Goal: Task Accomplishment & Management: Manage account settings

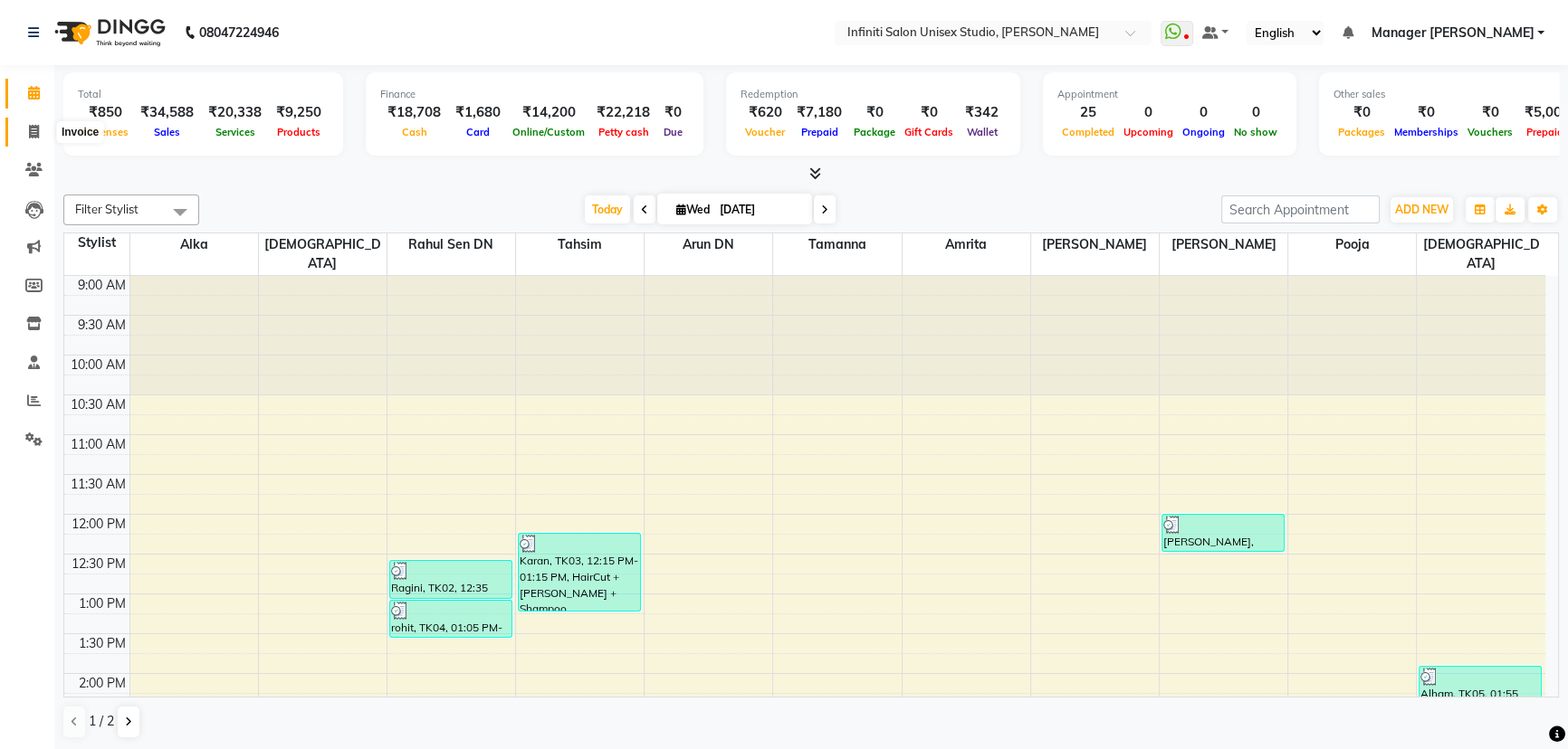
click at [27, 127] on span at bounding box center [34, 132] width 32 height 21
select select "service"
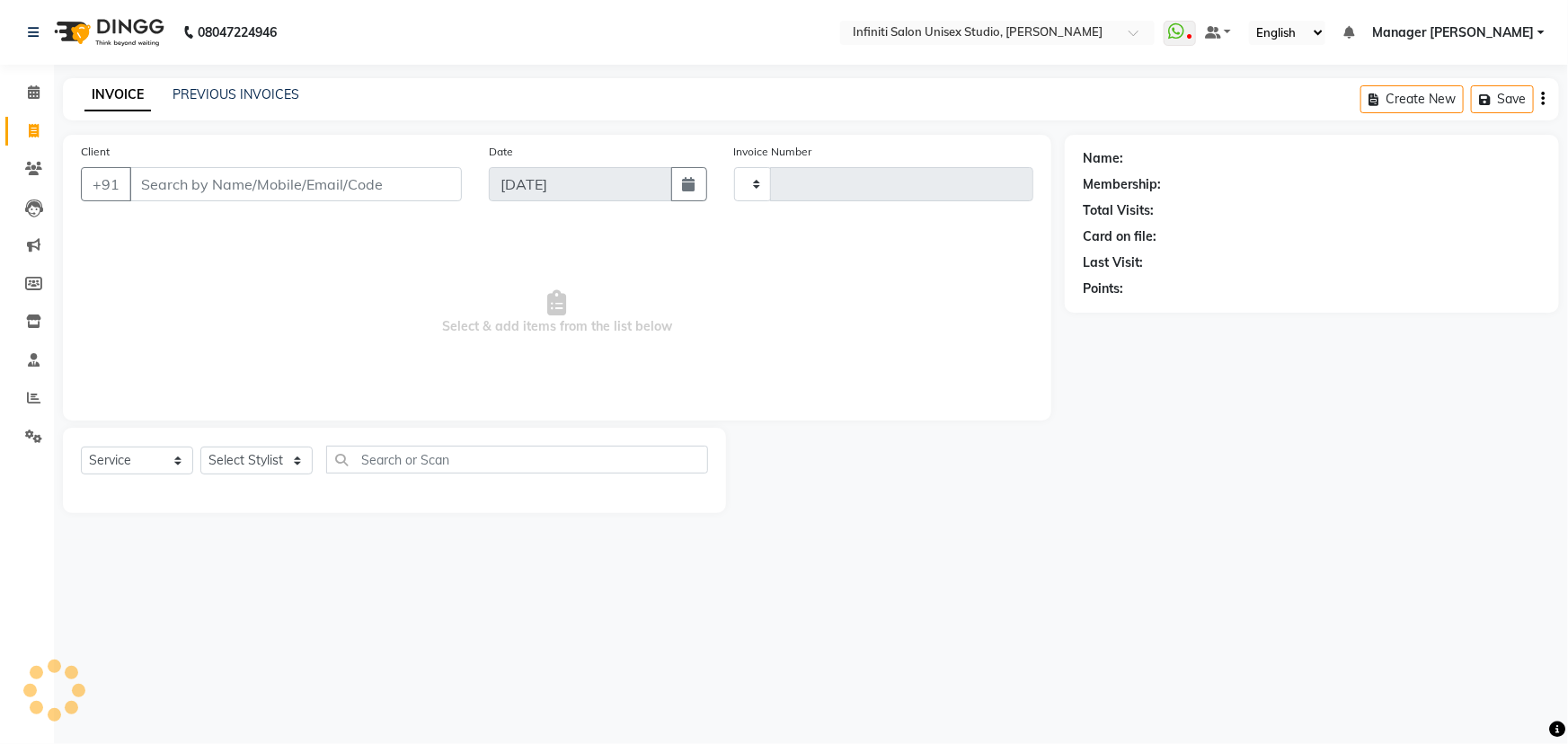
type input "1878"
select select "6511"
click at [26, 167] on icon at bounding box center [33, 168] width 17 height 14
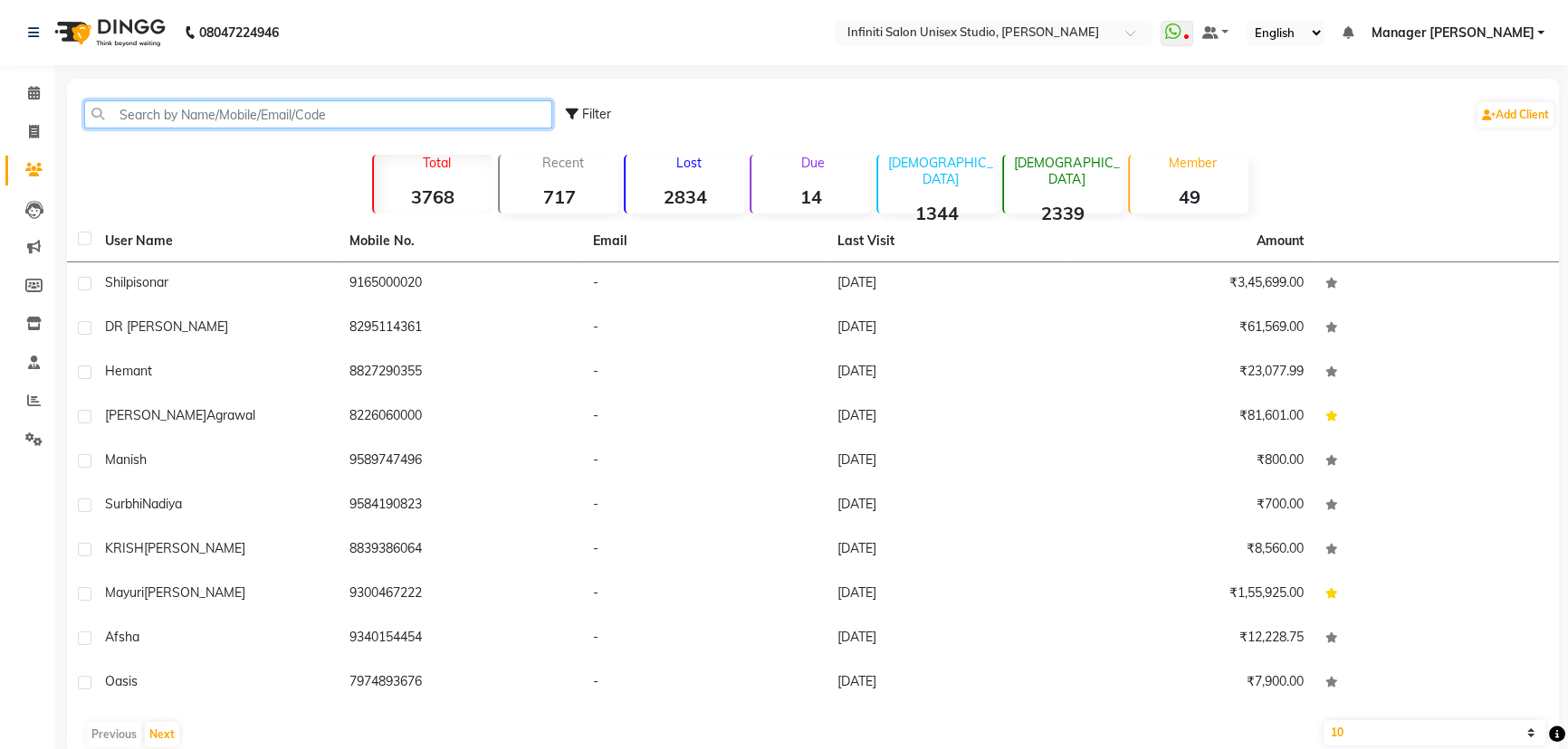
click at [285, 114] on input "text" at bounding box center [318, 114] width 468 height 28
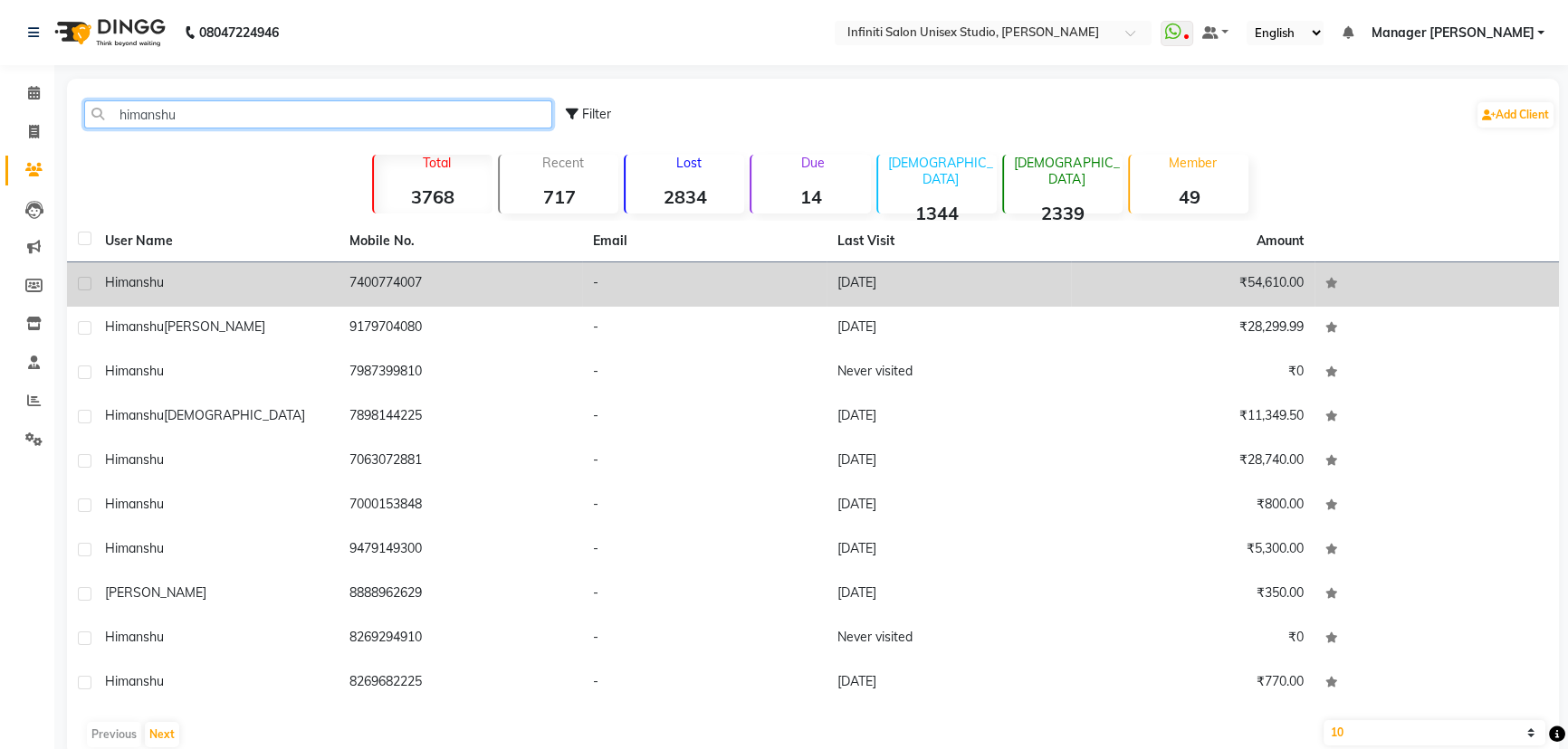
type input "himanshu"
click at [392, 288] on td "7400774007" at bounding box center [461, 284] width 245 height 44
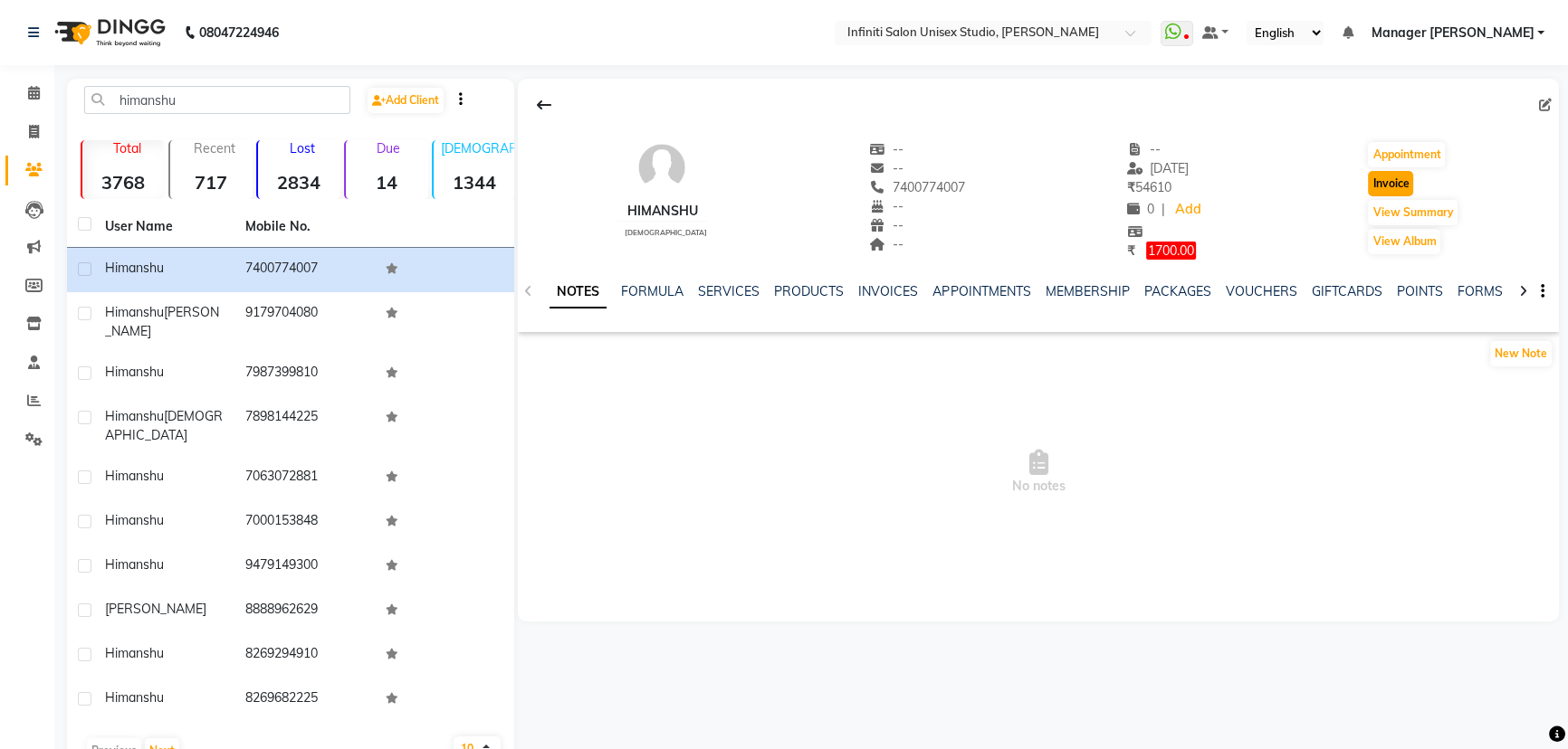
click at [1388, 173] on button "Invoice" at bounding box center [1390, 184] width 45 height 26
select select "6511"
select select "service"
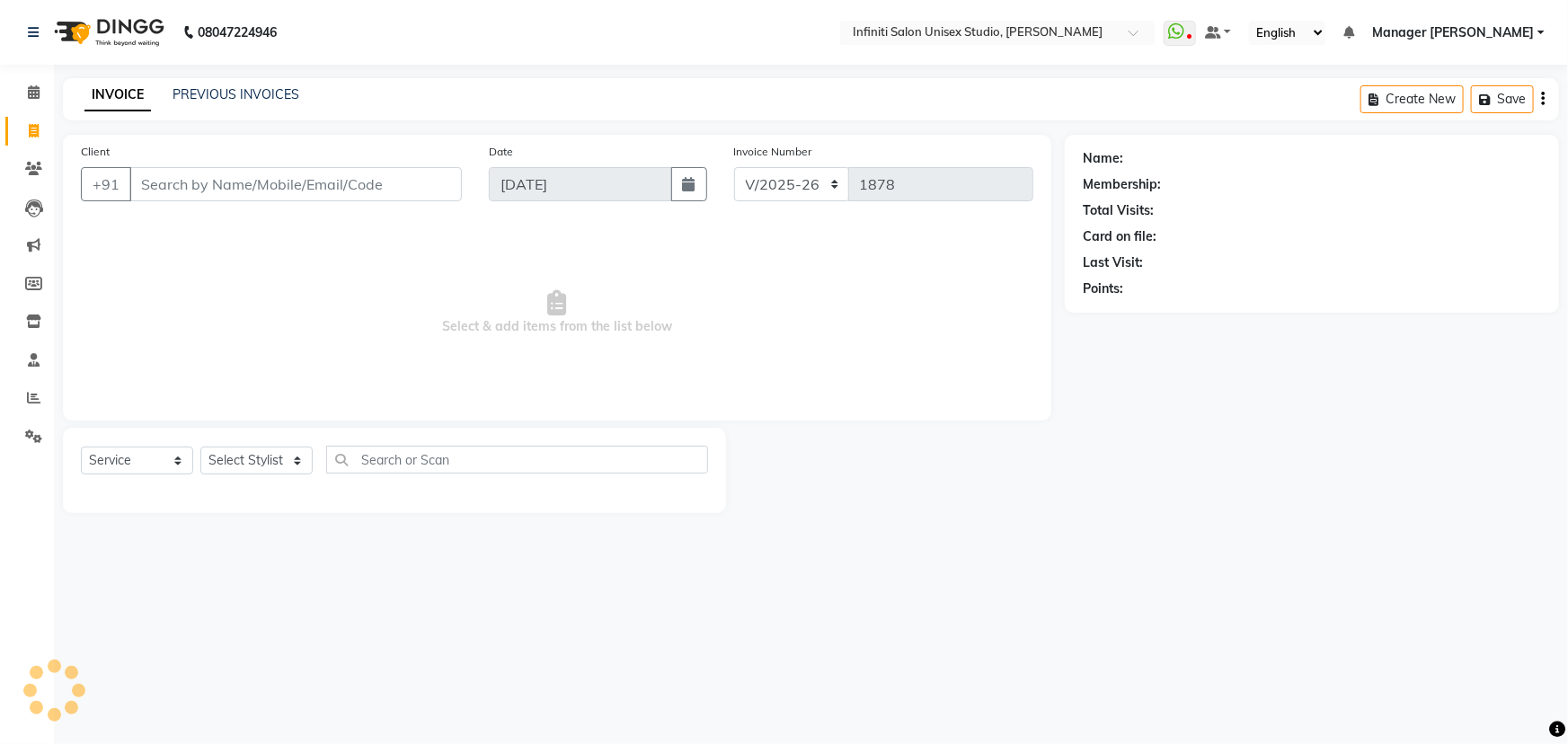
type input "7400774007"
select select "2: Object"
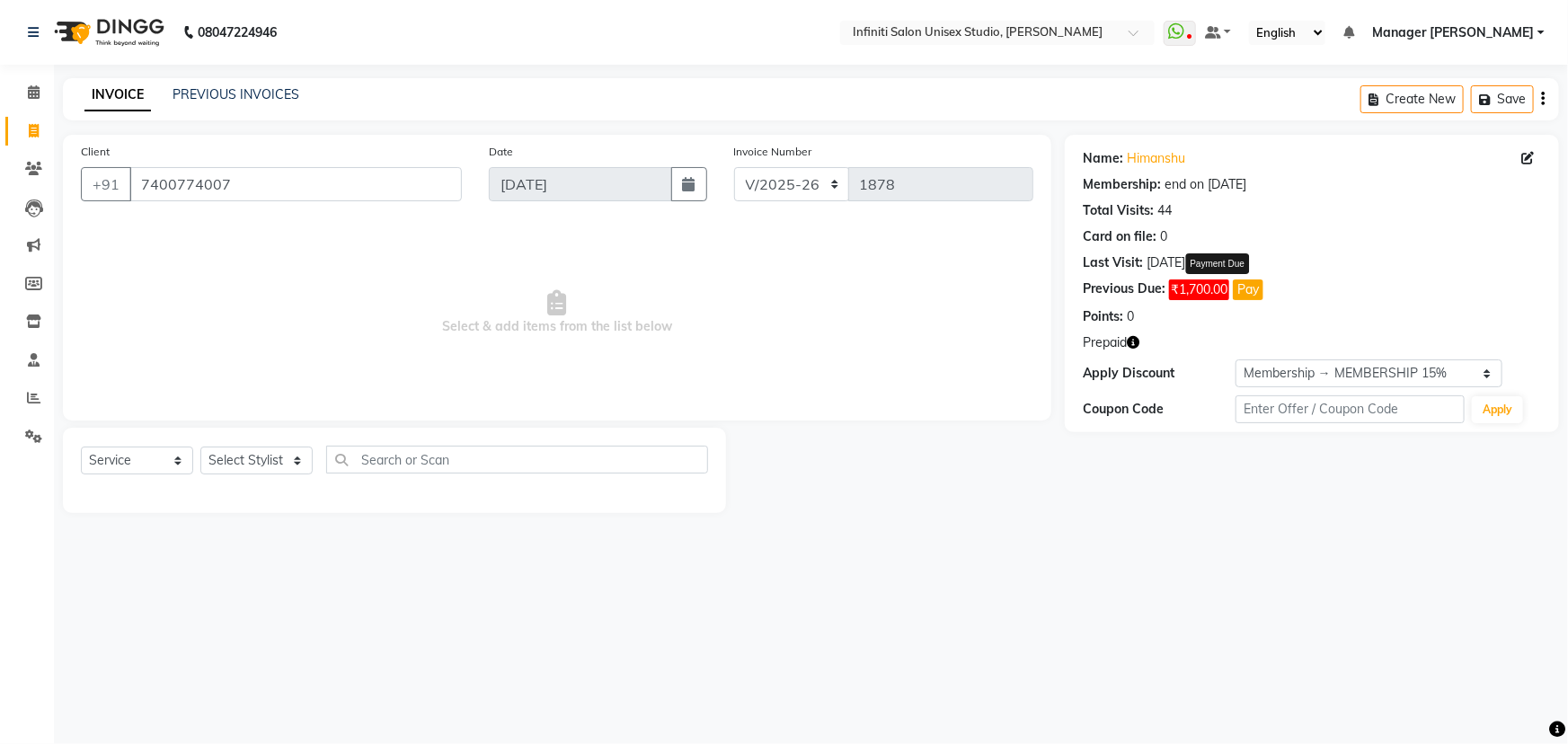
click at [1244, 297] on button "Pay" at bounding box center [1248, 290] width 30 height 21
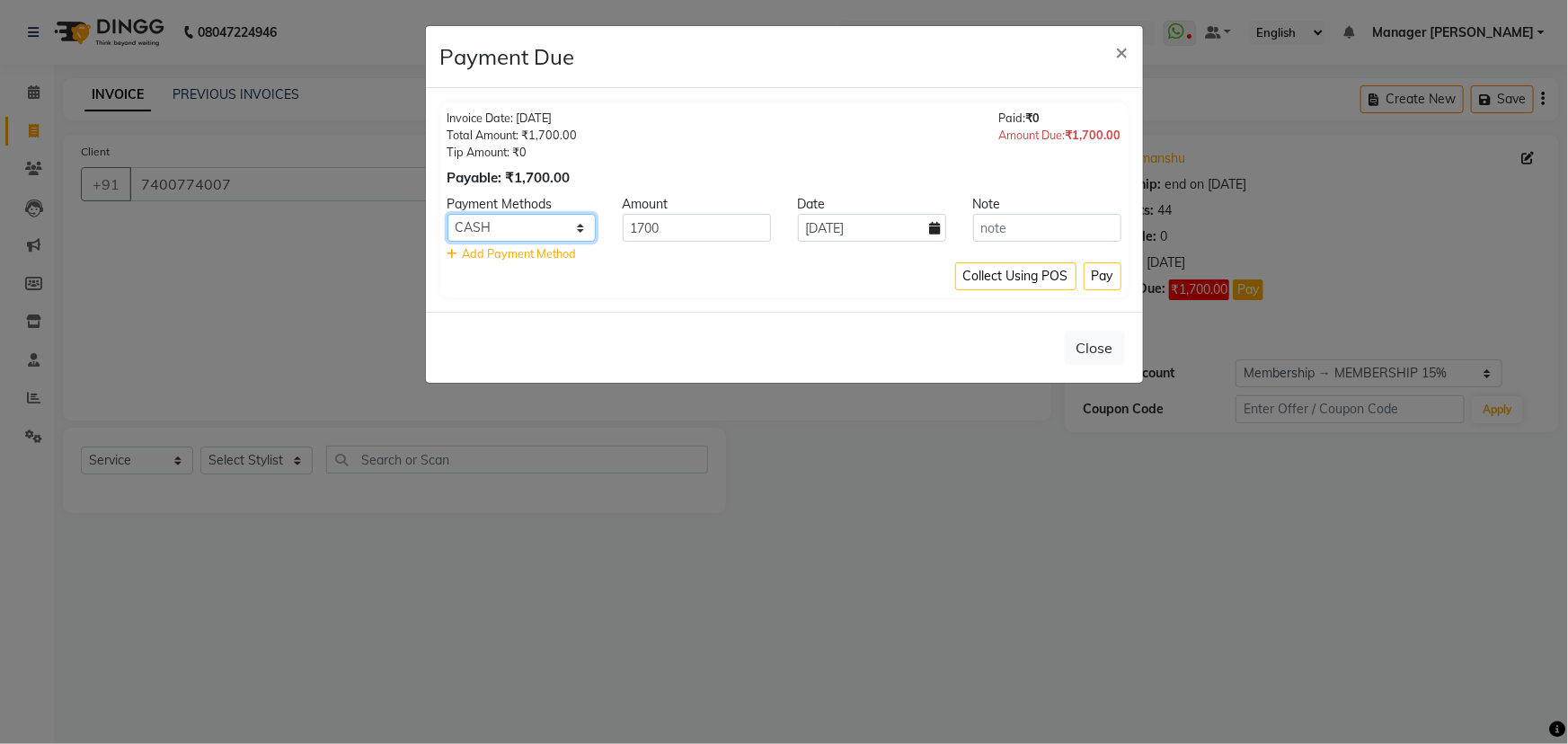
click at [534, 234] on select "CARD CASH UPI Cheque" at bounding box center [521, 228] width 148 height 27
select select "2"
click at [447, 214] on select "CARD CASH UPI Cheque" at bounding box center [521, 228] width 148 height 27
click at [1111, 268] on button "Pay" at bounding box center [1102, 276] width 38 height 27
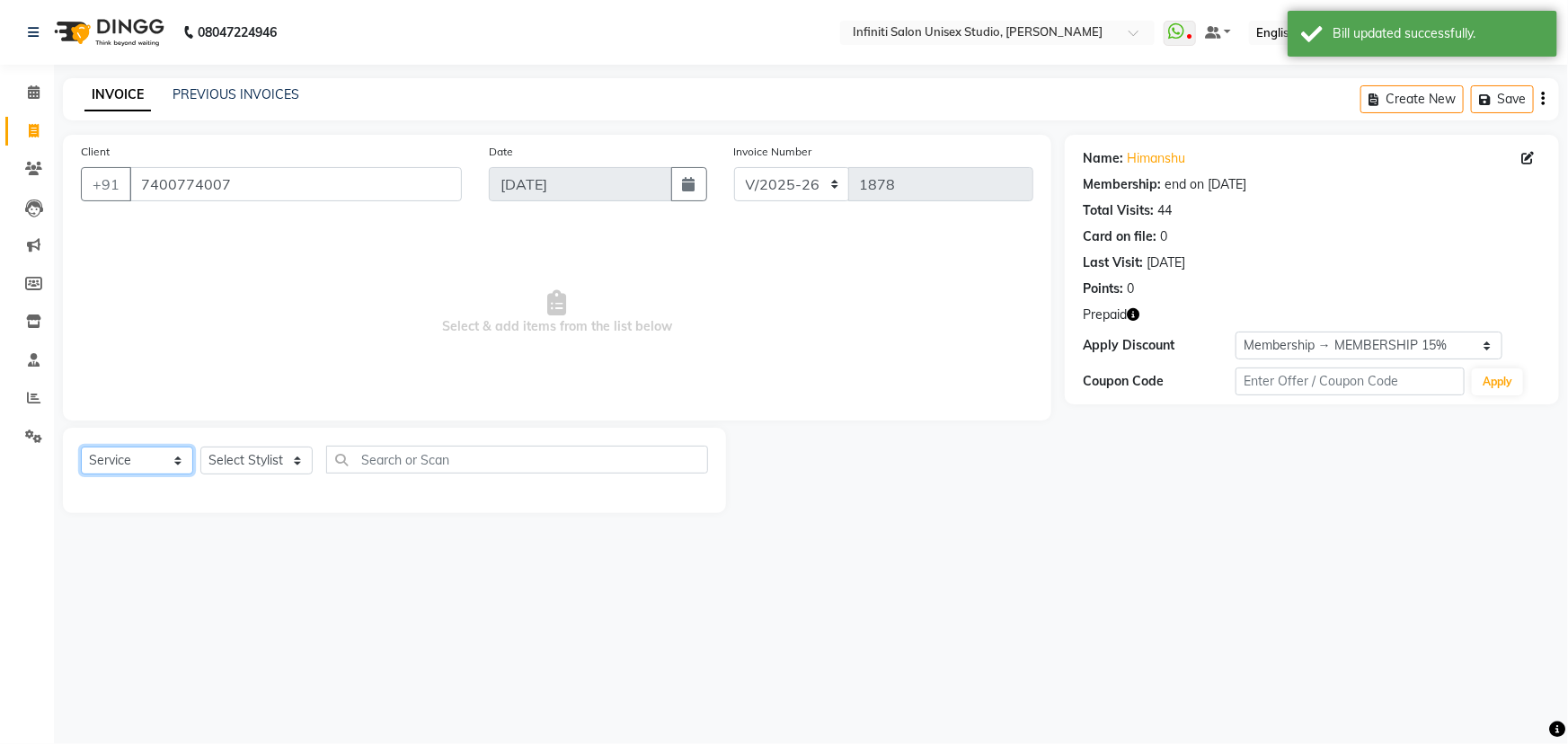
click at [146, 457] on select "Select Service Product Membership Package Voucher Prepaid Gift Card" at bounding box center [137, 460] width 113 height 27
select select "P"
click at [81, 446] on select "Select Service Product Membership Package Voucher Prepaid Gift Card" at bounding box center [137, 460] width 113 height 27
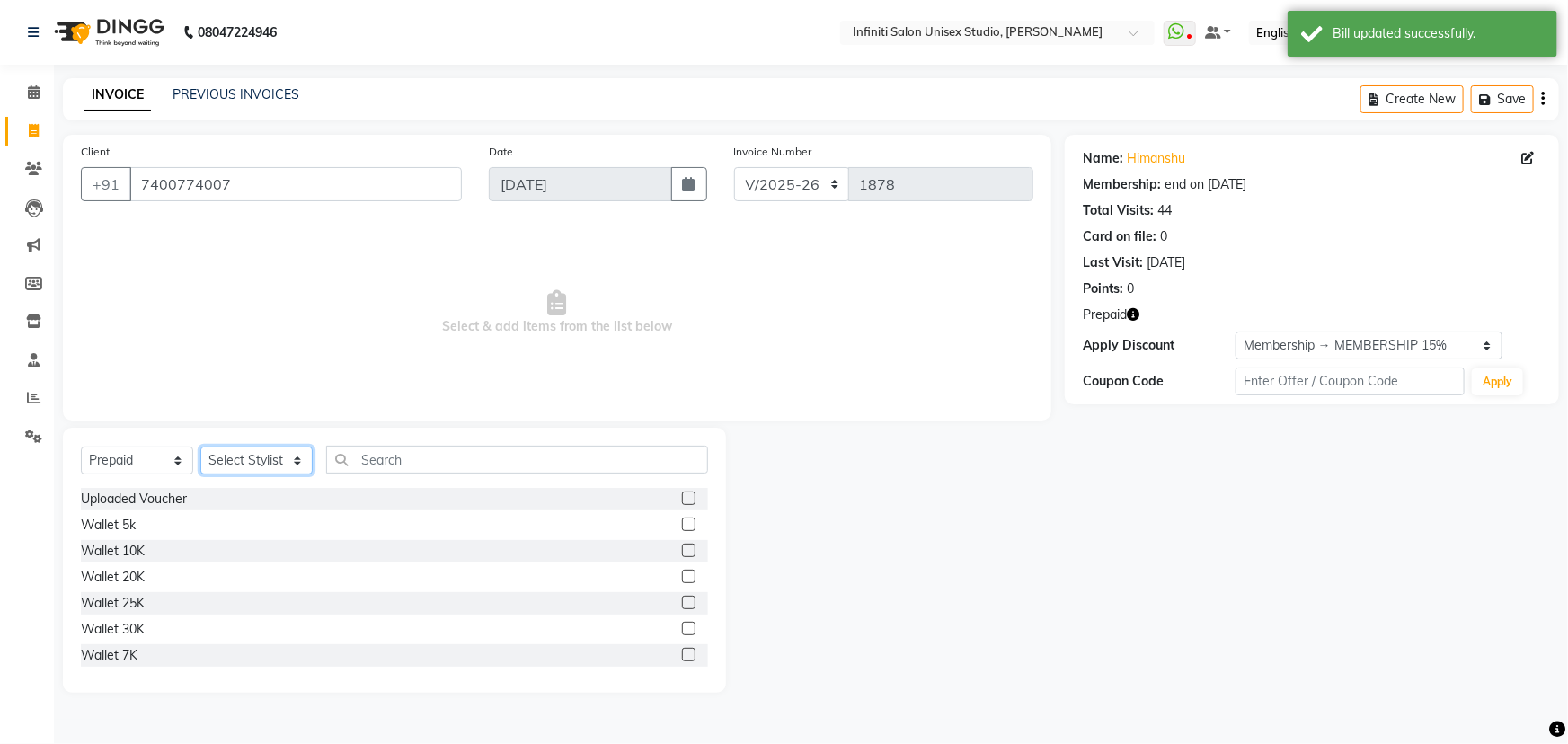
click at [248, 457] on select "Select Stylist Alka Amrita Arun DN Bharti [PERSON_NAME] Owner [PERSON_NAME] DN …" at bounding box center [256, 460] width 113 height 27
select select "69304"
click at [201, 446] on select "Select Stylist Alka Amrita Arun DN Bharti [PERSON_NAME] Owner [PERSON_NAME] DN …" at bounding box center [256, 460] width 113 height 27
click at [117, 557] on div "Wallet 10K" at bounding box center [113, 551] width 64 height 19
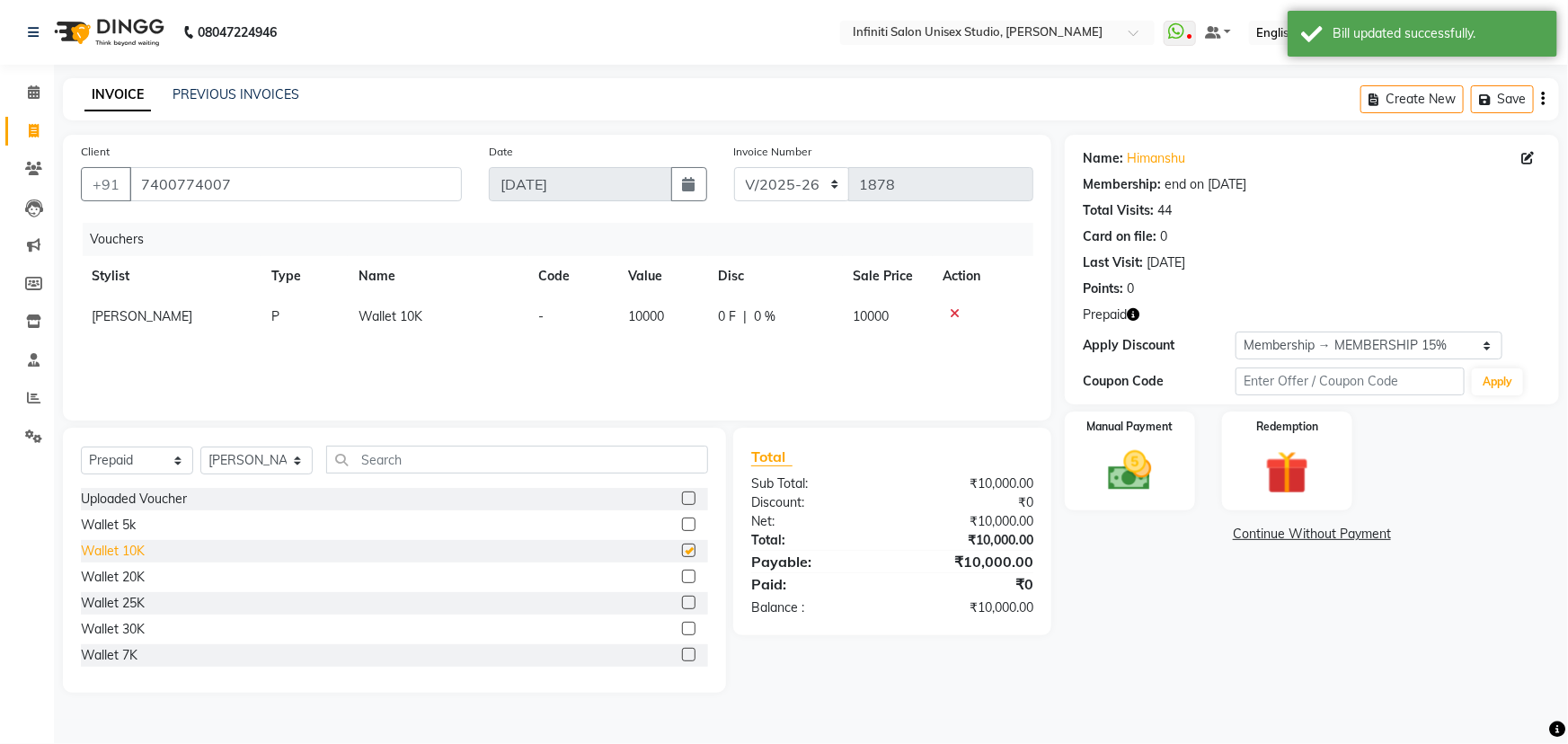
checkbox input "false"
click at [1143, 450] on img at bounding box center [1130, 470] width 73 height 52
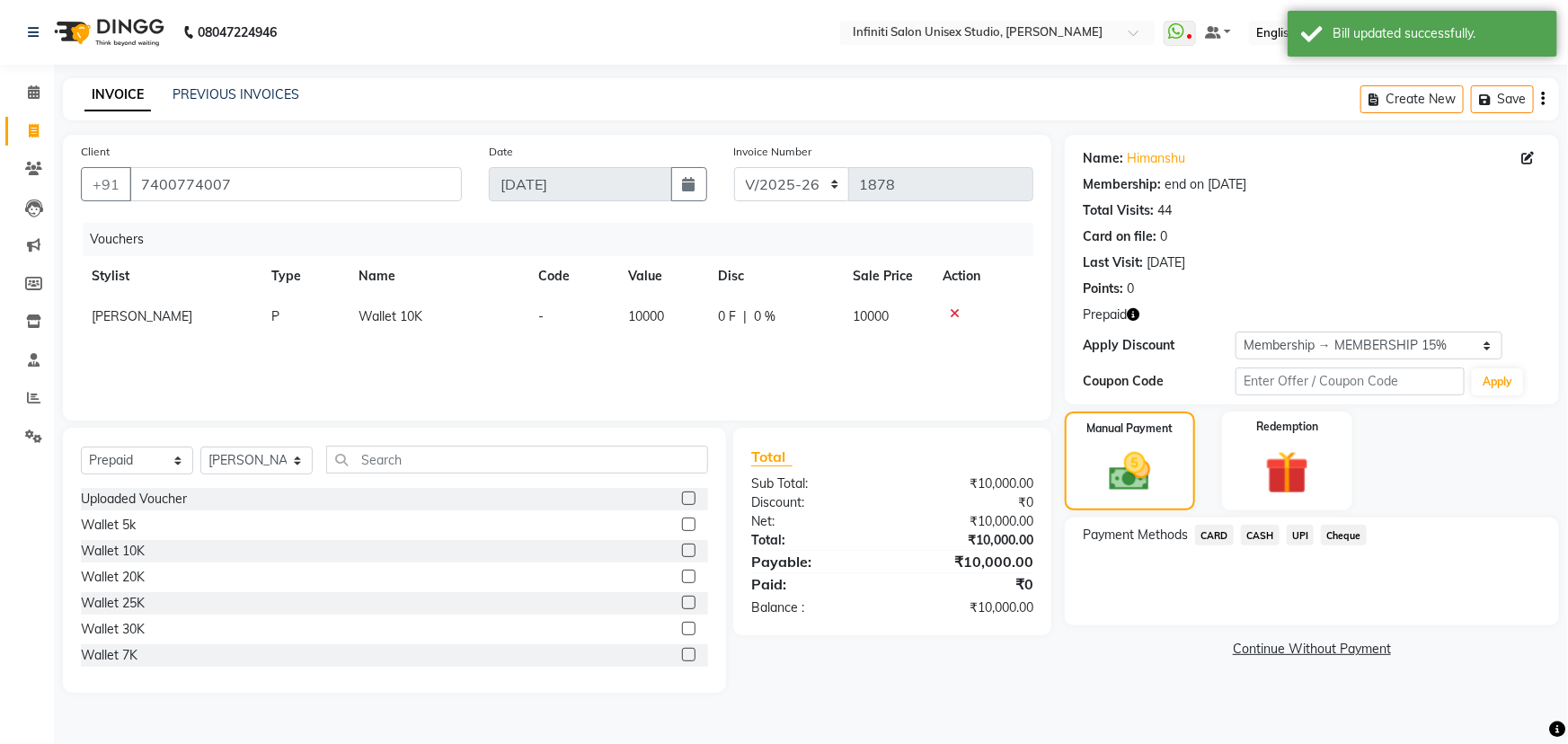
click at [1213, 536] on span "CARD" at bounding box center [1214, 535] width 38 height 21
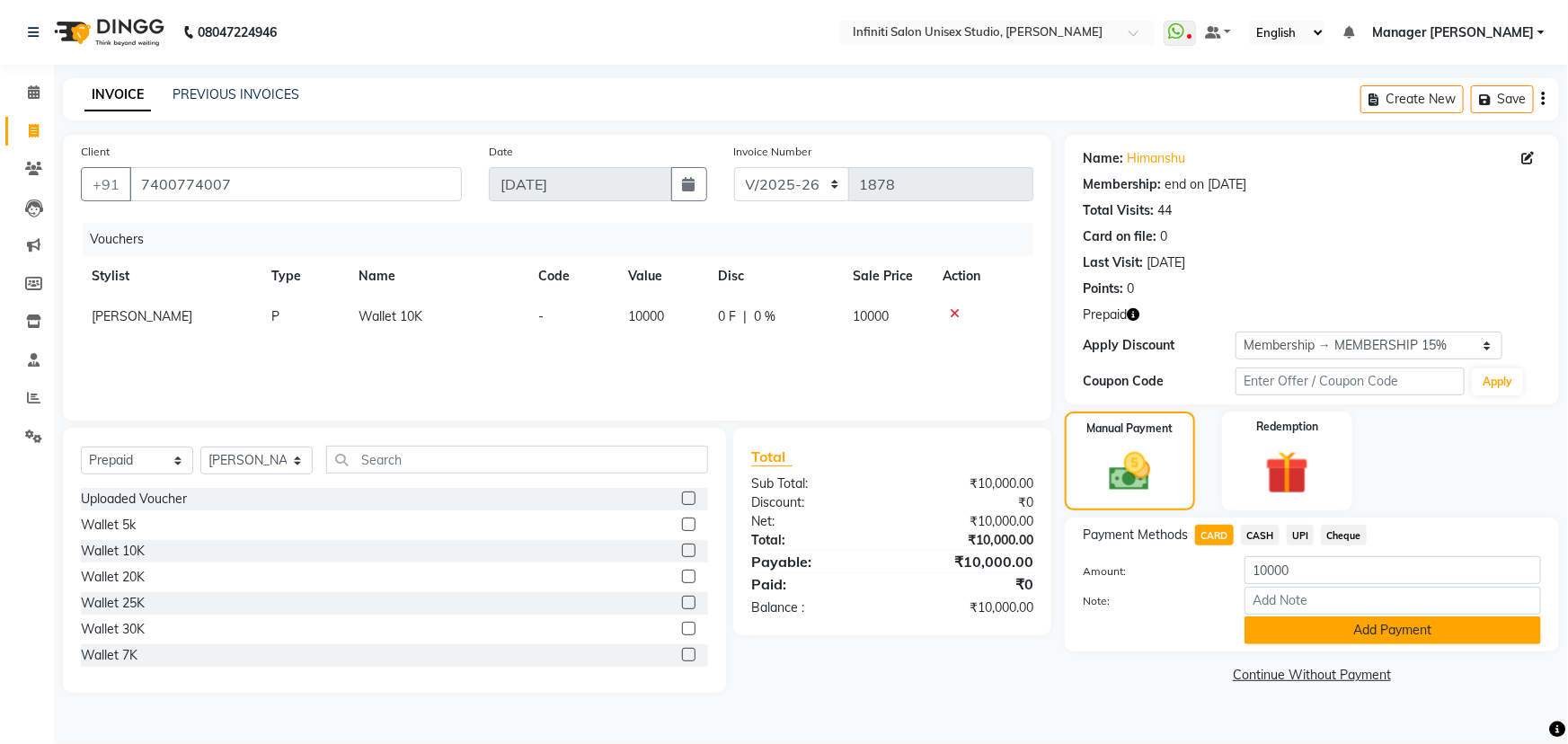
click at [1305, 624] on button "Add Payment" at bounding box center [1393, 630] width 297 height 27
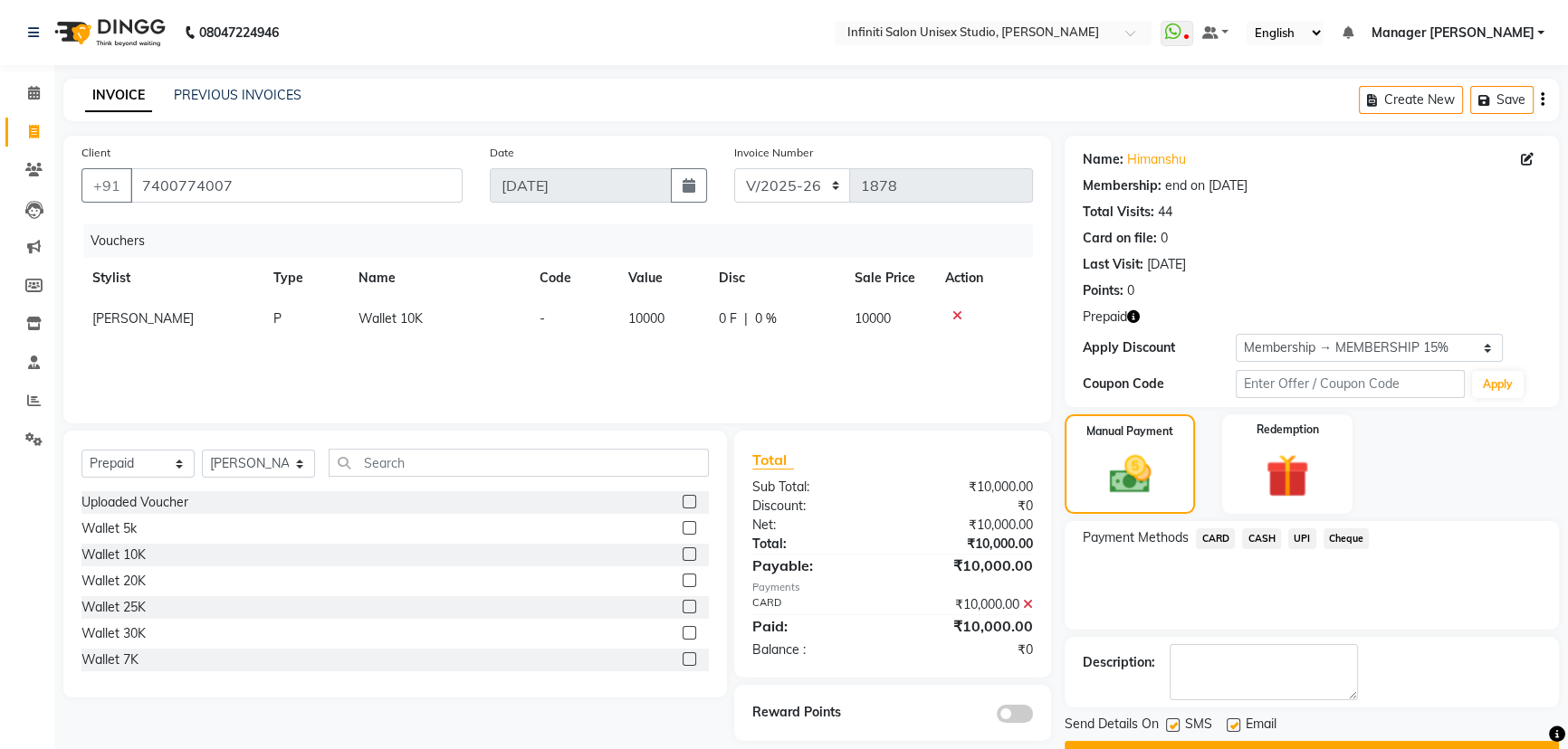
scroll to position [45, 0]
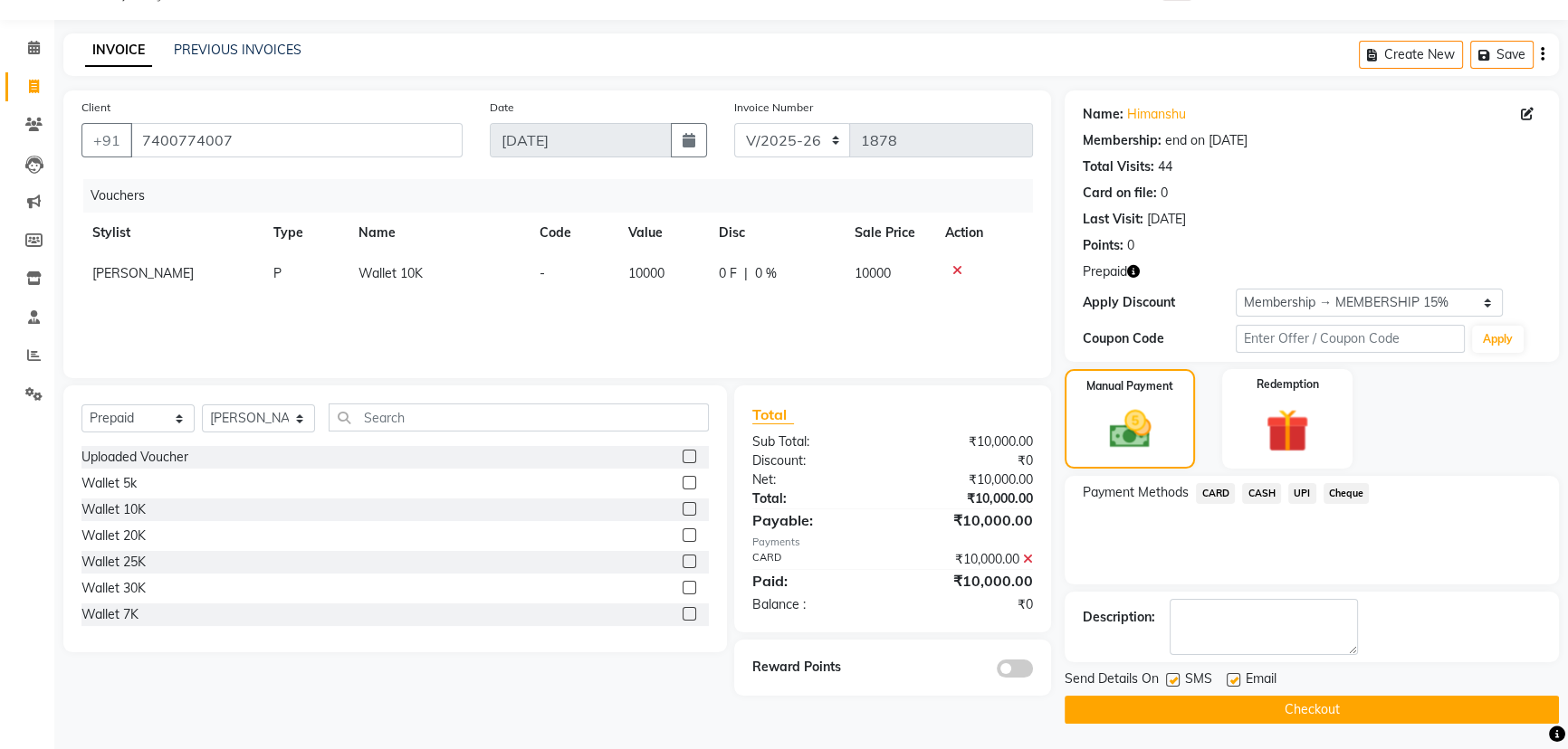
click at [1171, 702] on button "Checkout" at bounding box center [1312, 710] width 494 height 28
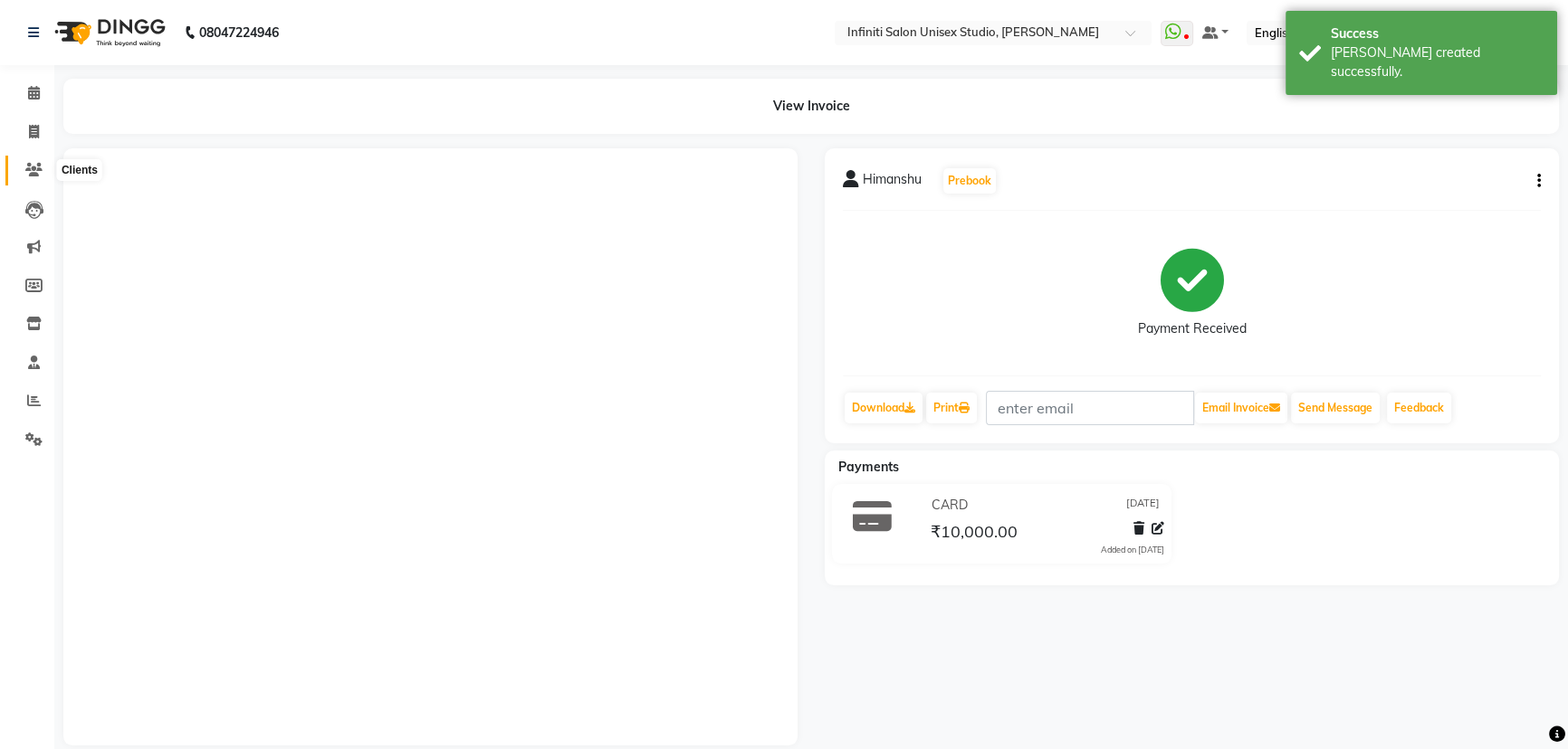
click at [30, 171] on icon at bounding box center [34, 170] width 17 height 14
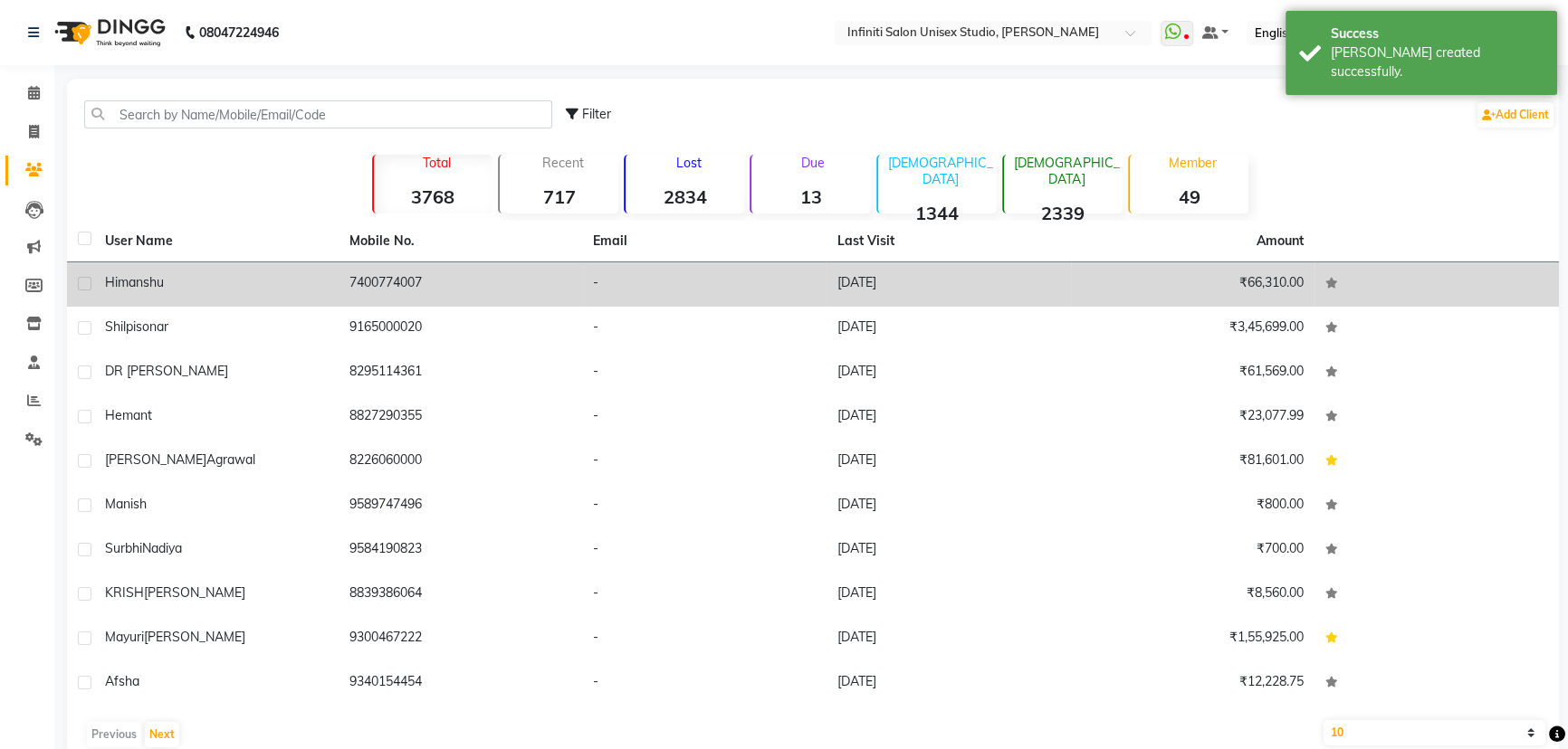
click at [240, 290] on div "Himanshu" at bounding box center [217, 282] width 223 height 19
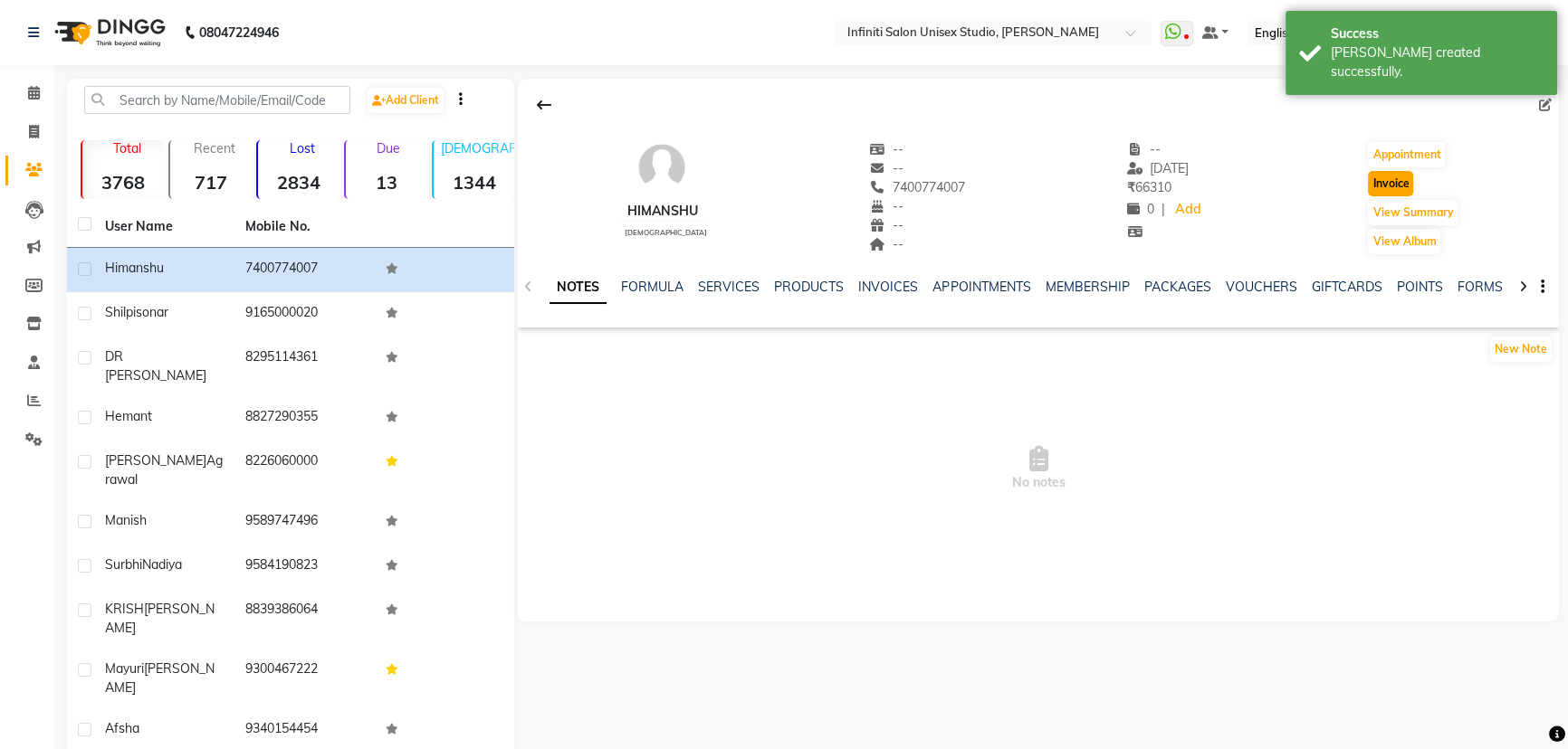
click at [1390, 186] on button "Invoice" at bounding box center [1390, 184] width 45 height 26
select select "service"
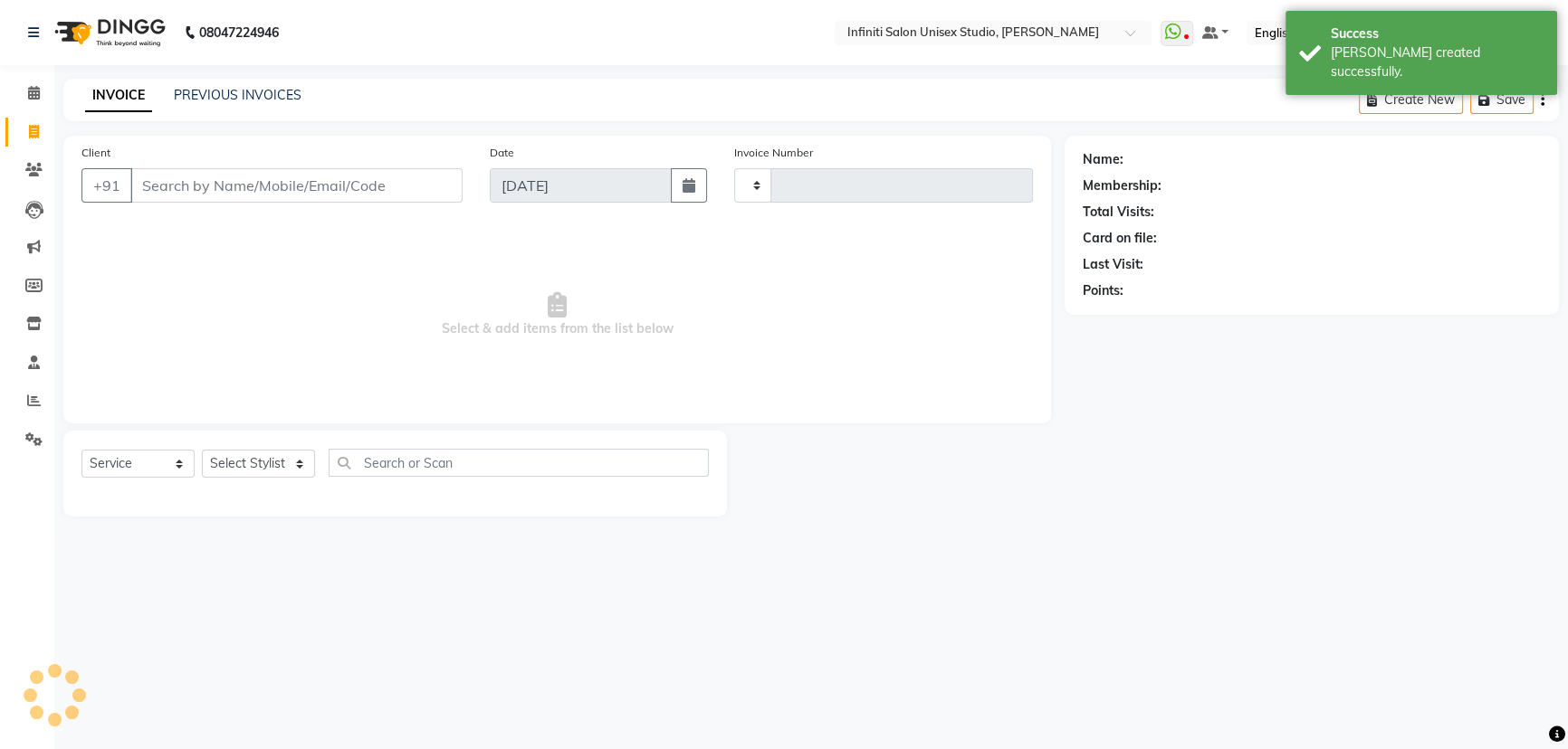
type input "1879"
select select "6511"
type input "7400774007"
select select "2: Object"
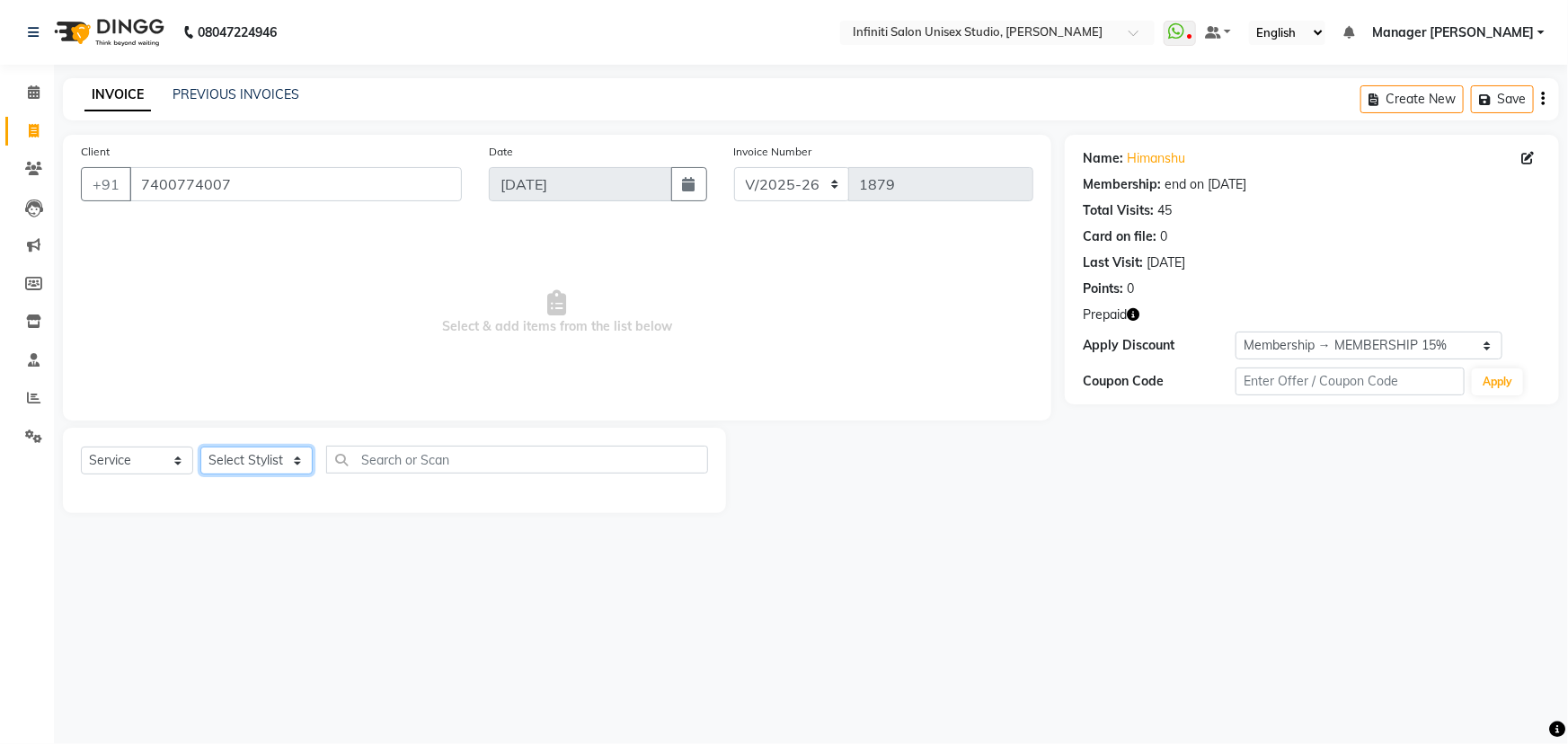
click at [243, 463] on select "Select Stylist Alka Amrita Arun DN Bharti [PERSON_NAME] Owner [PERSON_NAME] DN …" at bounding box center [256, 460] width 113 height 27
select select "49888"
click at [201, 446] on select "Select Stylist Alka Amrita Arun DN Bharti [PERSON_NAME] Owner [PERSON_NAME] DN …" at bounding box center [256, 460] width 113 height 27
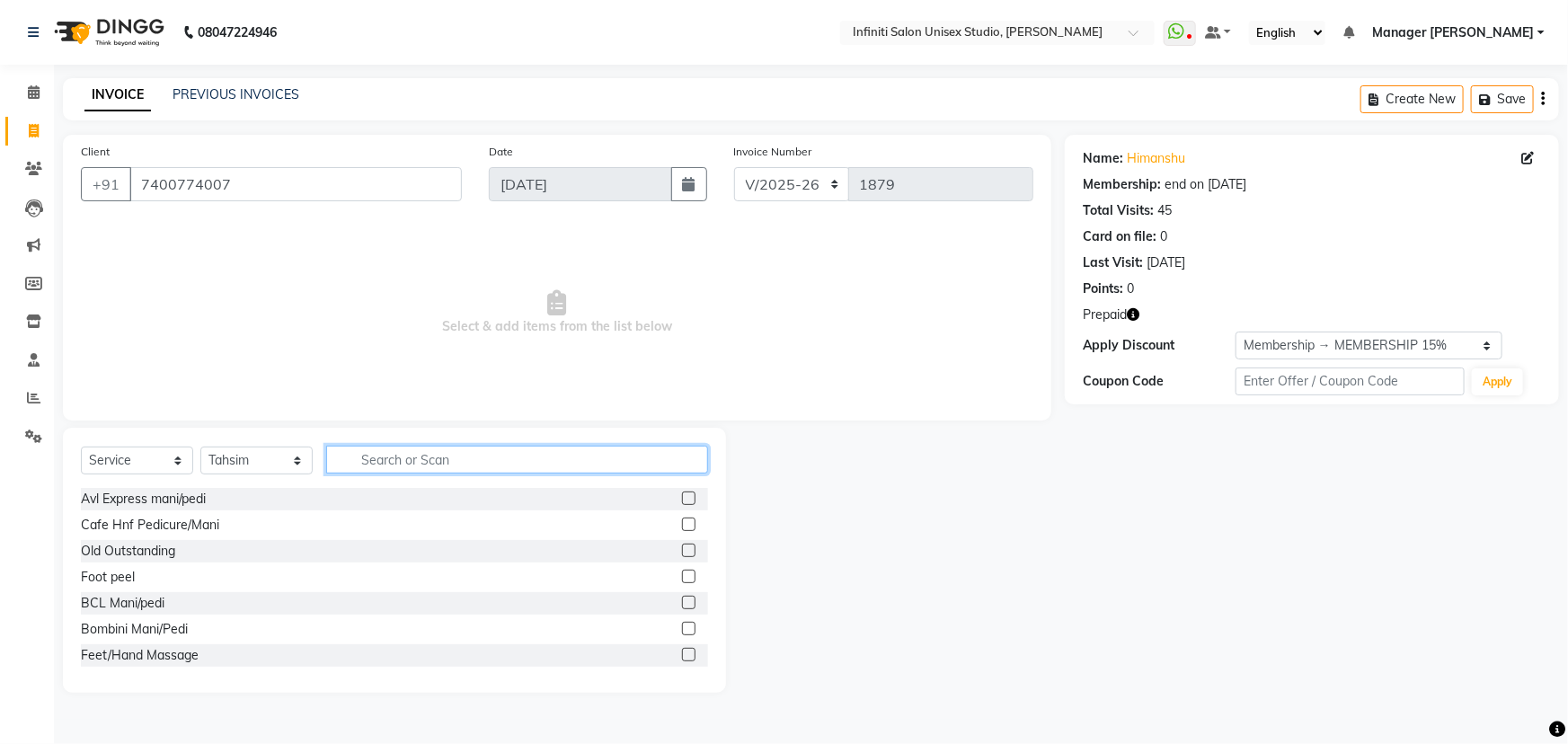
click at [442, 467] on input "text" at bounding box center [517, 459] width 382 height 27
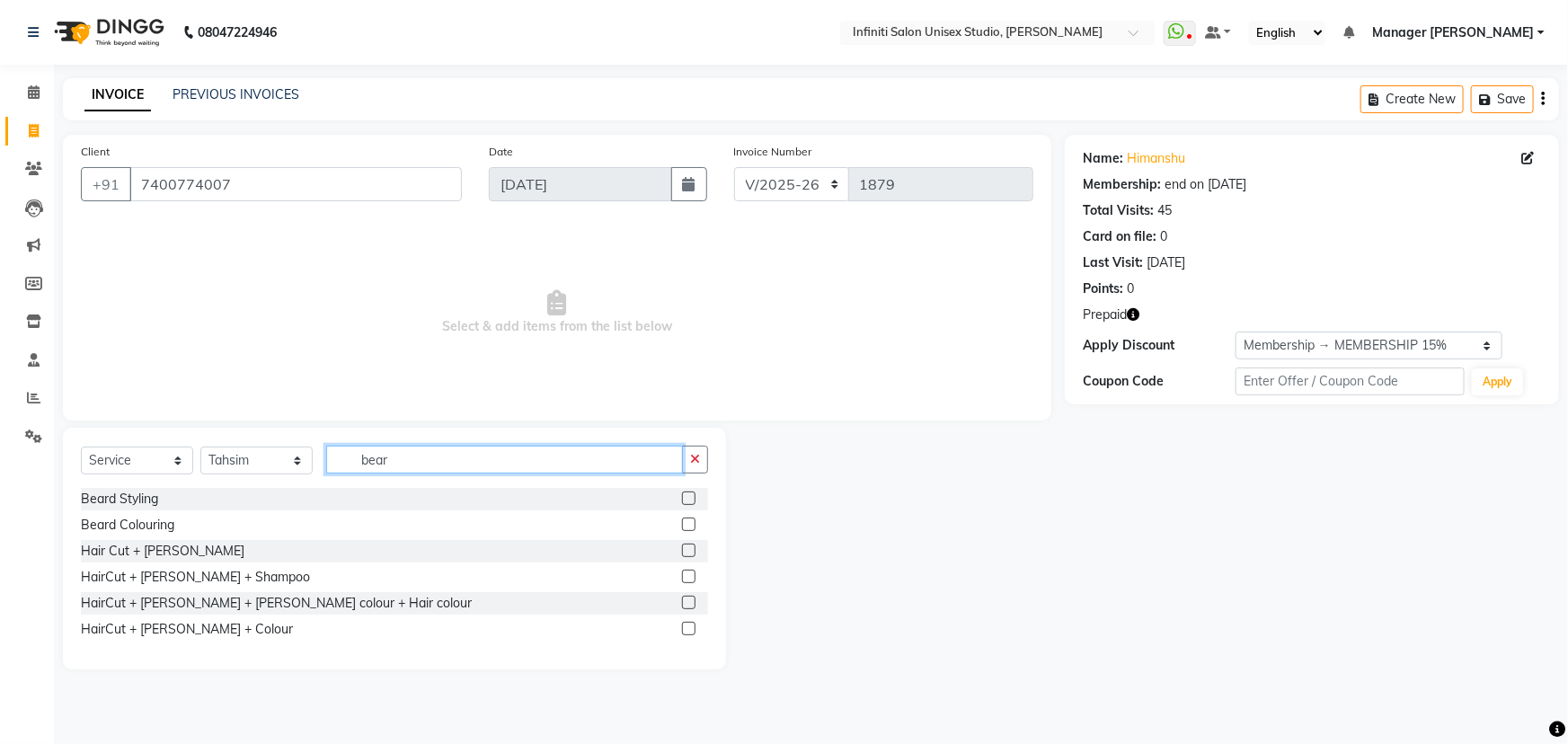
type input "bear"
click at [683, 492] on label at bounding box center [689, 498] width 14 height 14
click at [683, 493] on input "checkbox" at bounding box center [688, 499] width 12 height 12
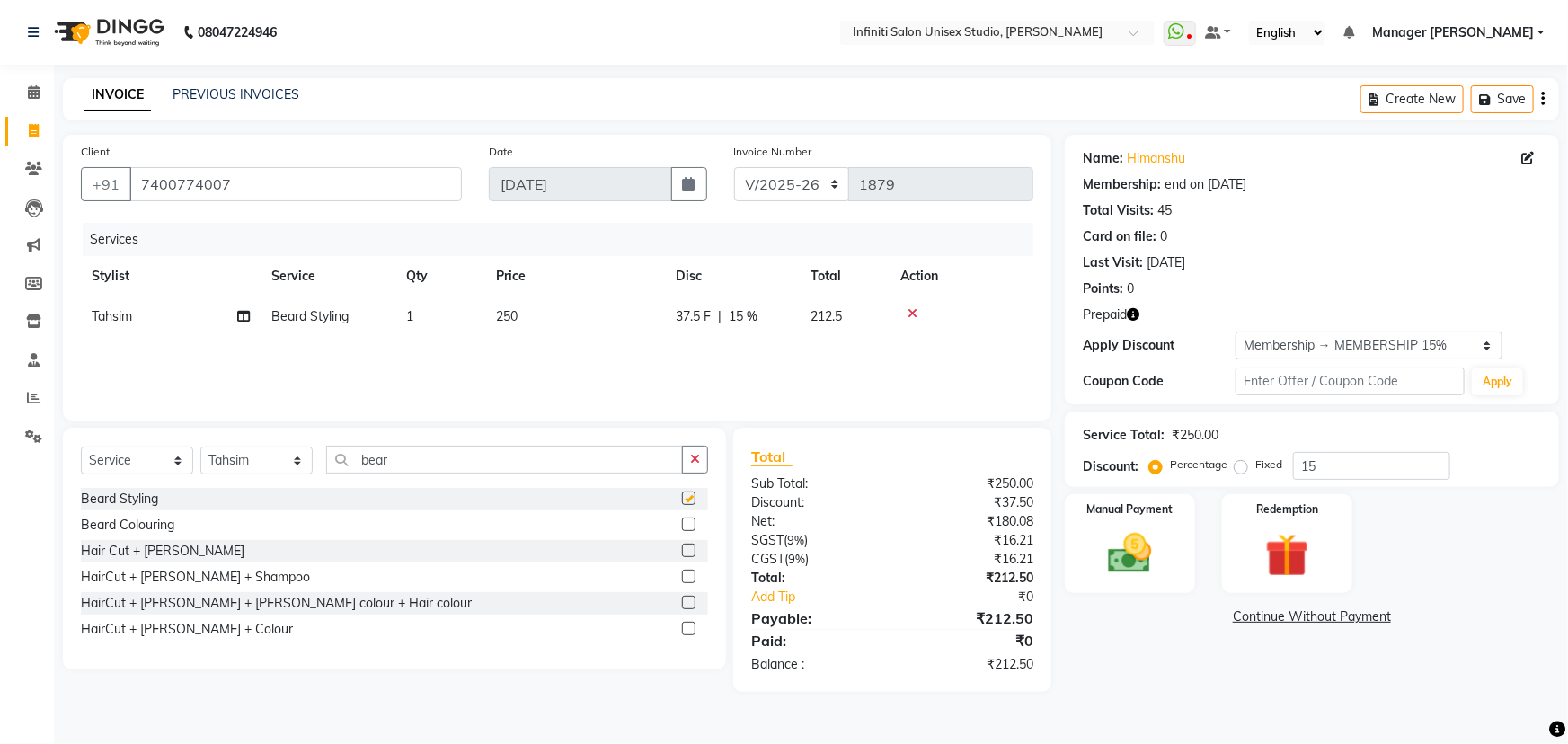
checkbox input "false"
click at [688, 527] on label at bounding box center [689, 525] width 14 height 14
click at [688, 527] on input "checkbox" at bounding box center [688, 526] width 12 height 12
checkbox input "false"
click at [516, 316] on span "250" at bounding box center [507, 316] width 22 height 17
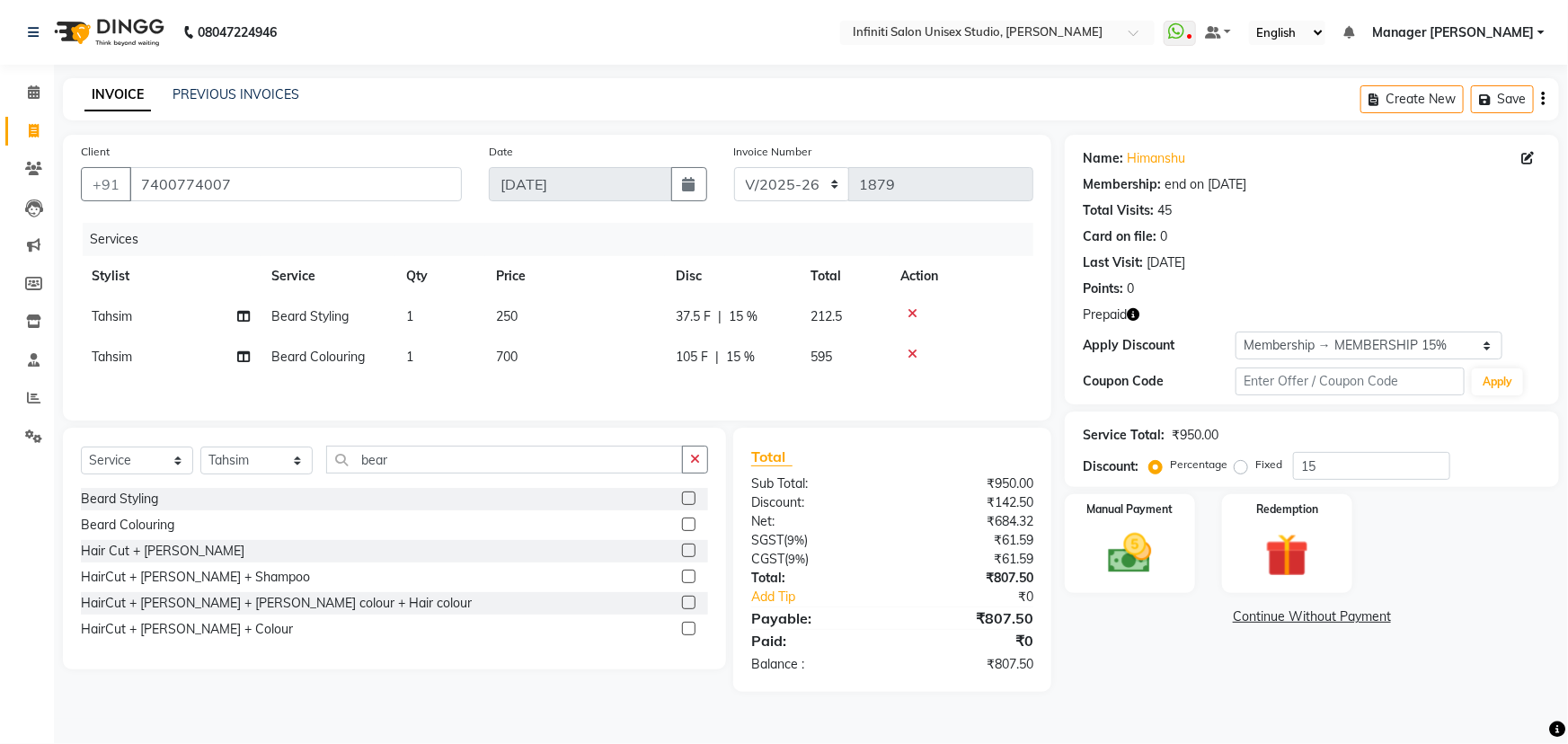
select select "49888"
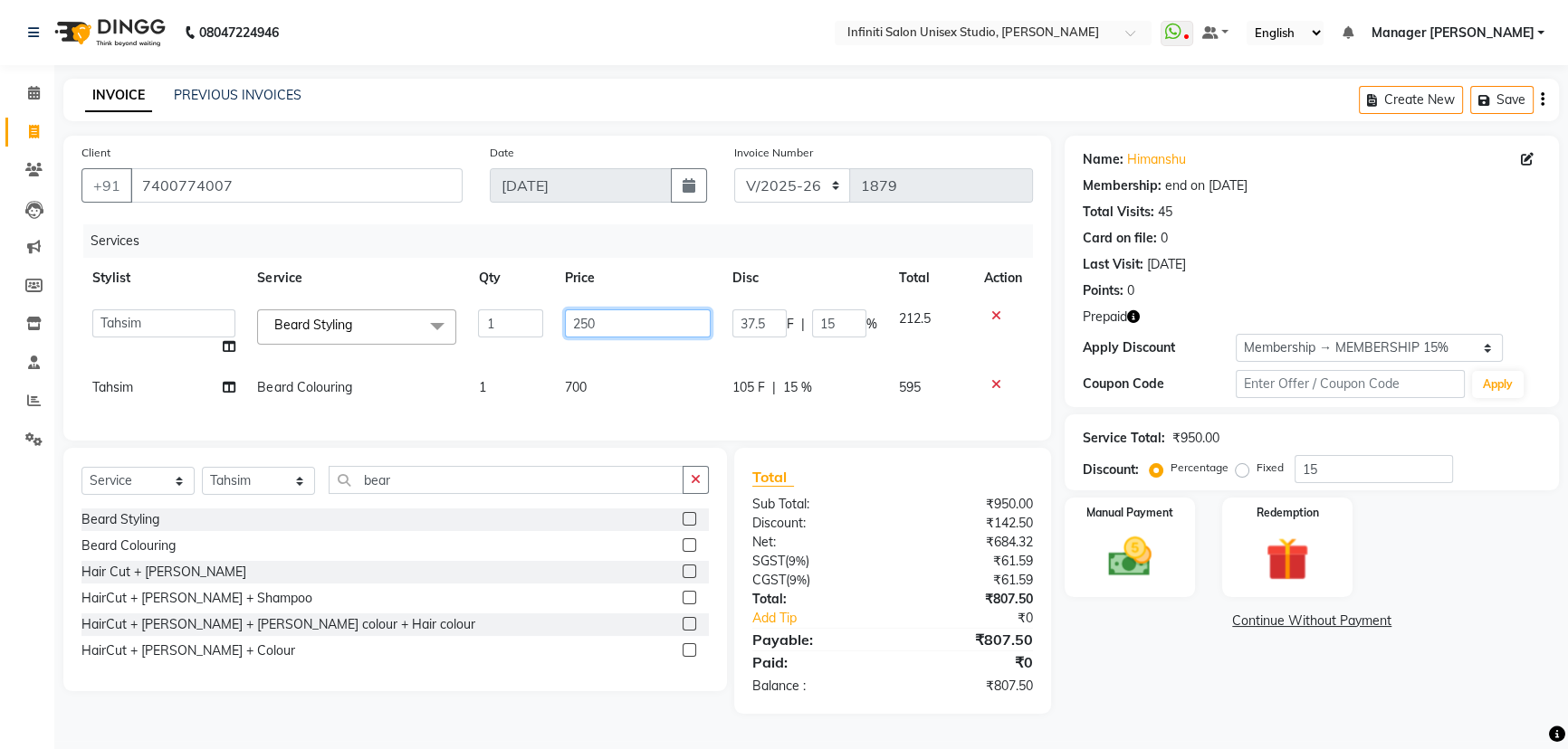
click at [459, 321] on tr "Alka Amrita Arun DN Bharti [PERSON_NAME] Krishna Owner Pooja Rahul Sen DN Ritu …" at bounding box center [557, 333] width 952 height 69
type input "300"
click at [858, 439] on div "Client [PHONE_NUMBER] Date [DATE] Invoice Number CI/2025-26 V/[PHONE_NUMBER] Se…" at bounding box center [556, 425] width 1015 height 579
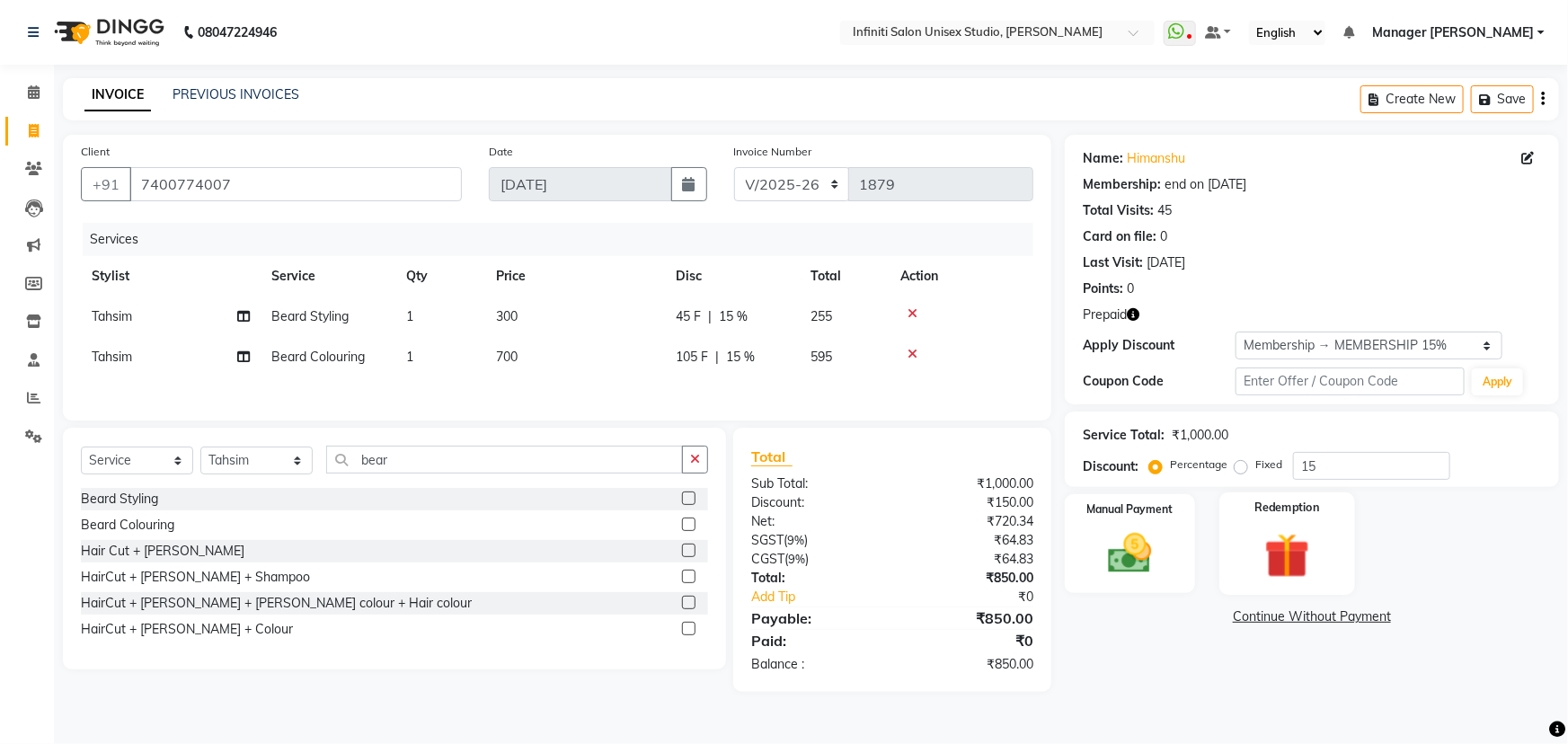
click at [1262, 553] on img at bounding box center [1287, 556] width 73 height 57
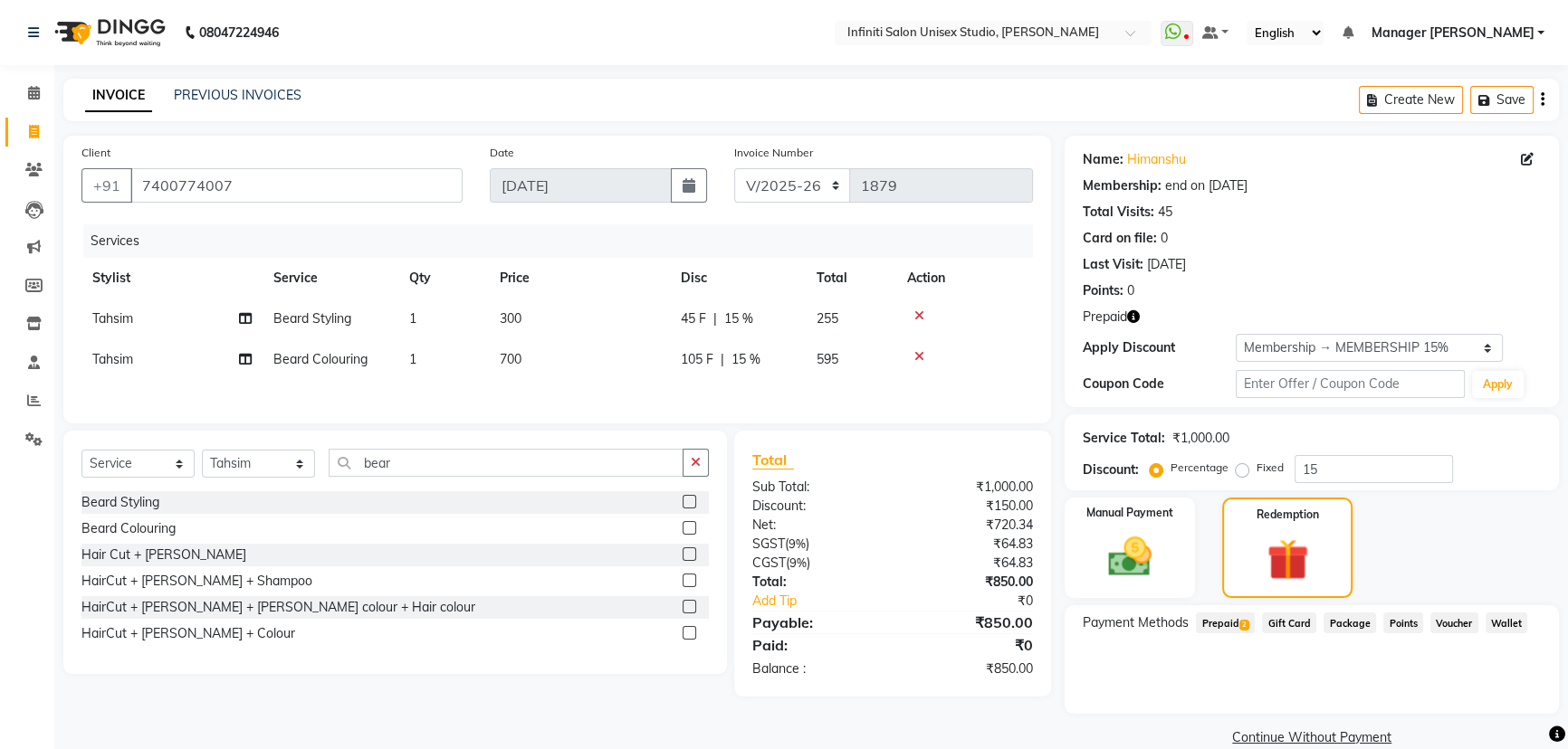
click at [1219, 623] on span "Prepaid 2" at bounding box center [1226, 623] width 59 height 21
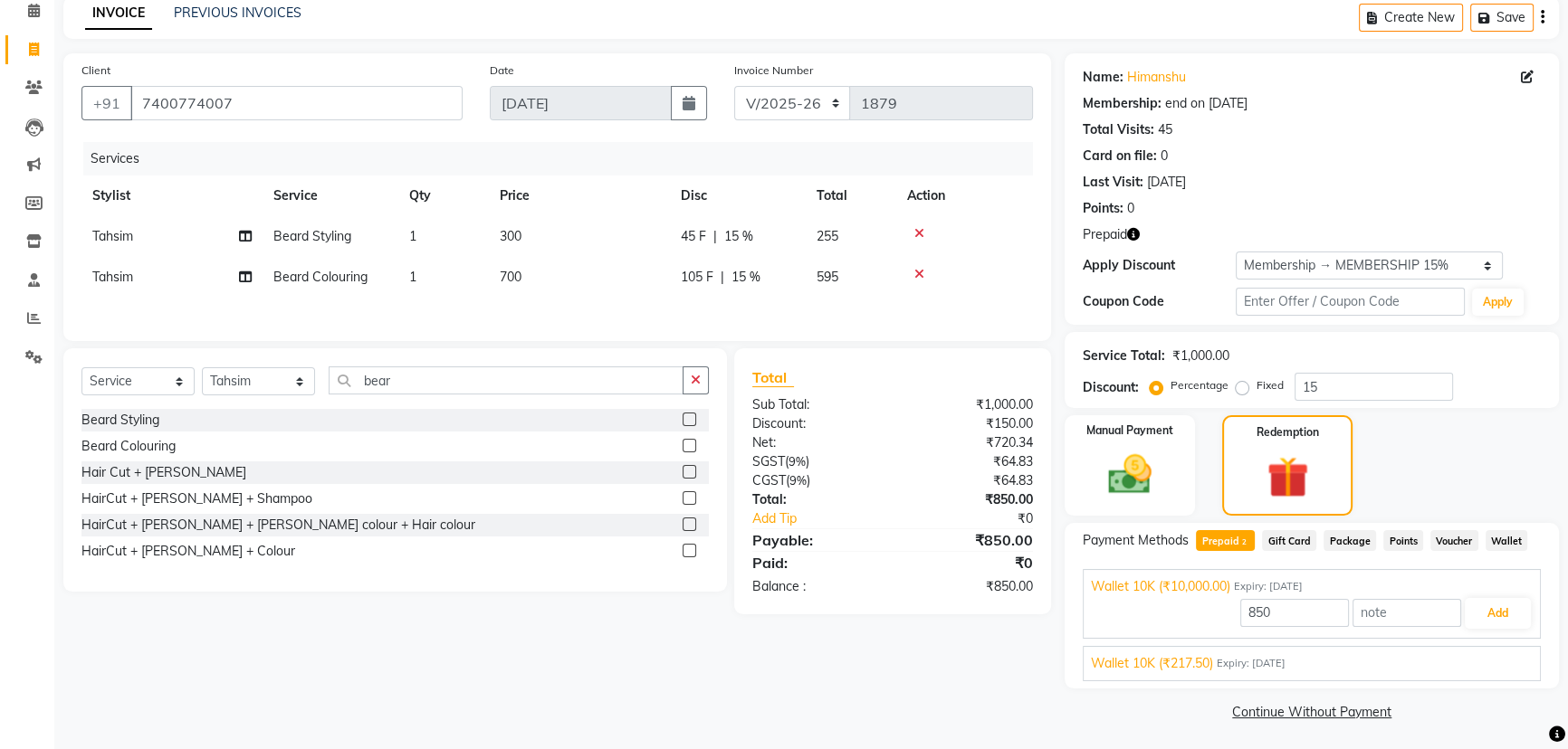
scroll to position [85, 0]
click at [1249, 651] on div "Wallet 10K (₹217.50) Expiry: [DATE]" at bounding box center [1312, 660] width 442 height 19
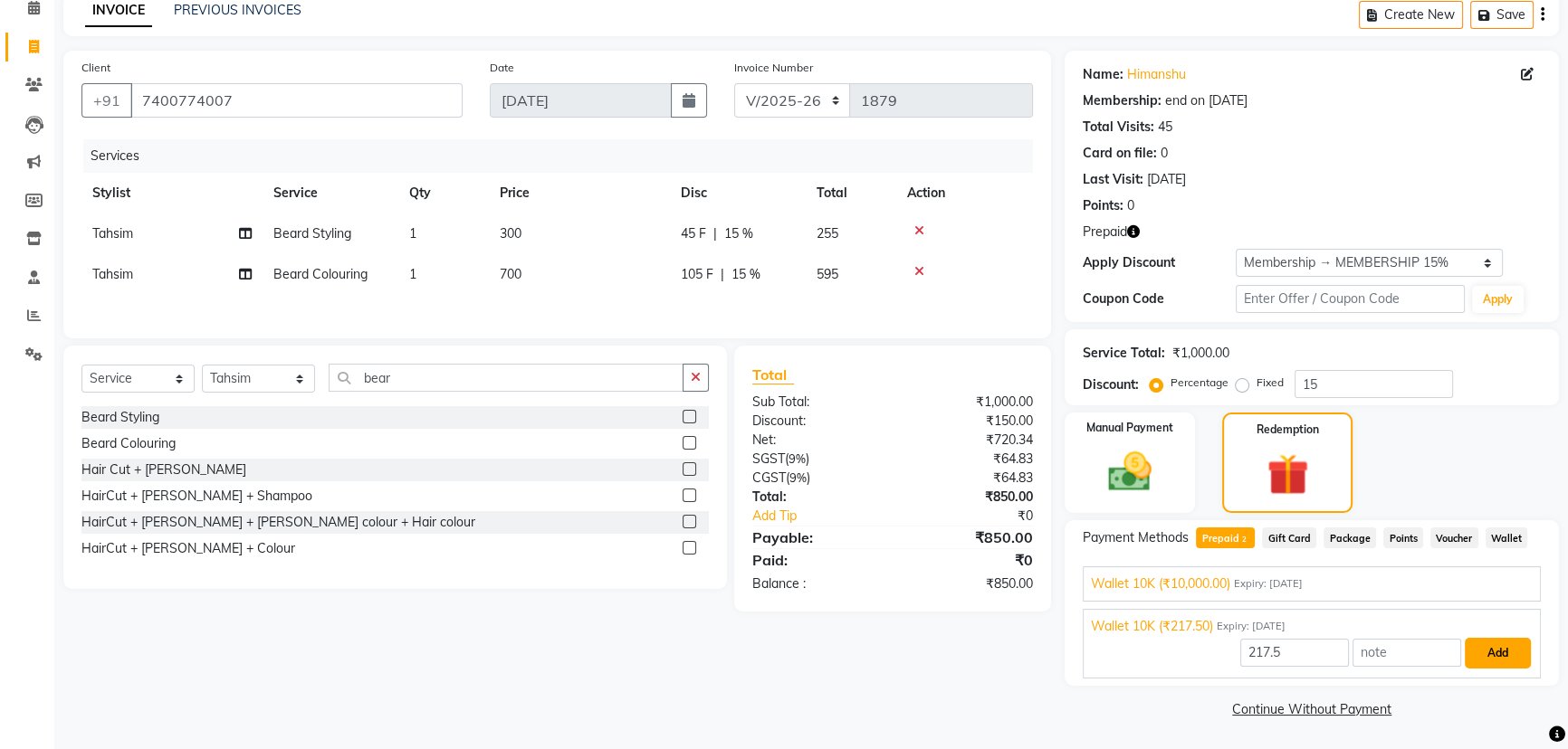
click at [1498, 650] on button "Add" at bounding box center [1498, 652] width 66 height 31
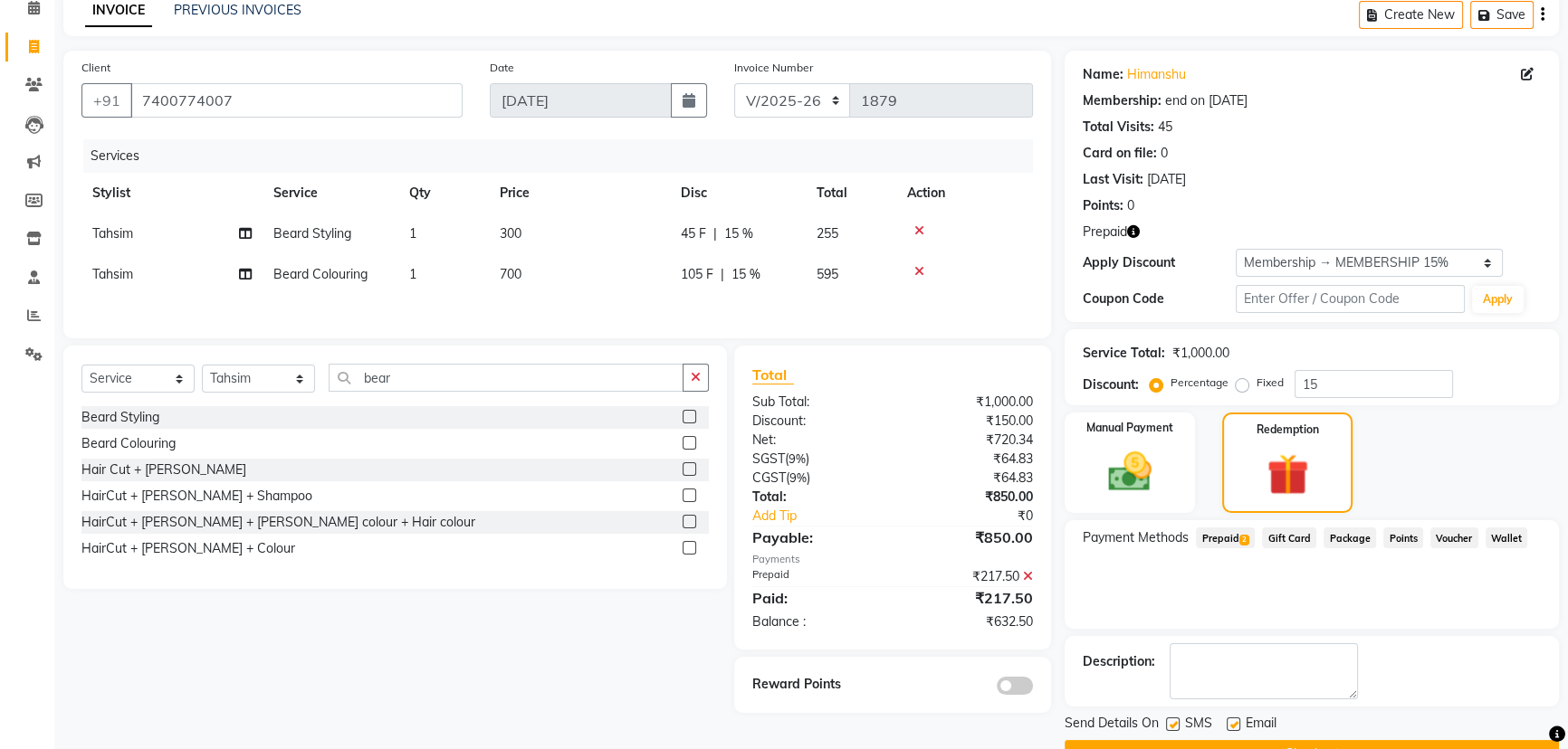
click at [1234, 532] on span "Prepaid 2" at bounding box center [1226, 537] width 59 height 21
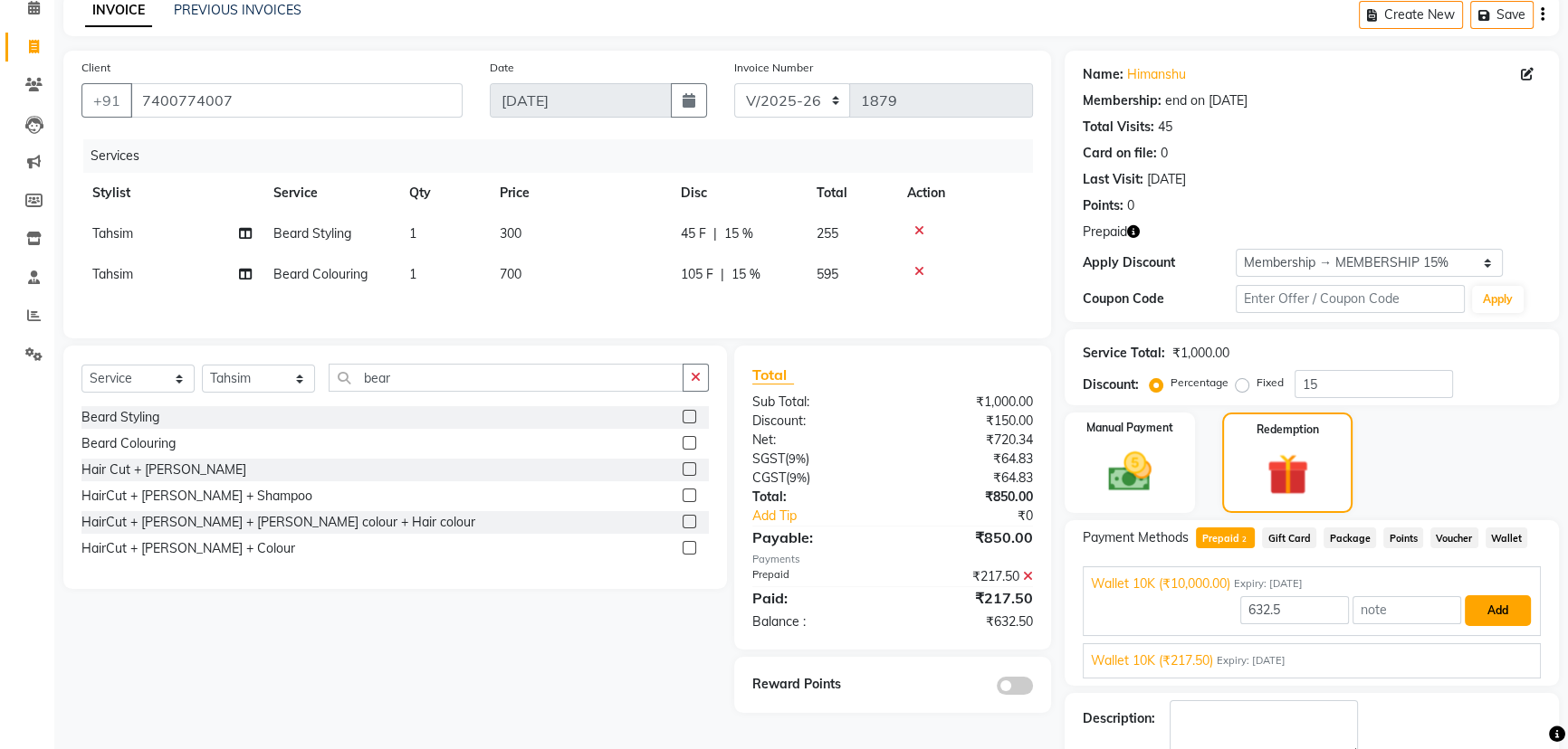
click at [1491, 606] on button "Add" at bounding box center [1498, 610] width 66 height 31
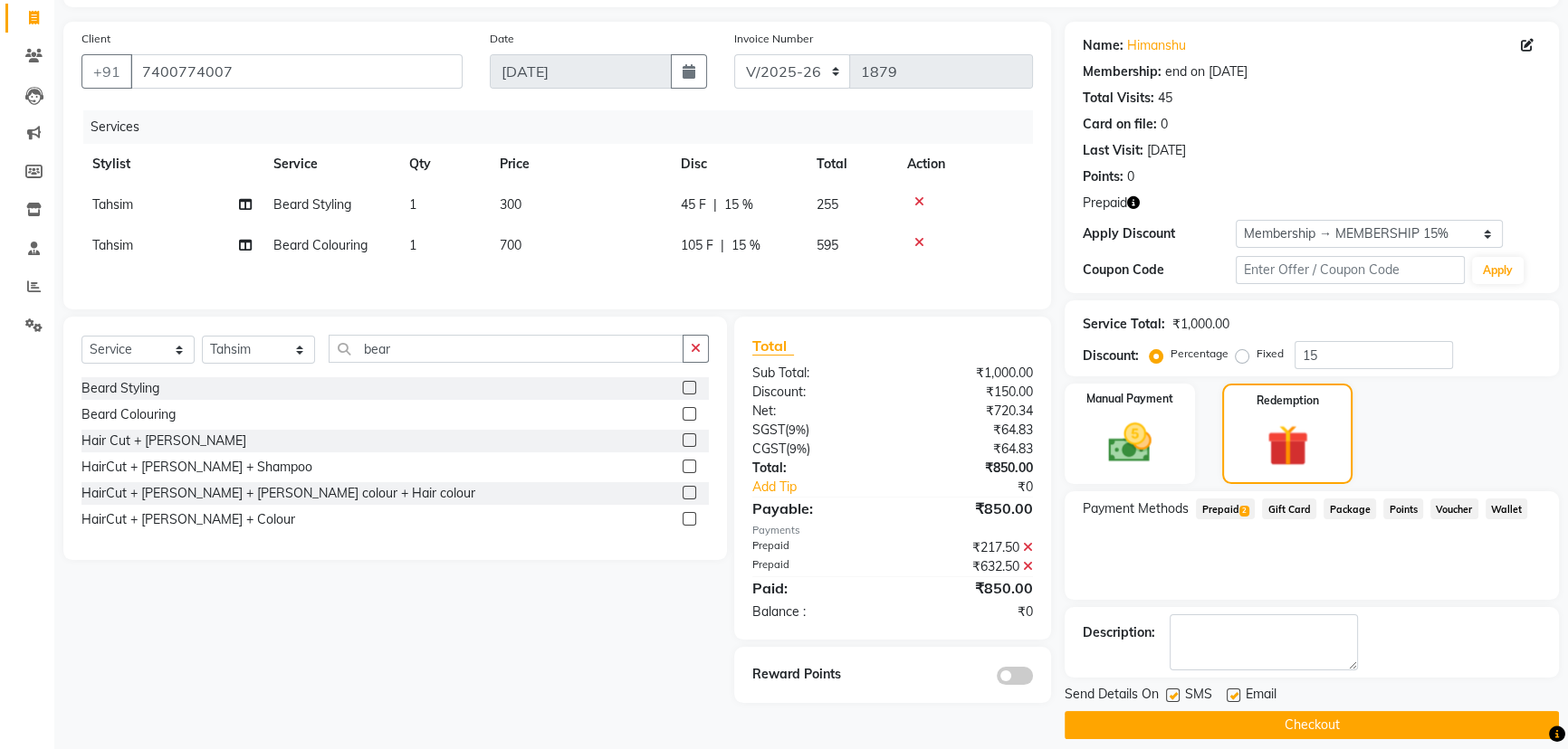
scroll to position [130, 0]
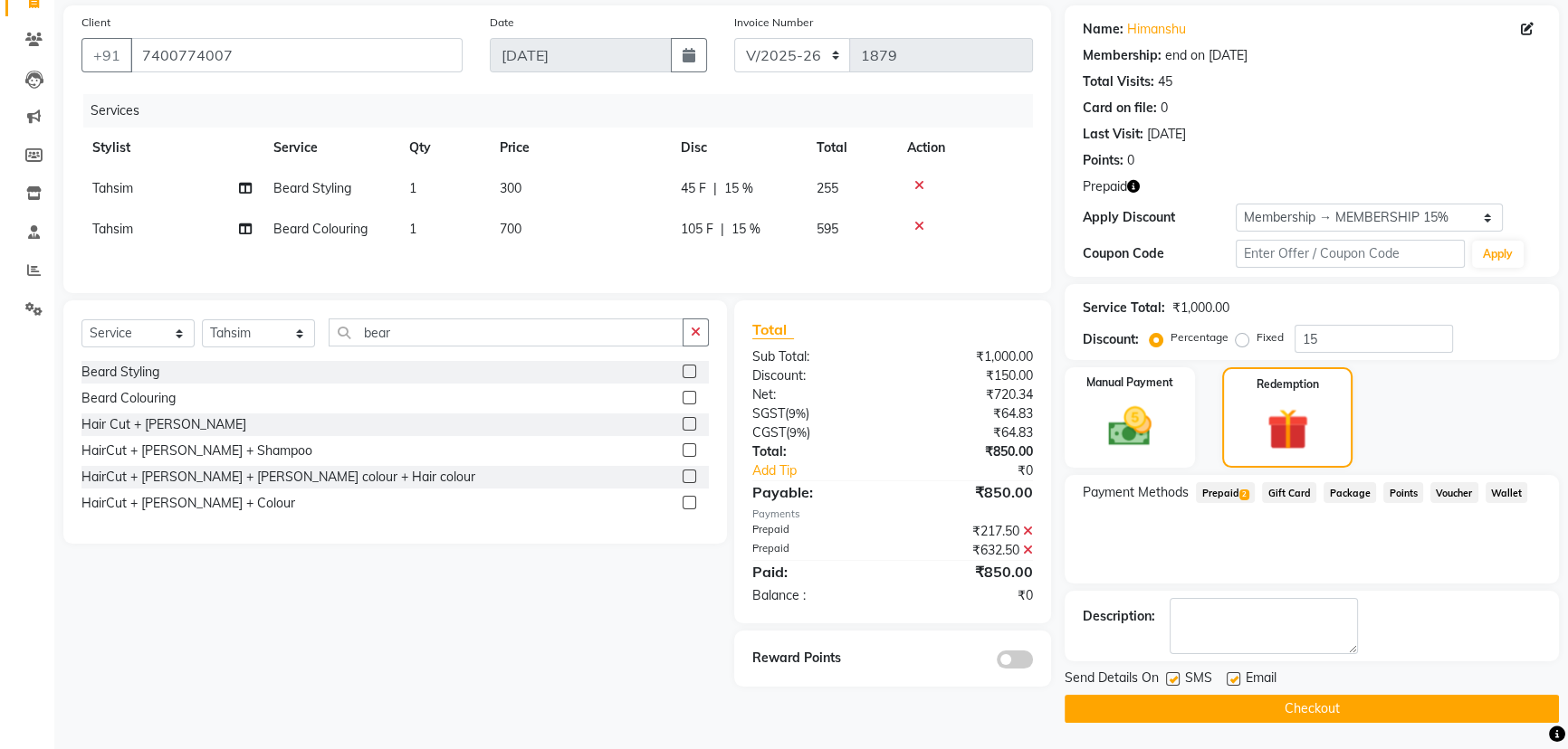
click at [1204, 709] on button "Checkout" at bounding box center [1312, 709] width 494 height 28
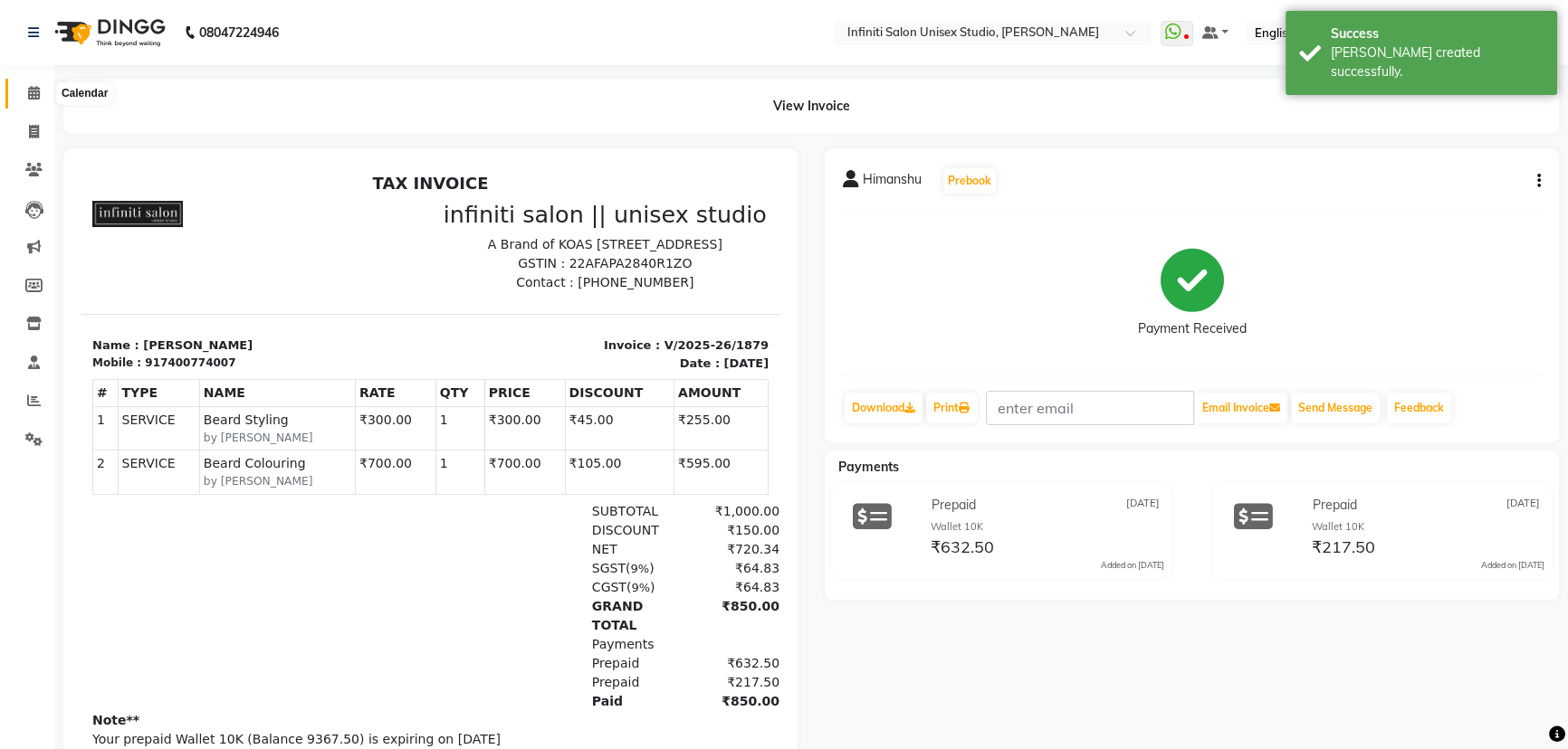
click at [28, 92] on icon at bounding box center [34, 93] width 12 height 14
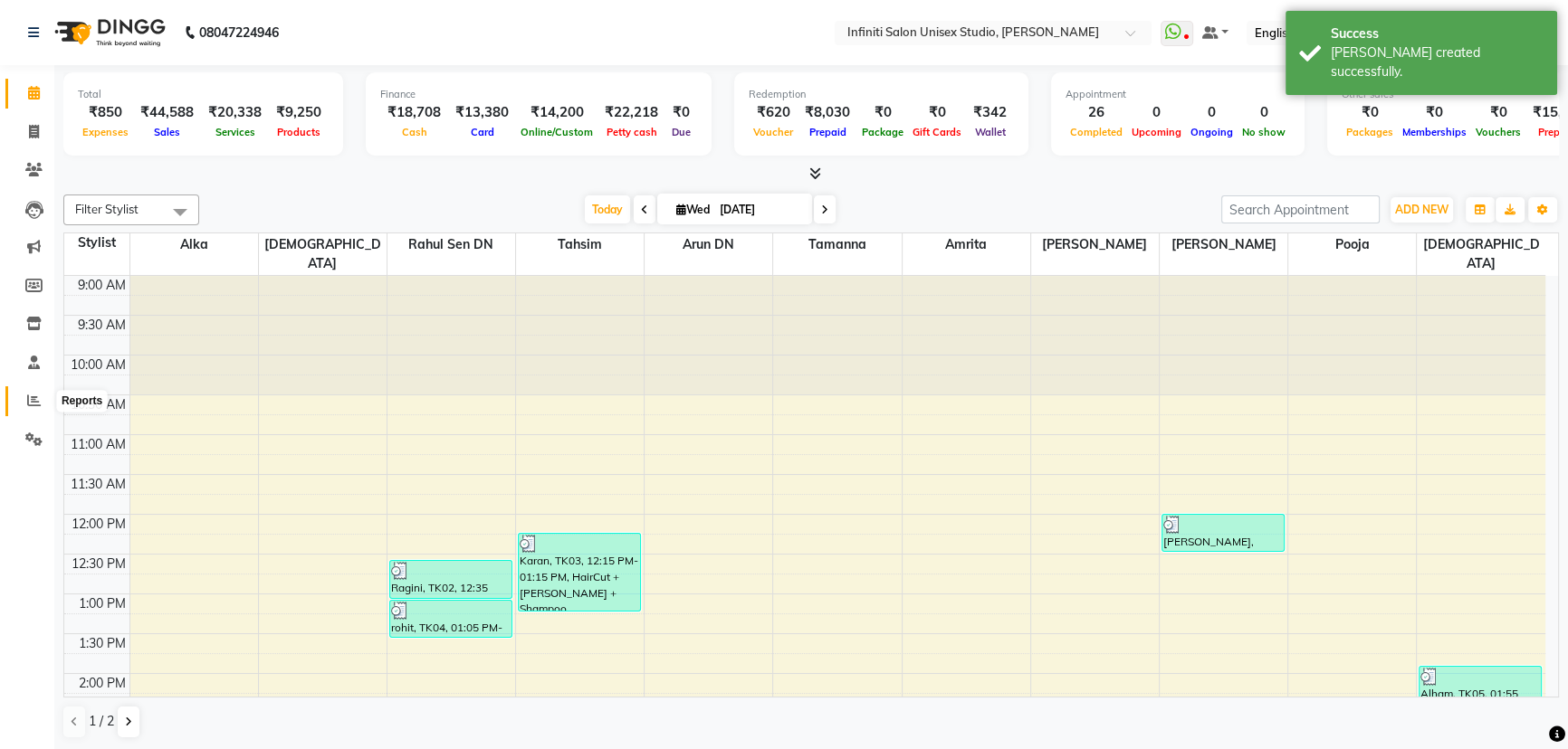
click at [26, 408] on span at bounding box center [34, 401] width 32 height 21
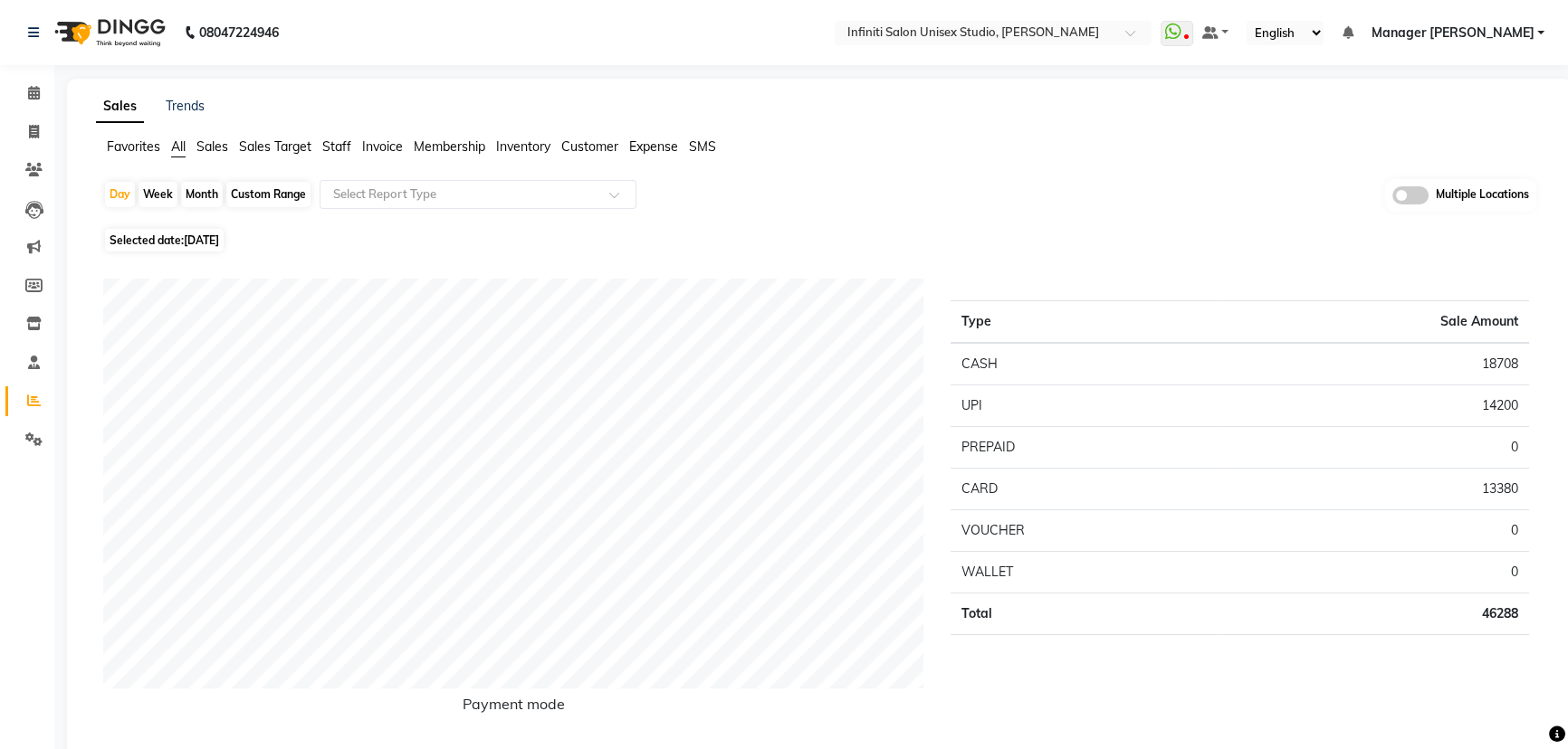
click at [331, 144] on span "Staff" at bounding box center [336, 146] width 29 height 17
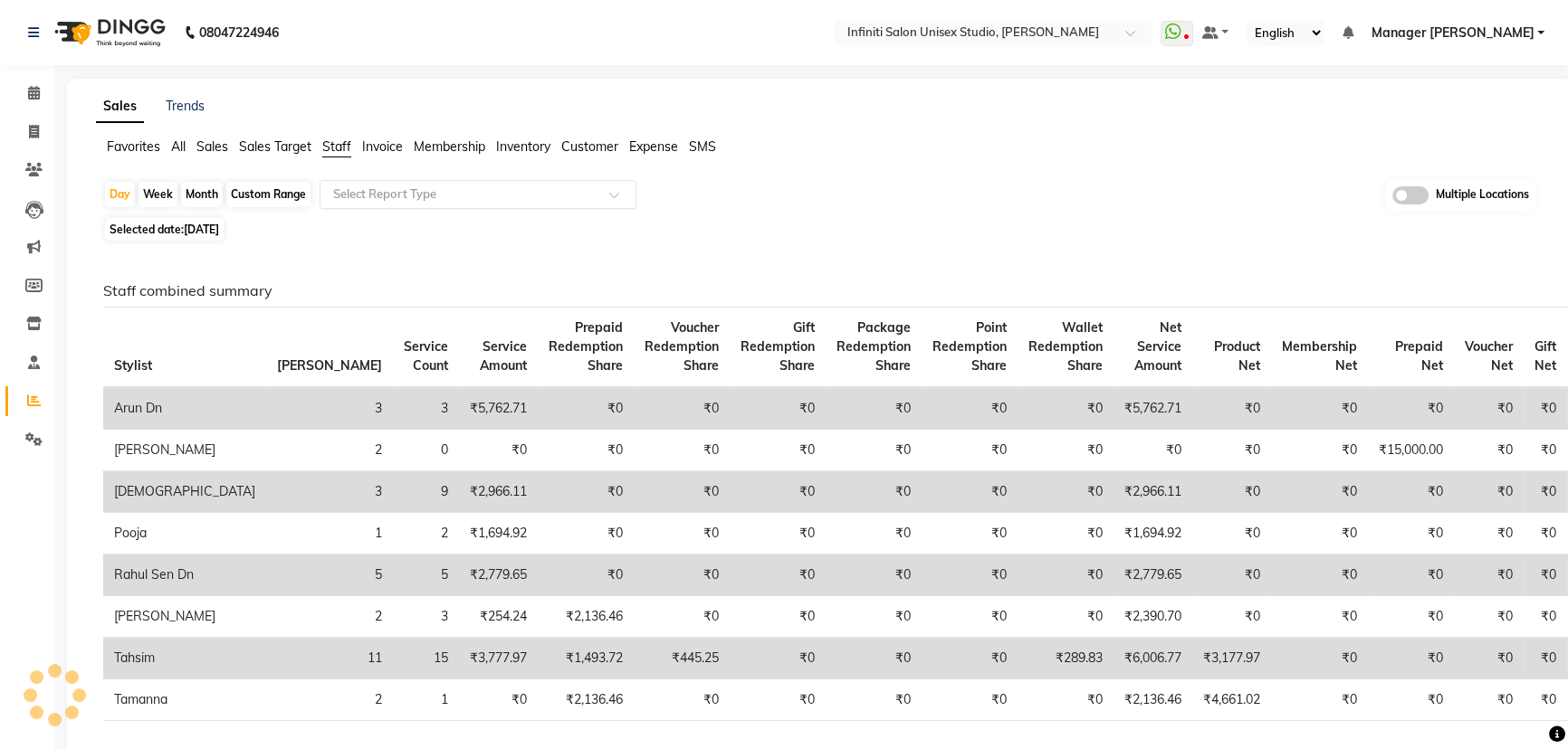
click at [371, 190] on input "text" at bounding box center [460, 194] width 260 height 18
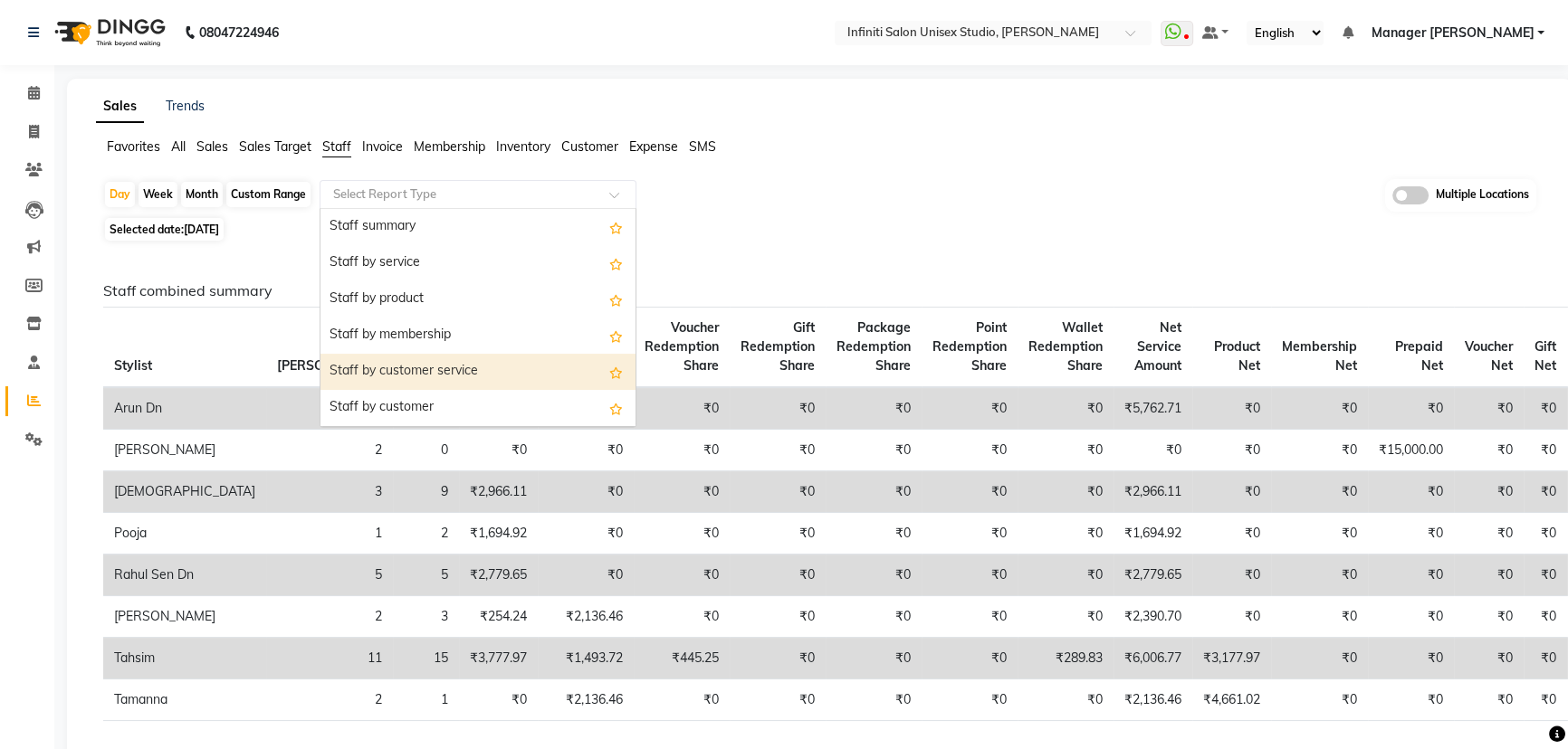
click at [443, 367] on div "Staff by customer service" at bounding box center [478, 372] width 316 height 36
select select "csv"
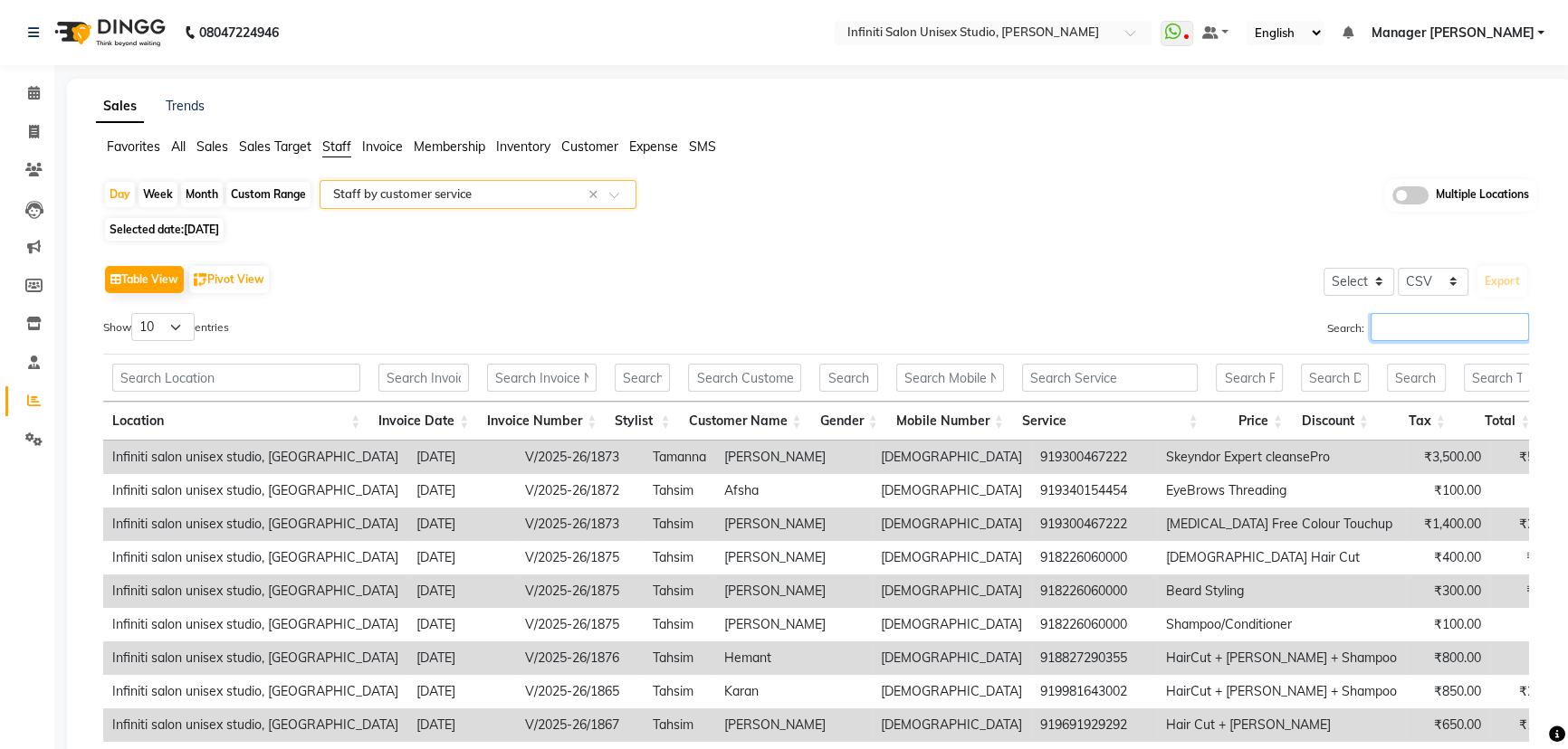
click at [1443, 329] on input "Search:" at bounding box center [1450, 327] width 159 height 28
type input "t"
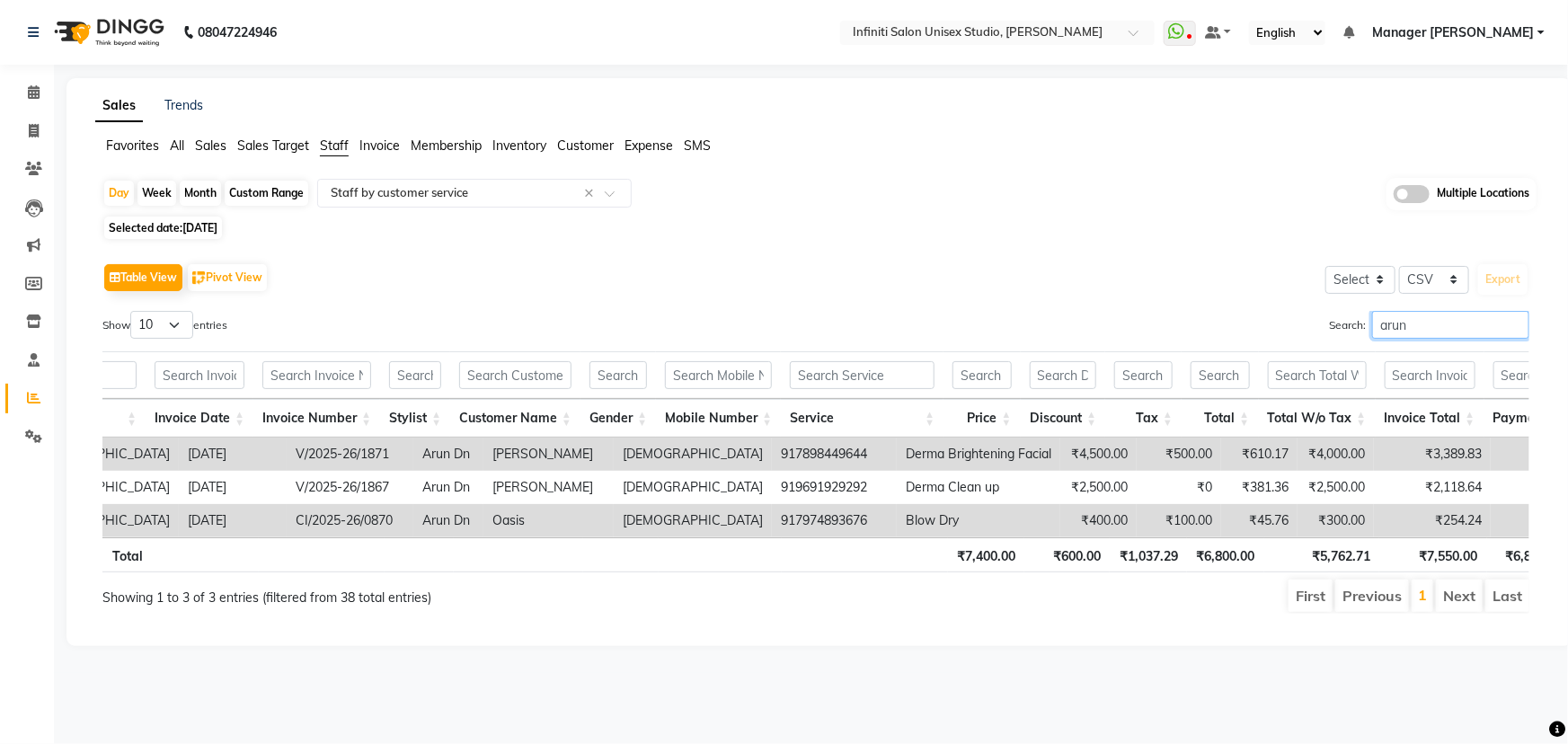
scroll to position [0, 225]
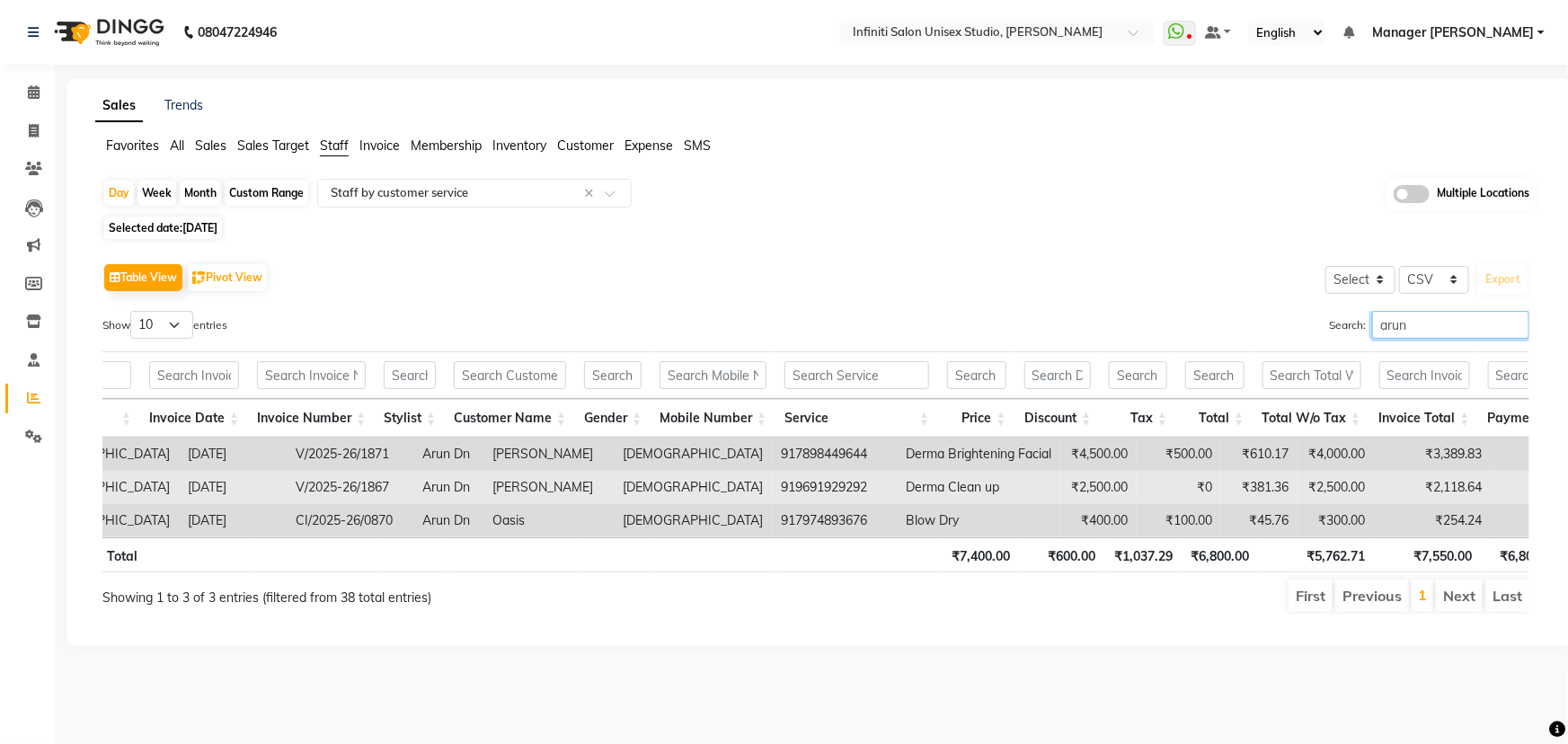
type input "arun"
drag, startPoint x: 758, startPoint y: 486, endPoint x: 678, endPoint y: 487, distance: 80.0
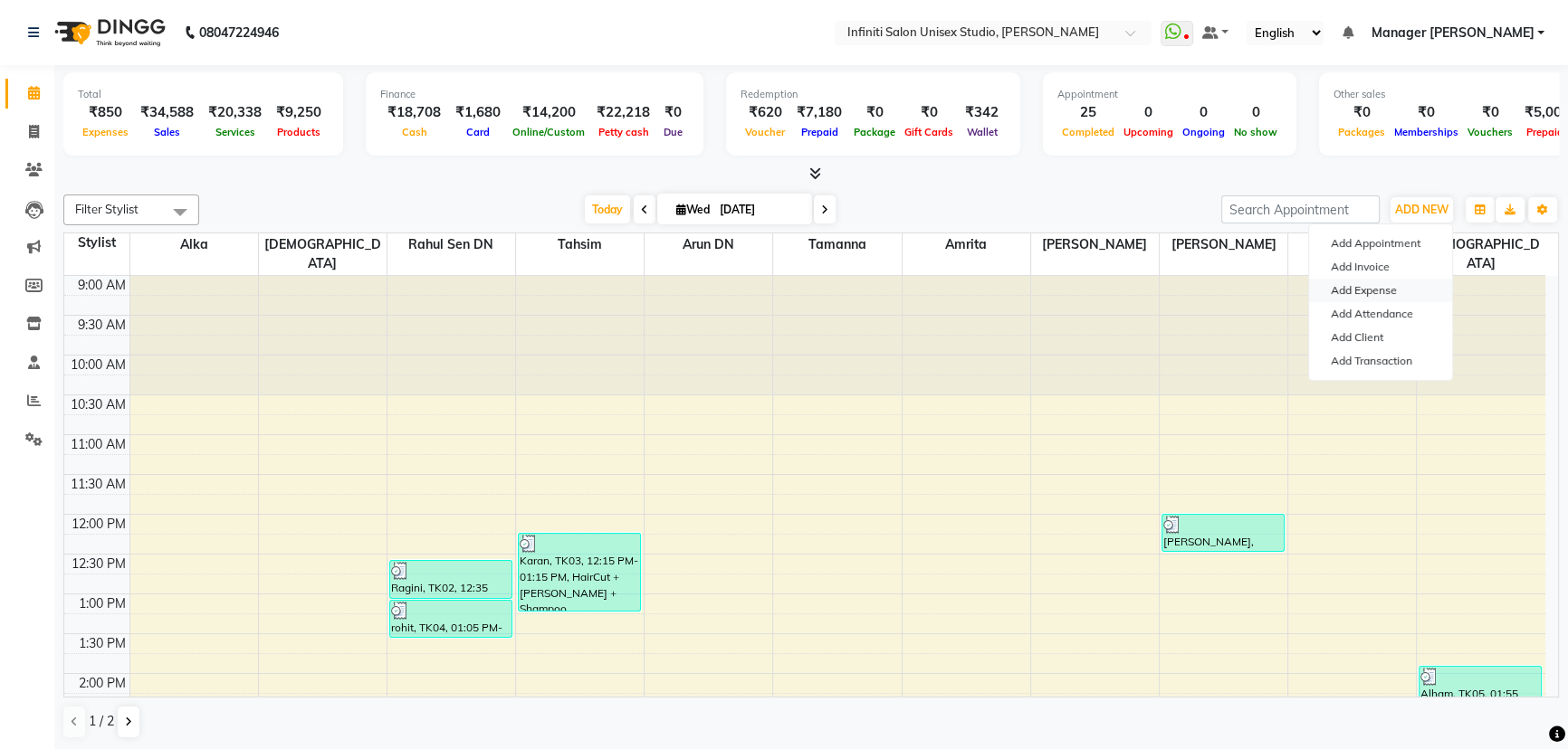
click at [1389, 284] on link "Add Expense" at bounding box center [1381, 291] width 143 height 24
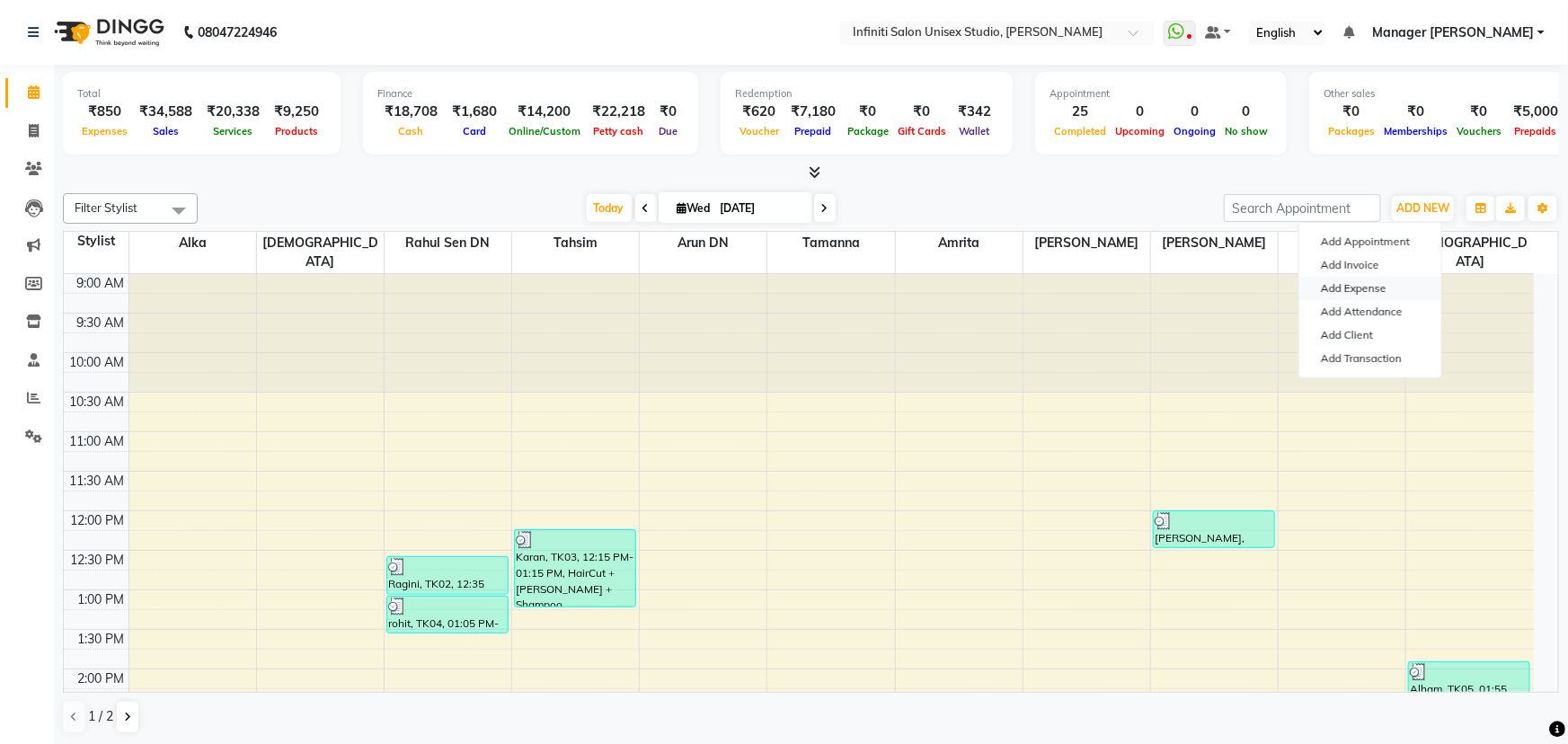
select select "1"
select select "5538"
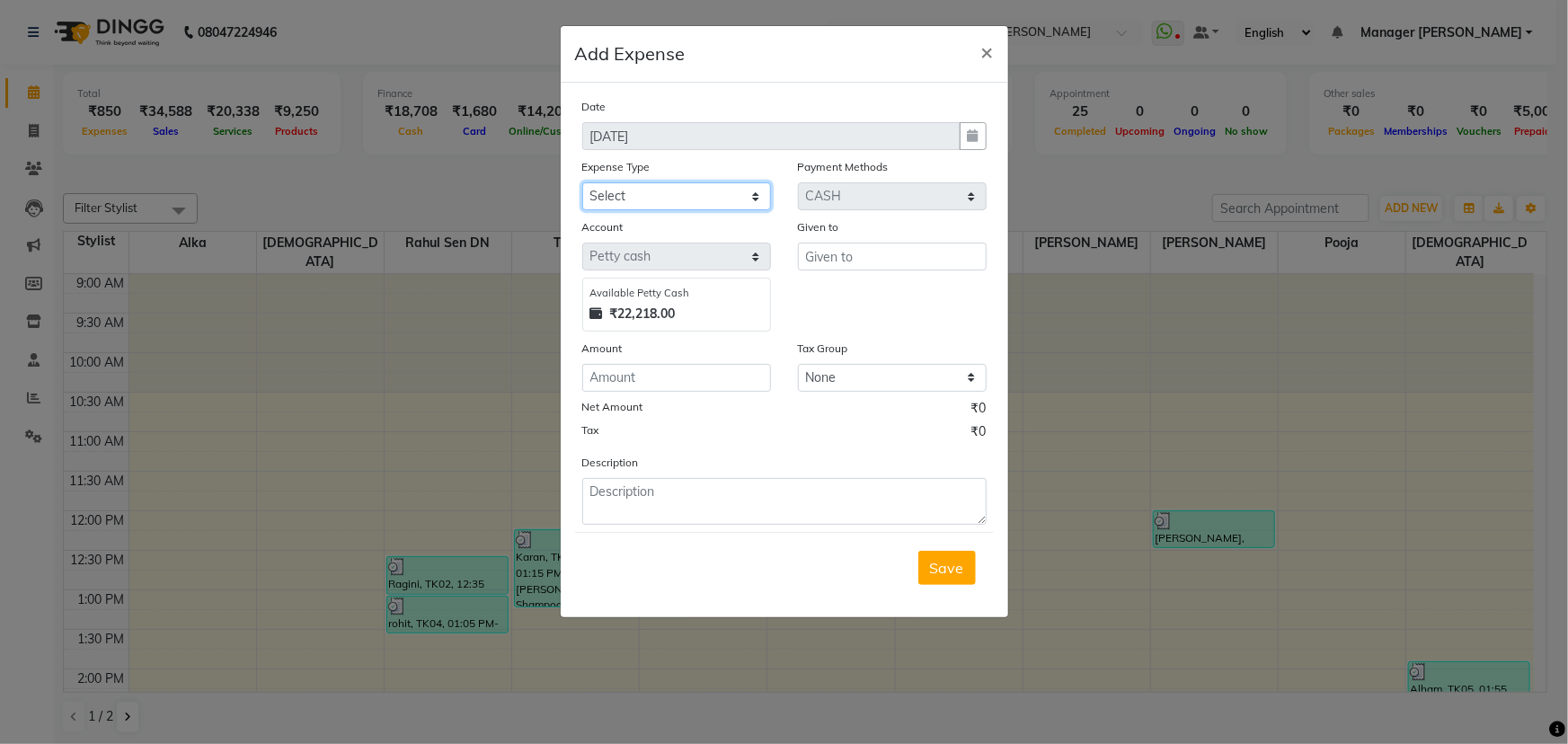
click at [696, 199] on select "Select Advance Salary Client Snacks Fuel Incentive Maintenance Miscellaneous Pa…" at bounding box center [676, 196] width 189 height 27
select select "12400"
click at [582, 183] on select "Select Advance Salary Client Snacks Fuel Incentive Maintenance Miscellaneous Pa…" at bounding box center [676, 196] width 189 height 27
click at [890, 248] on input "text" at bounding box center [892, 256] width 189 height 27
type input "Arun DN"
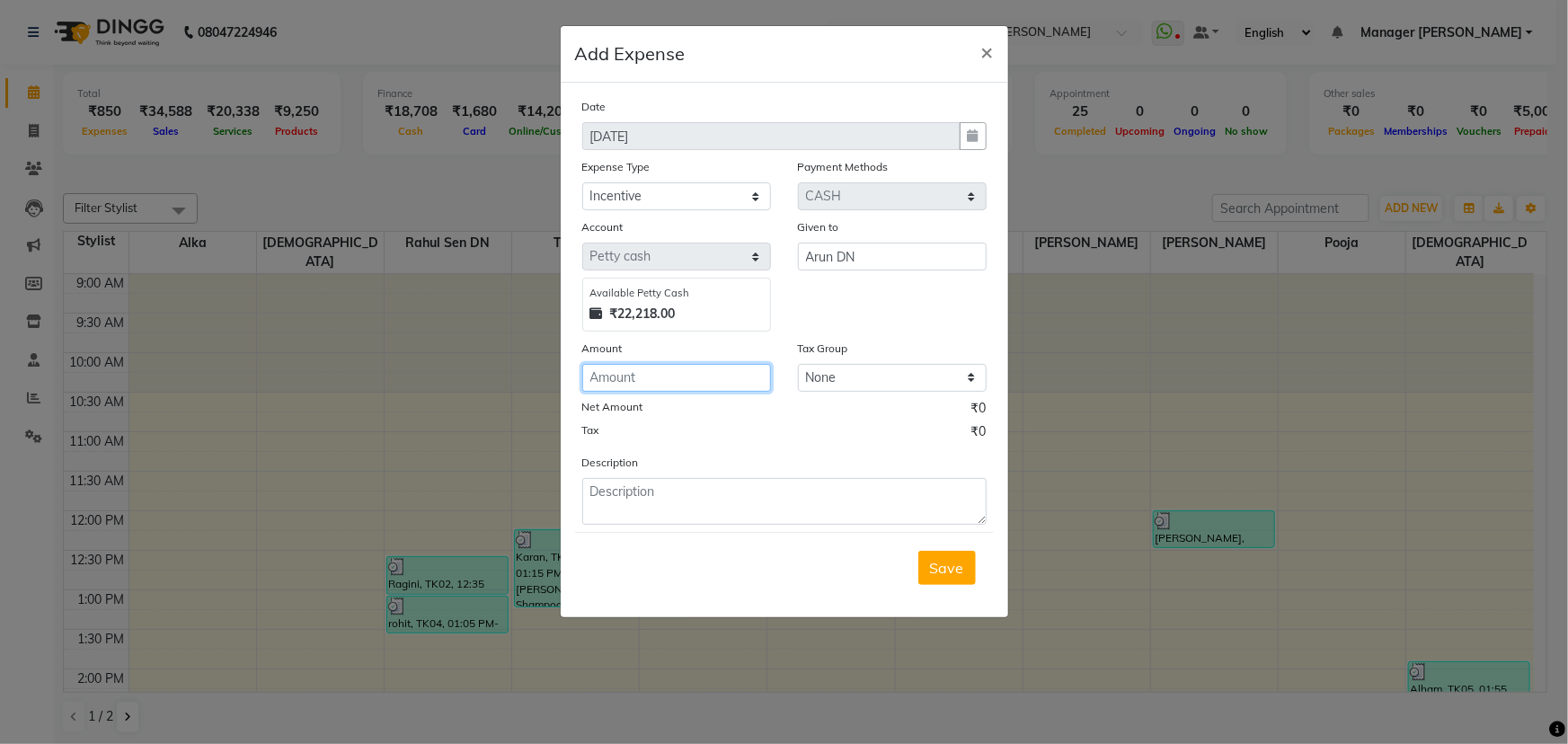
click at [611, 379] on input "number" at bounding box center [676, 378] width 189 height 27
type input "50"
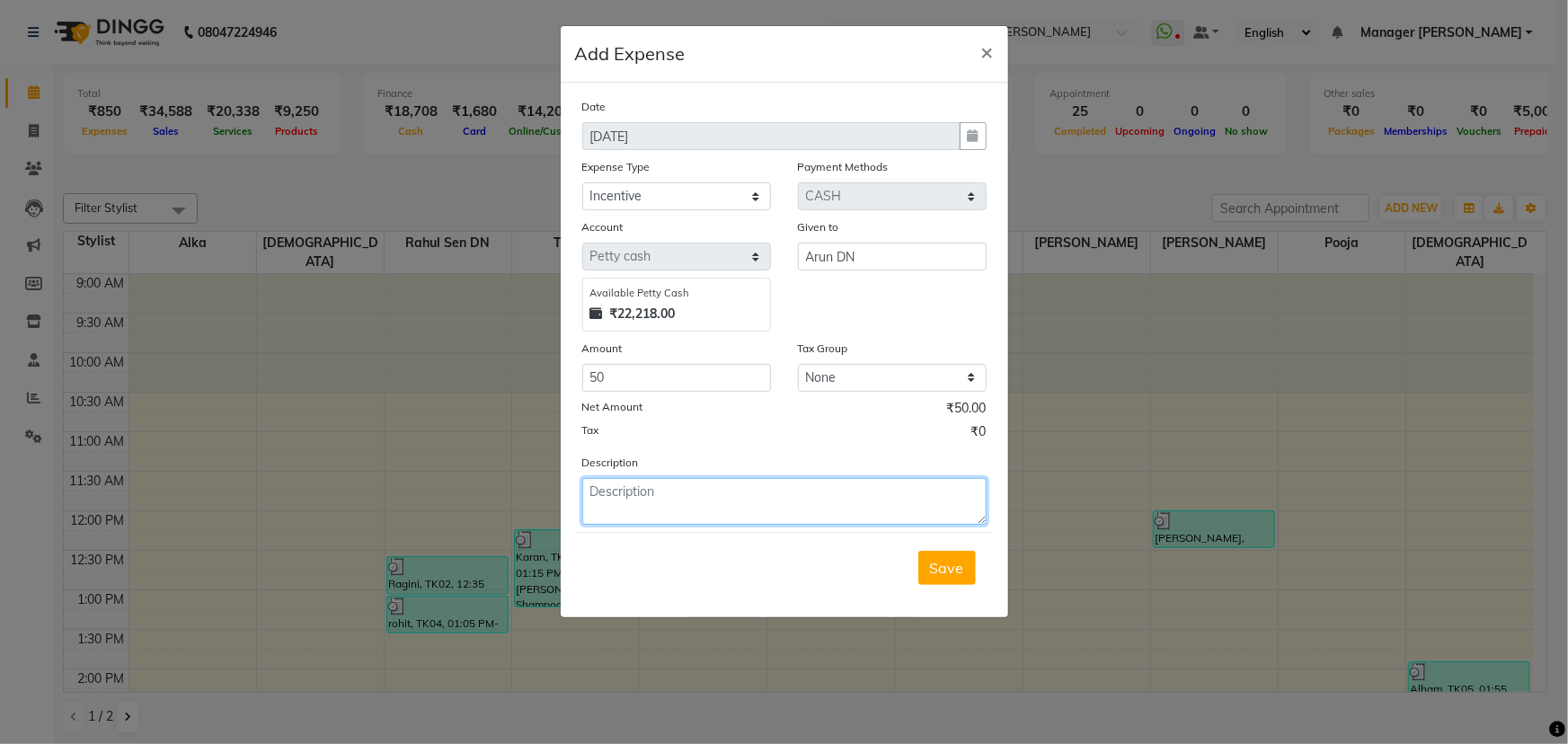
click at [698, 511] on textarea at bounding box center [784, 501] width 404 height 47
paste textarea "9691929292"
type textarea "Dermalogica-2500/-.......Akhilesh 9691929292"
click at [952, 569] on span "Save" at bounding box center [946, 568] width 34 height 18
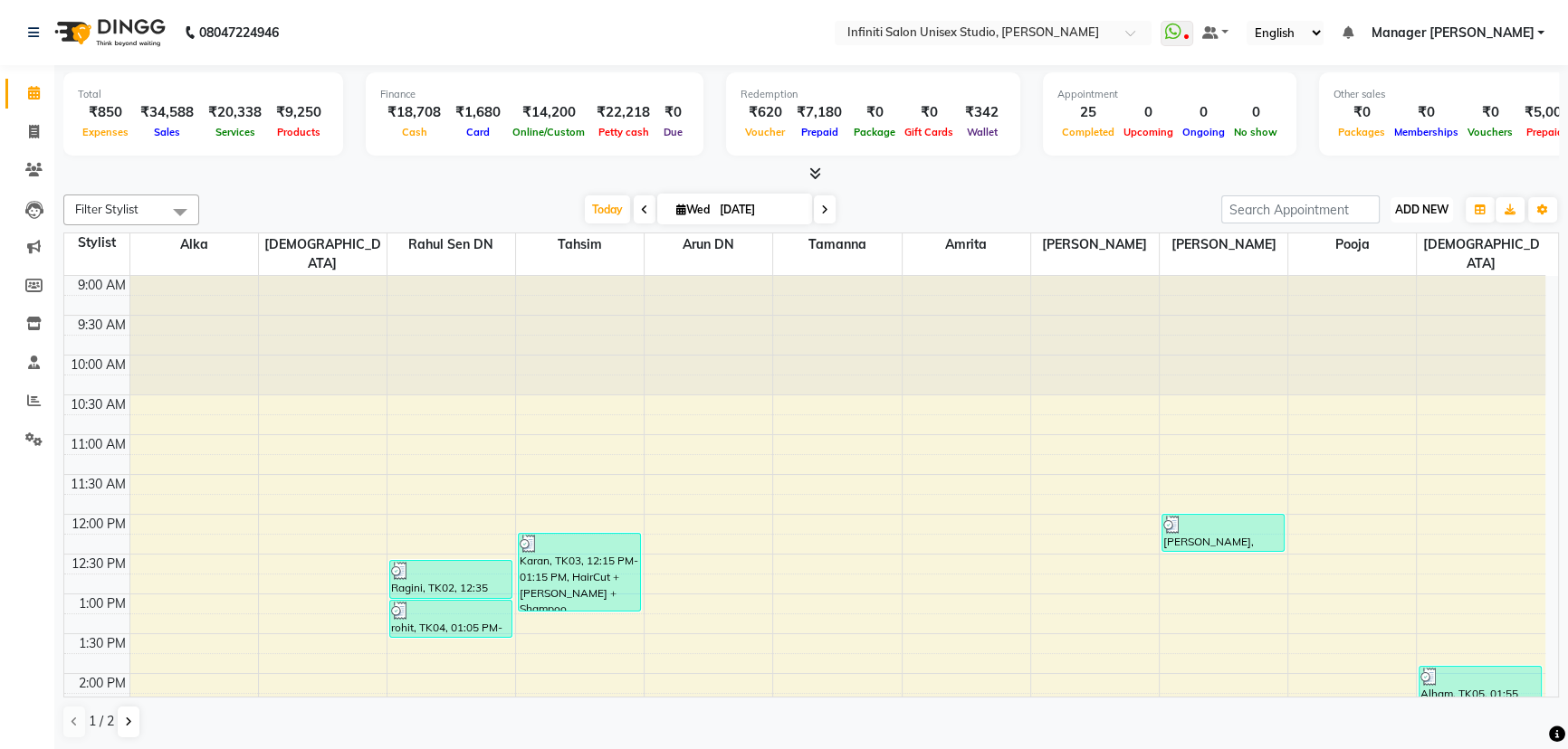
click at [1420, 210] on span "ADD NEW" at bounding box center [1422, 210] width 53 height 14
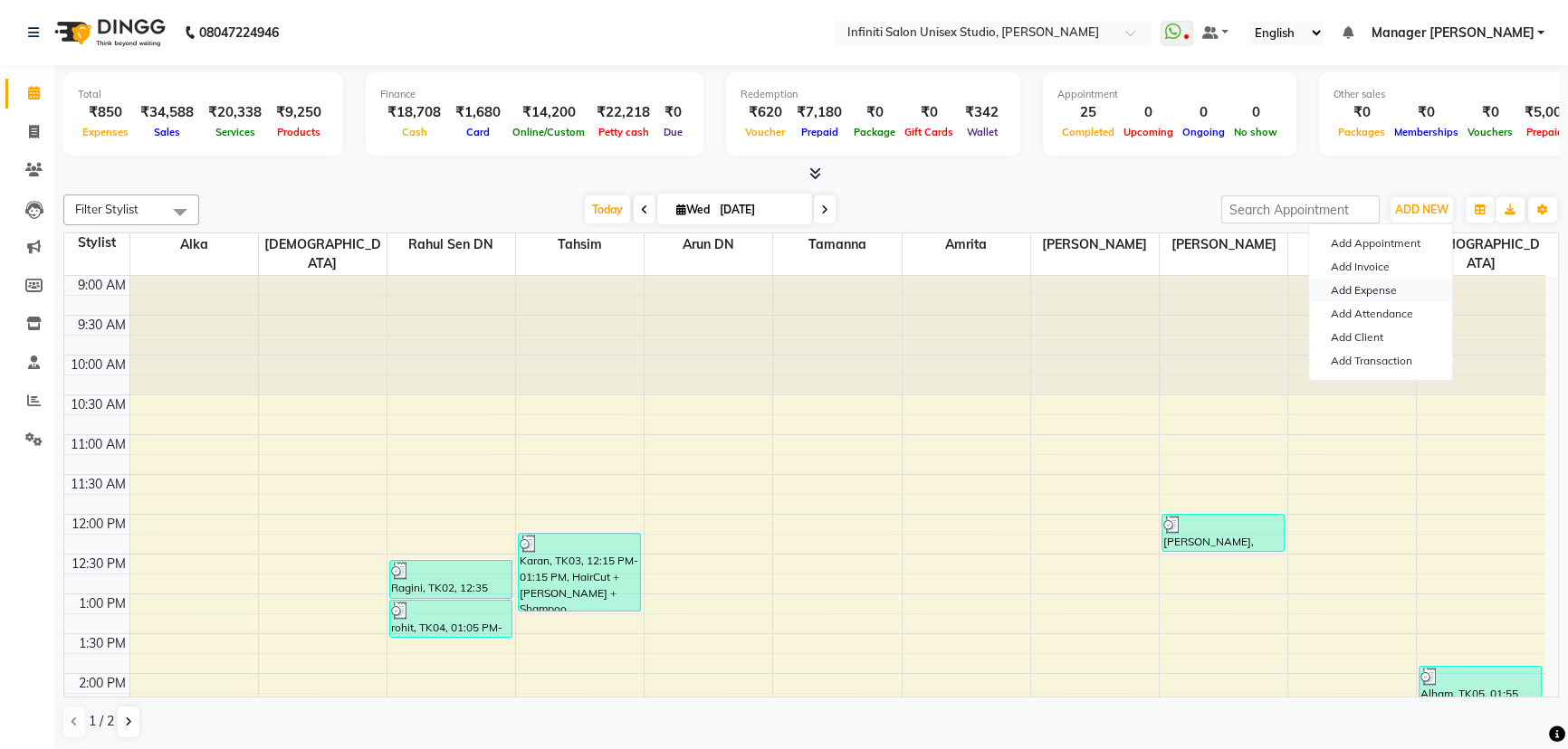
click at [1379, 290] on link "Add Expense" at bounding box center [1381, 291] width 143 height 24
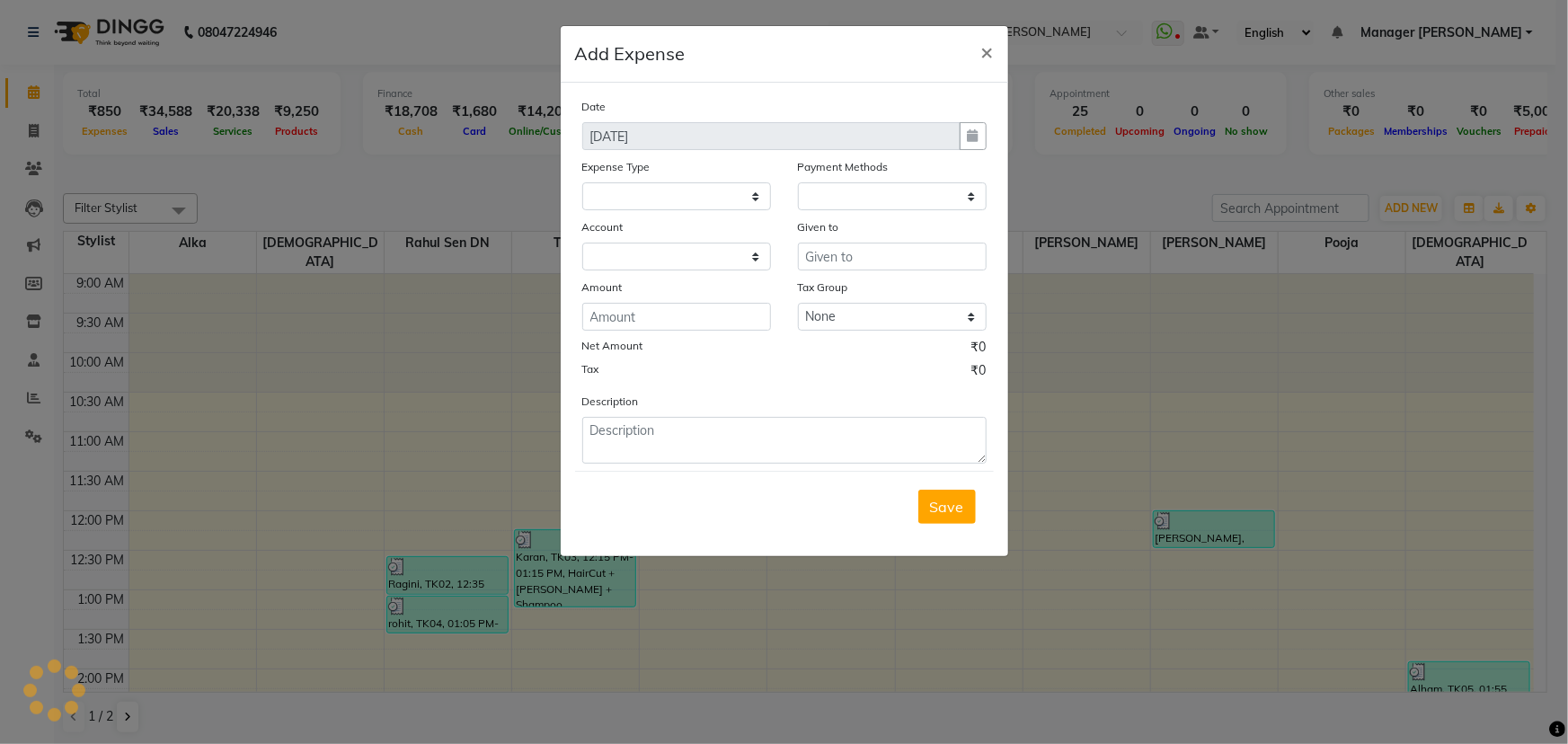
select select
select select "1"
select select "5538"
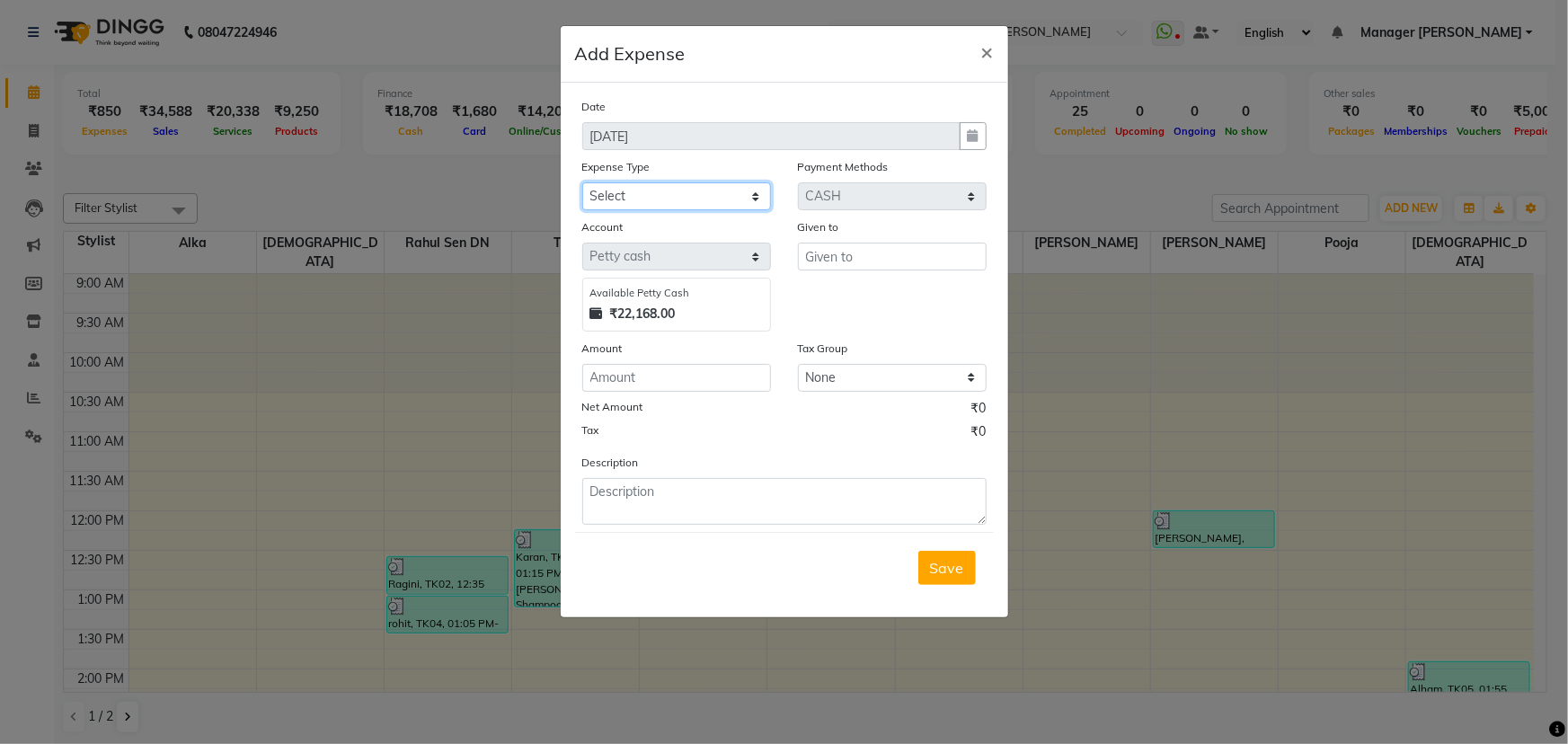
click at [677, 187] on select "Select Advance Salary Client Snacks Fuel Incentive Maintenance Miscellaneous Pa…" at bounding box center [676, 196] width 189 height 27
select select "12400"
click at [582, 183] on select "Select Advance Salary Client Snacks Fuel Incentive Maintenance Miscellaneous Pa…" at bounding box center [676, 196] width 189 height 27
click at [840, 259] on input "text" at bounding box center [892, 256] width 189 height 27
type input "Arun DN"
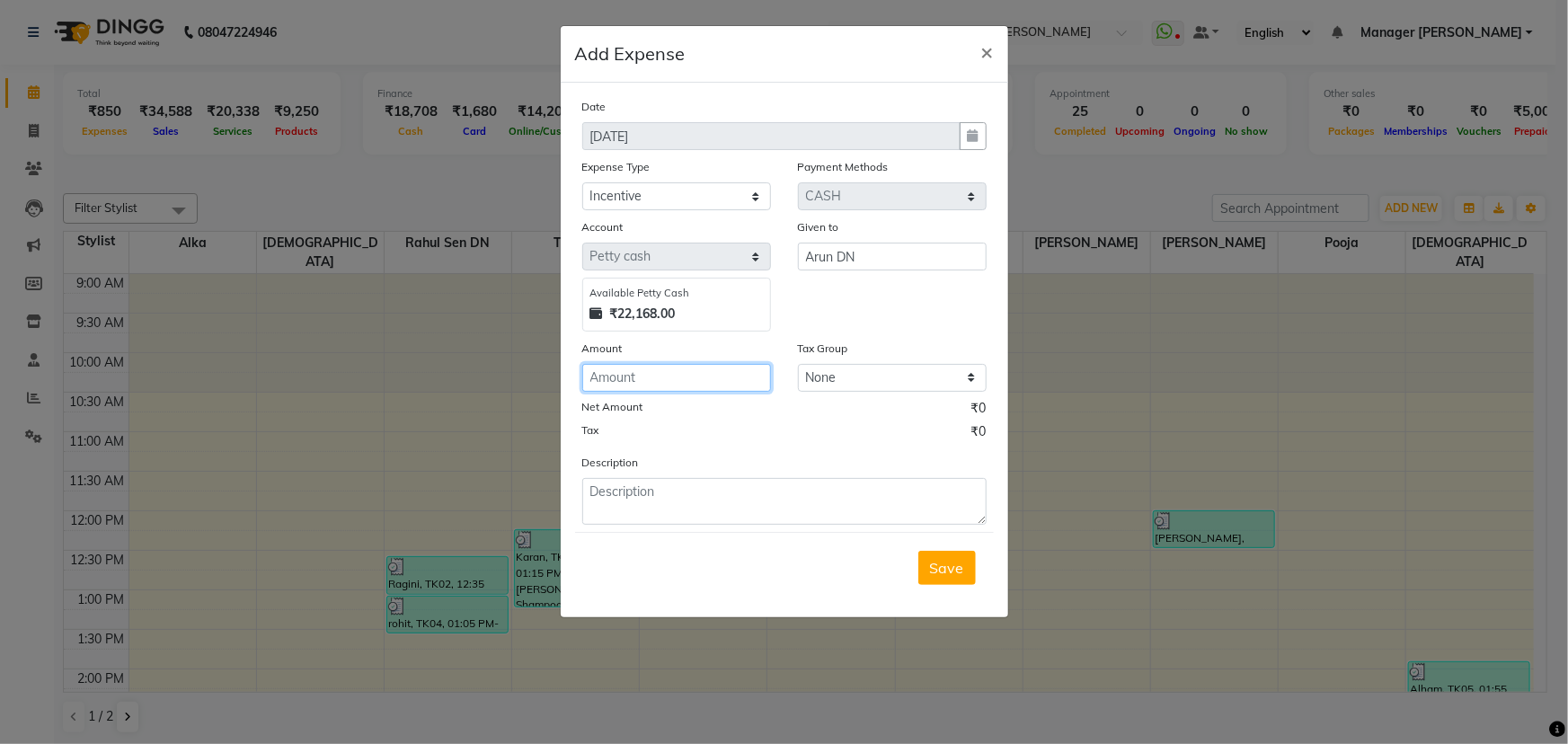
click at [702, 387] on input "number" at bounding box center [676, 378] width 189 height 27
type input "100"
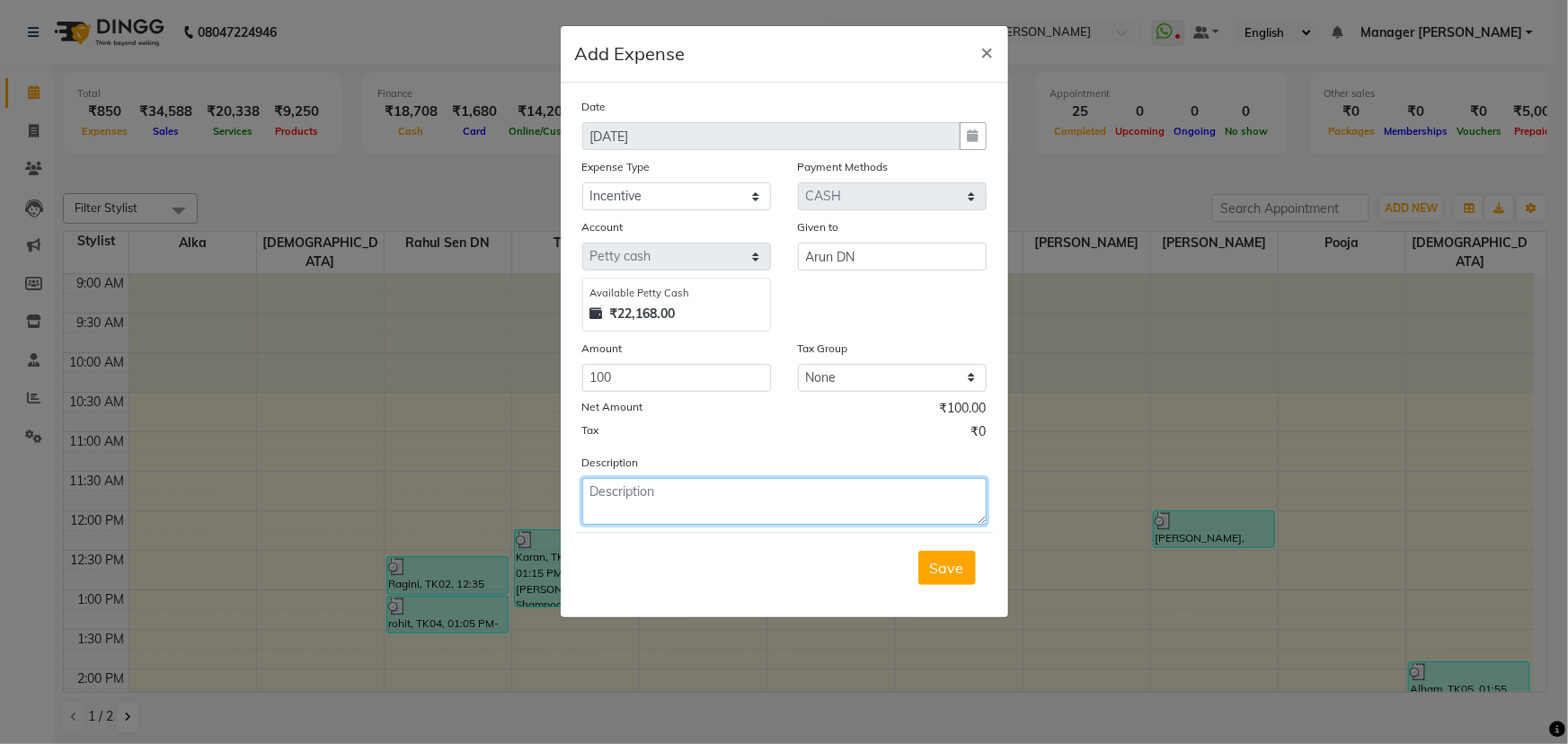
click at [681, 486] on textarea at bounding box center [784, 501] width 404 height 47
paste textarea "7898449644"
type textarea "Dermalogica-4500/-.......Ankush 7898449644"
click at [949, 564] on span "Save" at bounding box center [946, 568] width 34 height 18
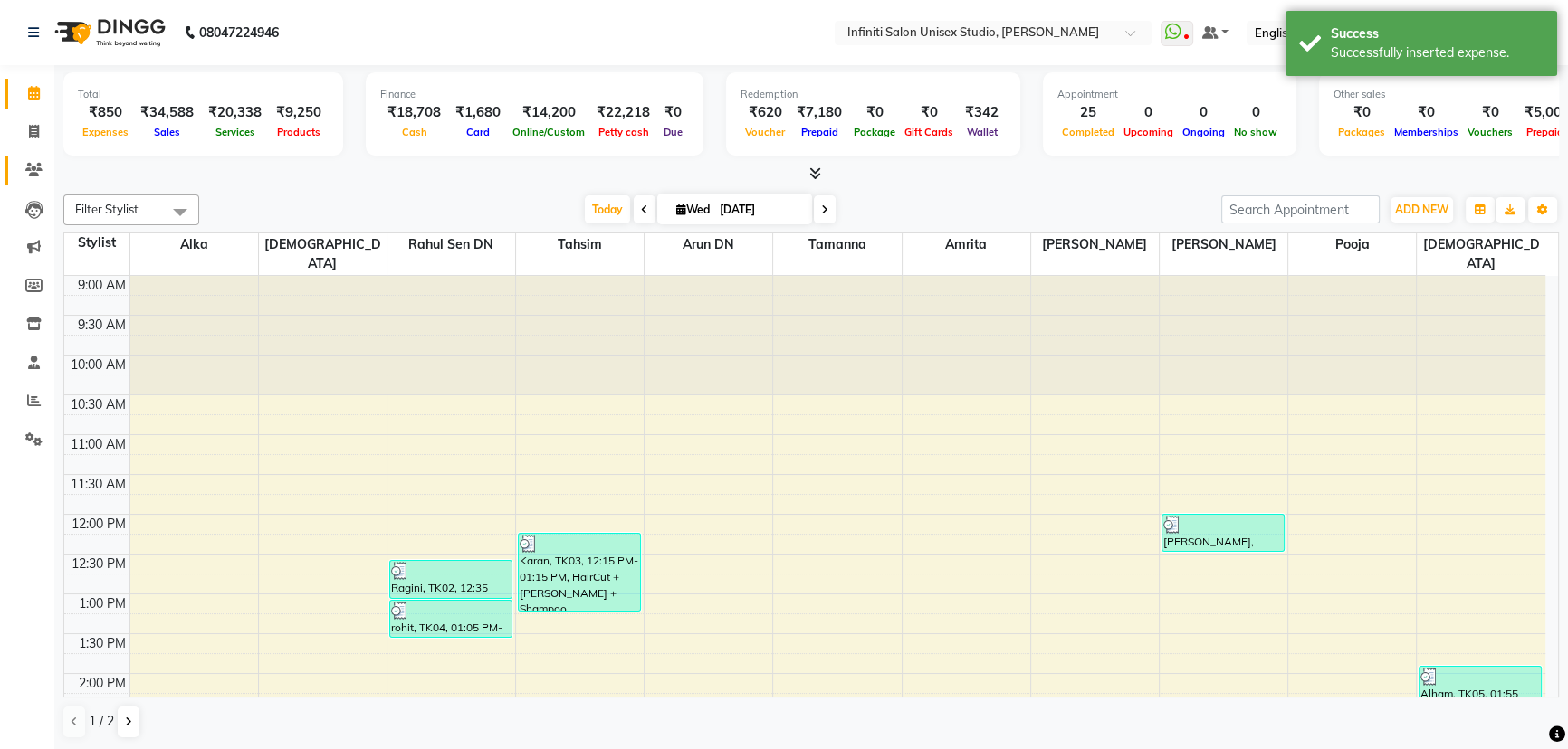
click at [33, 159] on link "Clients" at bounding box center [28, 170] width 43 height 30
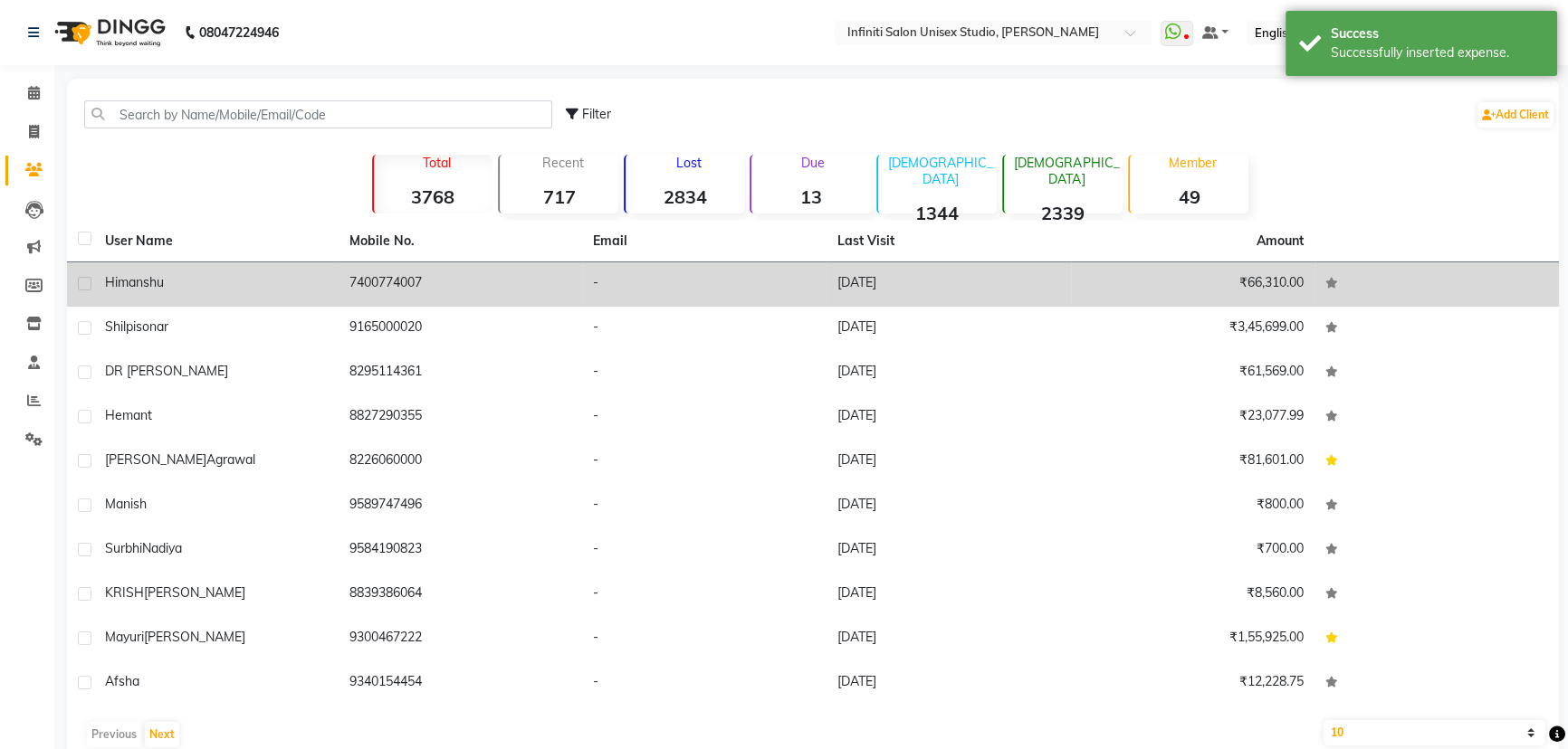
copy td "7400774007"
drag, startPoint x: 434, startPoint y: 279, endPoint x: 349, endPoint y: 276, distance: 85.1
click at [349, 276] on td "7400774007" at bounding box center [461, 284] width 245 height 44
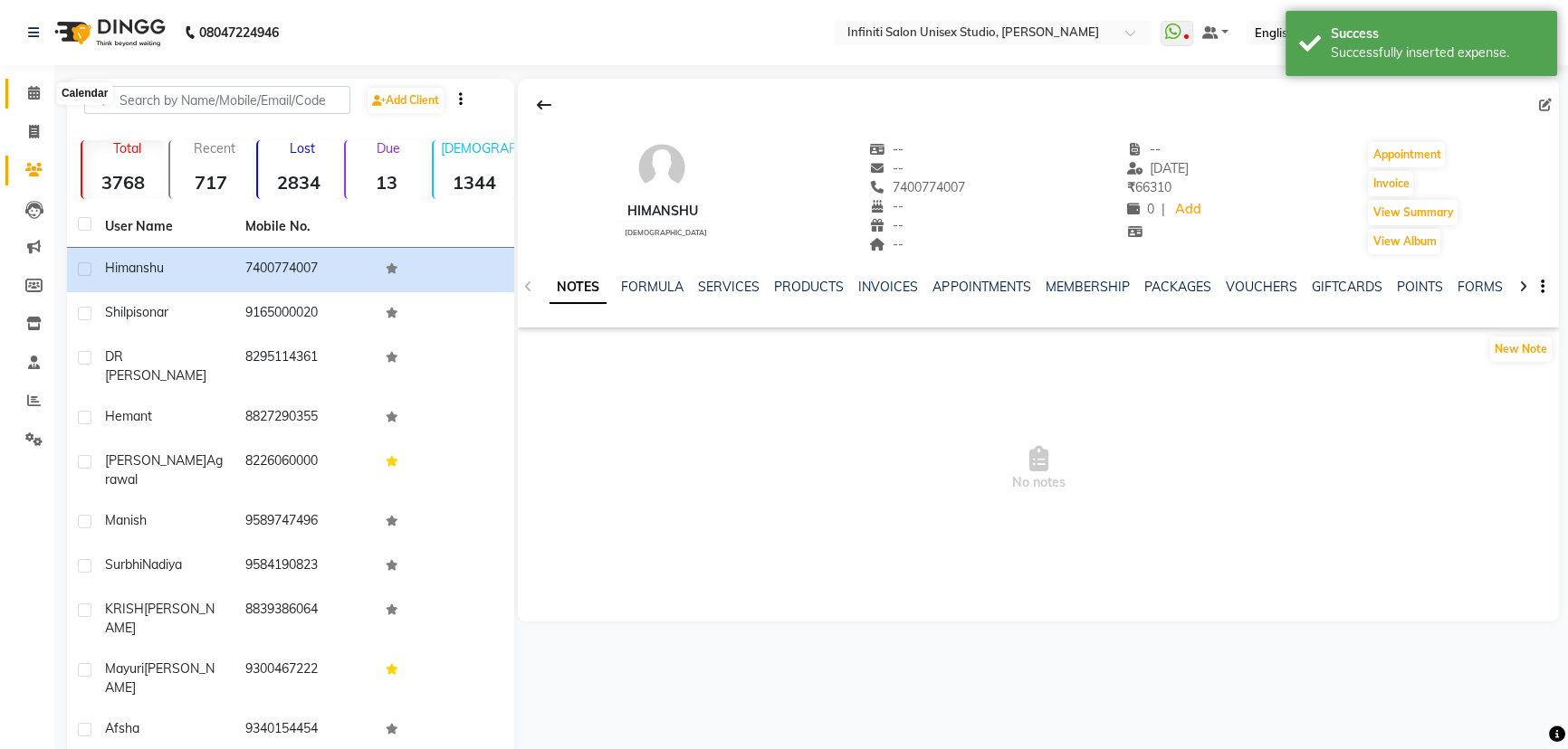
click at [36, 91] on icon at bounding box center [34, 93] width 12 height 14
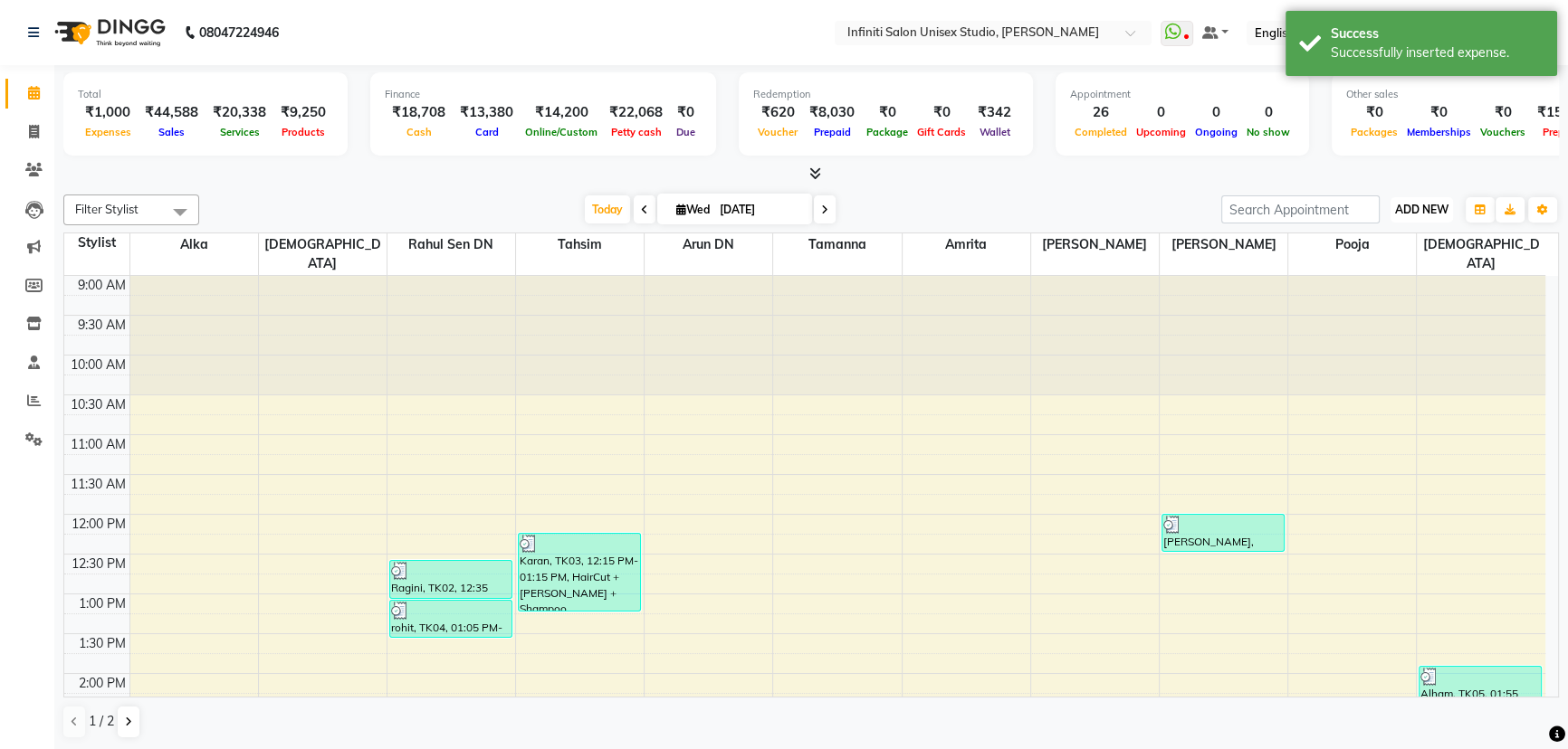
click at [1415, 203] on span "ADD NEW" at bounding box center [1422, 210] width 53 height 14
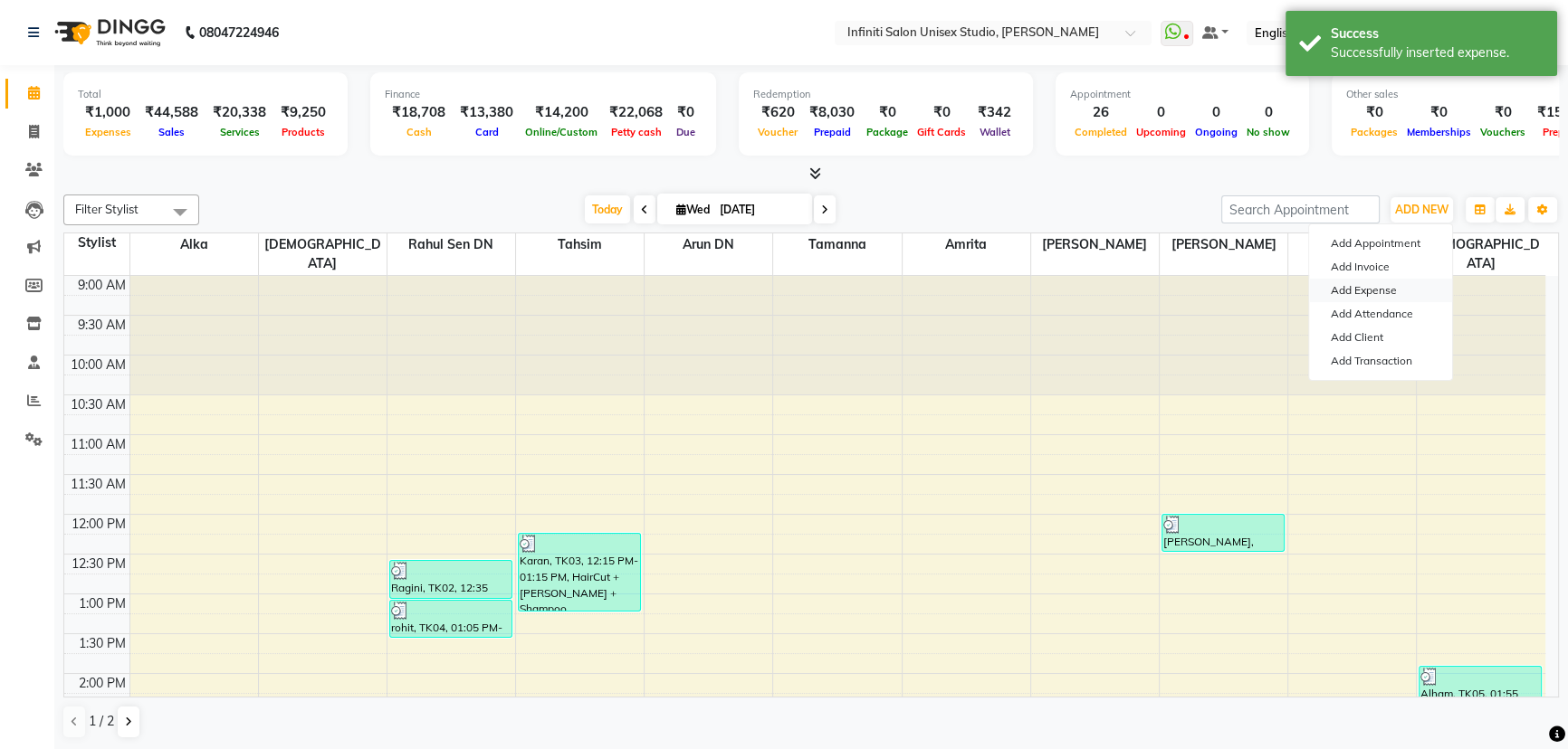
click at [1358, 285] on link "Add Expense" at bounding box center [1381, 291] width 143 height 24
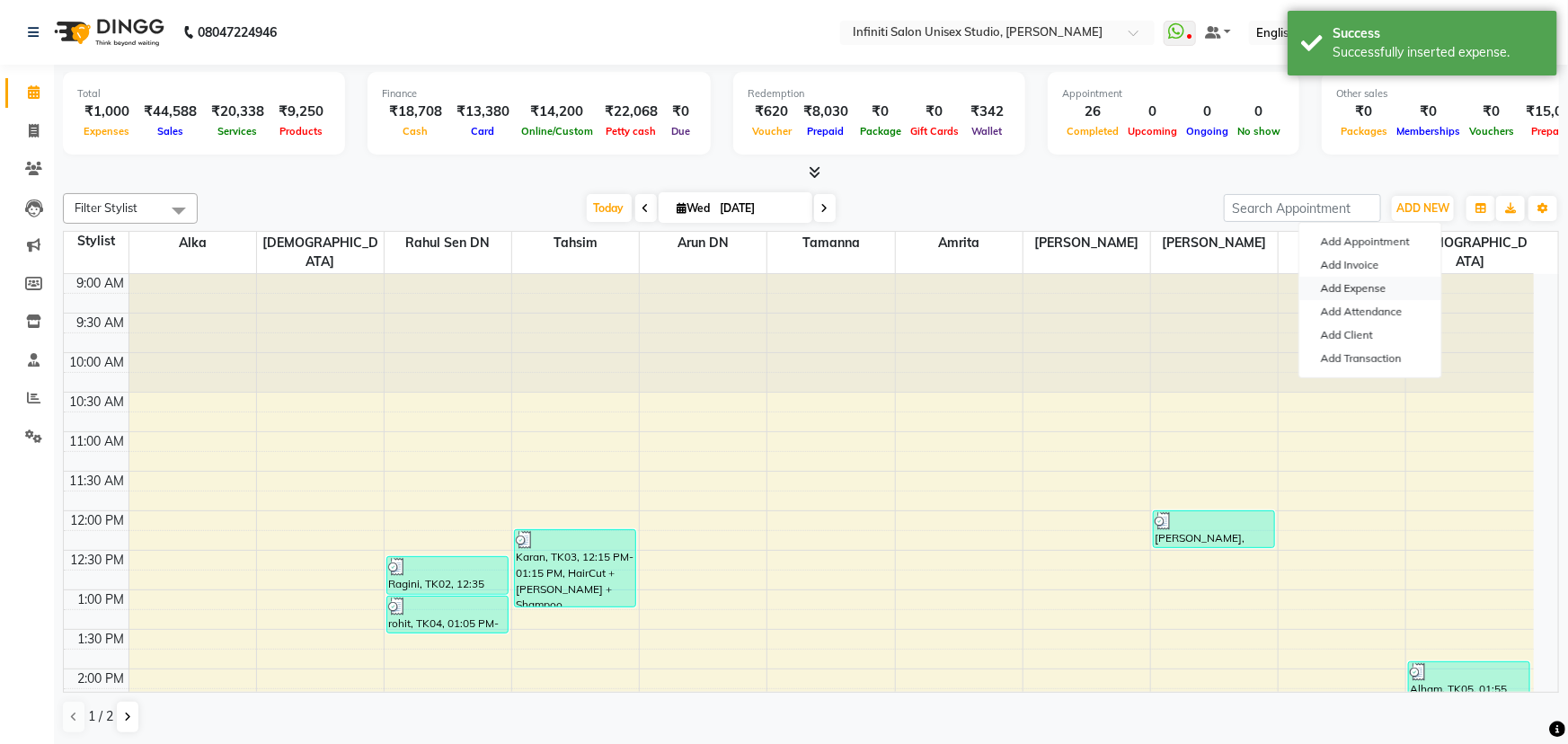
select select "1"
select select "5538"
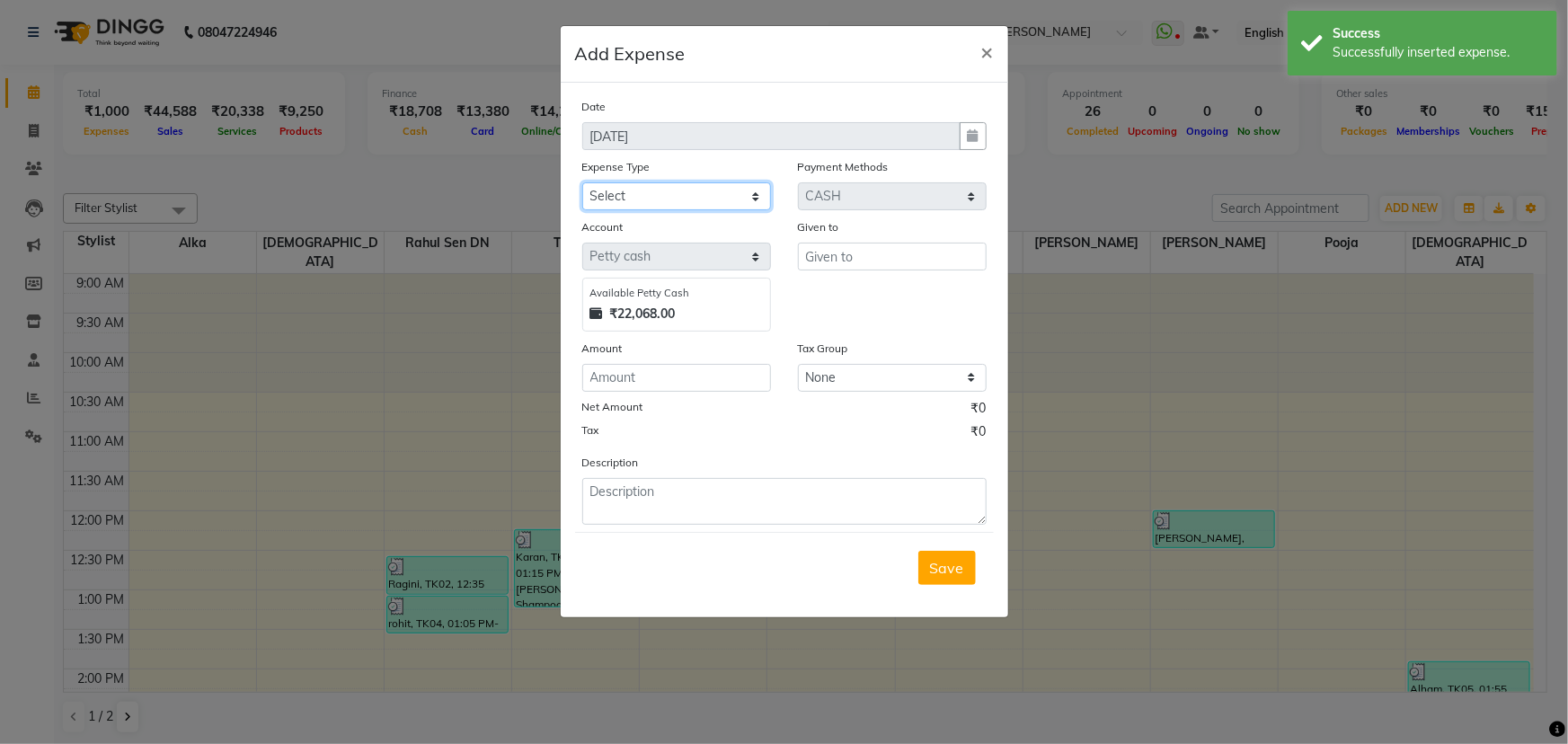
click at [713, 197] on select "Select Advance Salary Client Snacks Fuel Incentive Maintenance Miscellaneous Pa…" at bounding box center [676, 196] width 189 height 27
select select "12400"
click at [582, 183] on select "Select Advance Salary Client Snacks Fuel Incentive Maintenance Miscellaneous Pa…" at bounding box center [676, 196] width 189 height 27
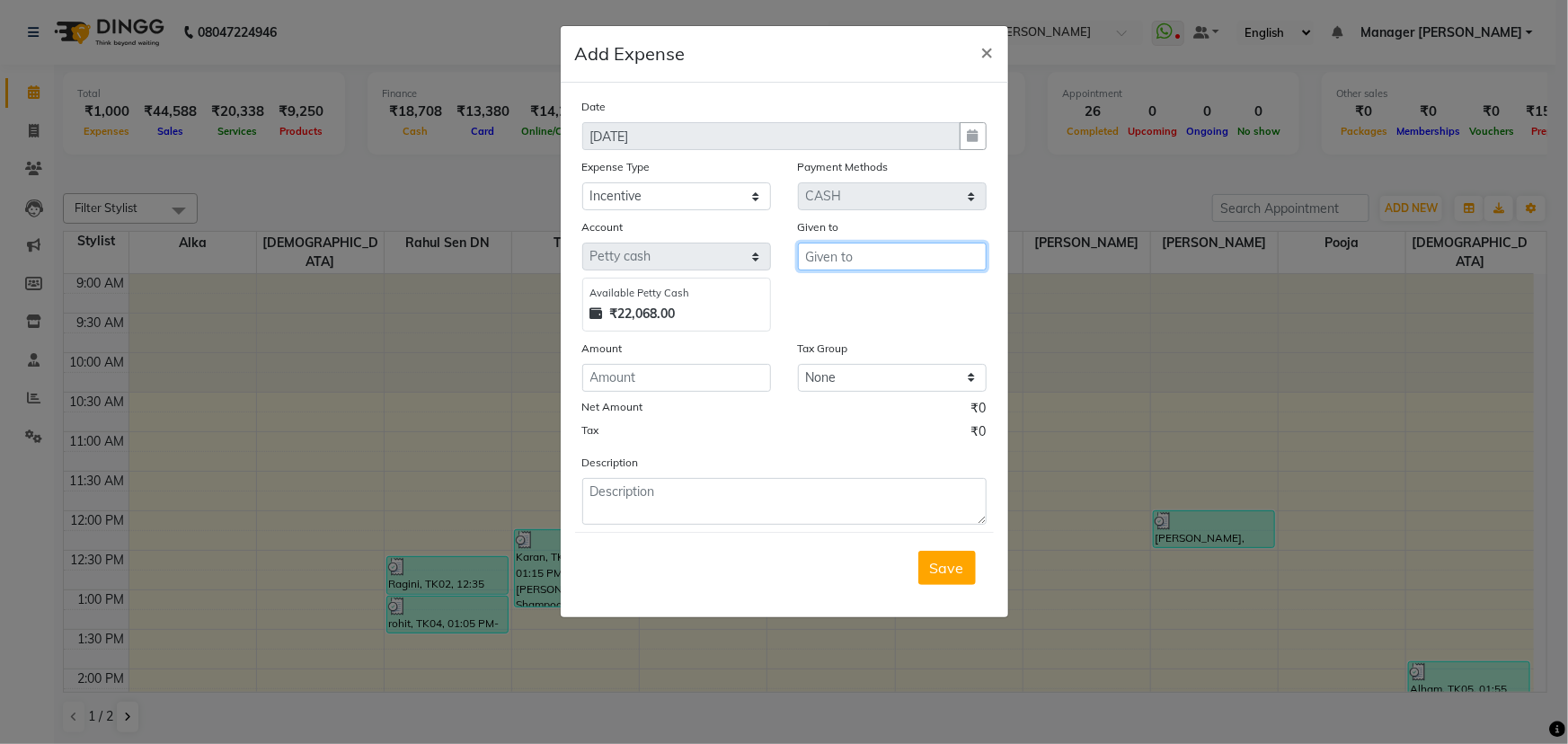
click at [844, 264] on input "text" at bounding box center [892, 256] width 189 height 27
type input "[PERSON_NAME]"
click at [686, 386] on input "number" at bounding box center [676, 378] width 189 height 27
type input "100"
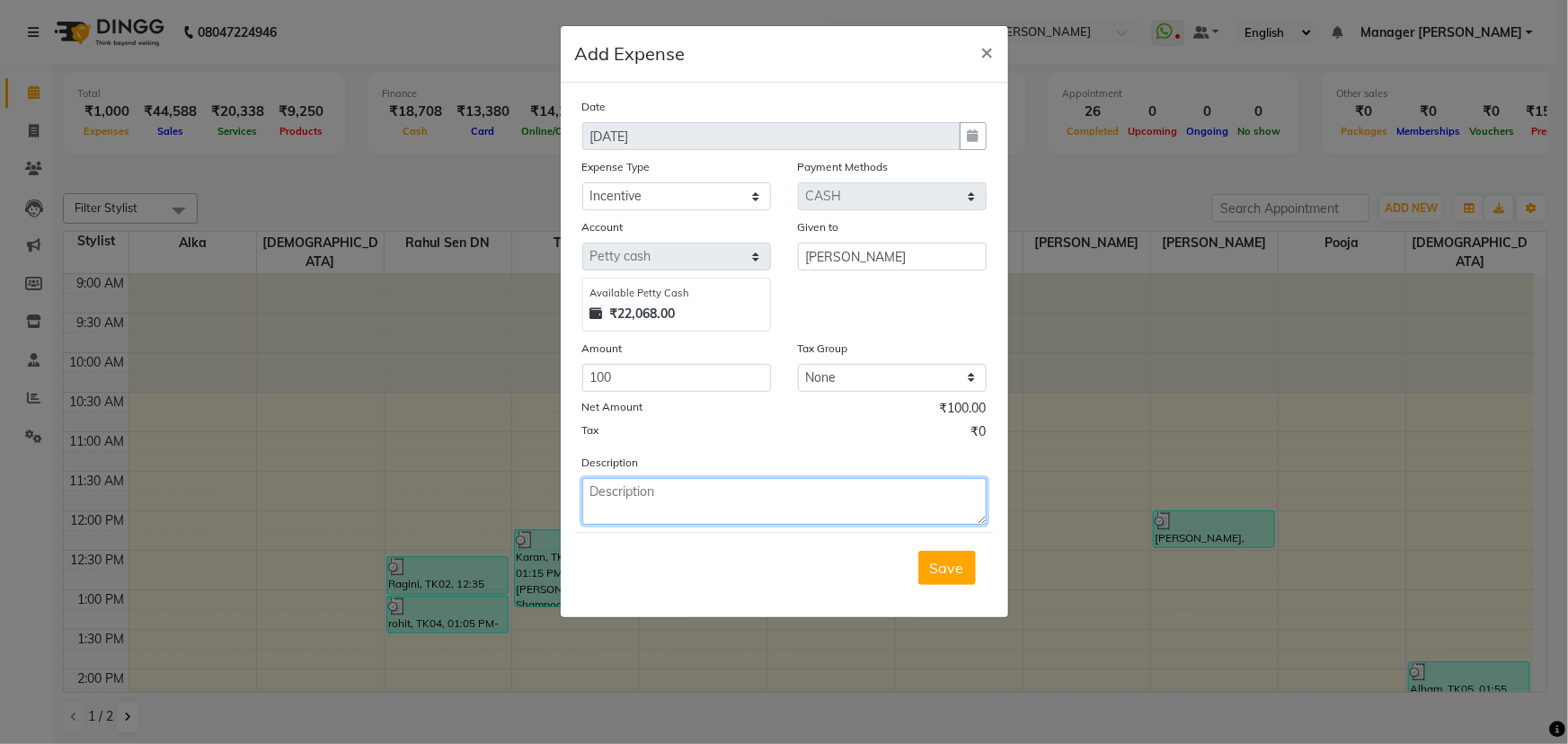
click at [698, 497] on textarea at bounding box center [784, 501] width 404 height 47
paste textarea "7400774007"
type textarea "WAllet old-10000/-......Himanshu 7400774007"
click at [960, 572] on span "Save" at bounding box center [946, 568] width 34 height 18
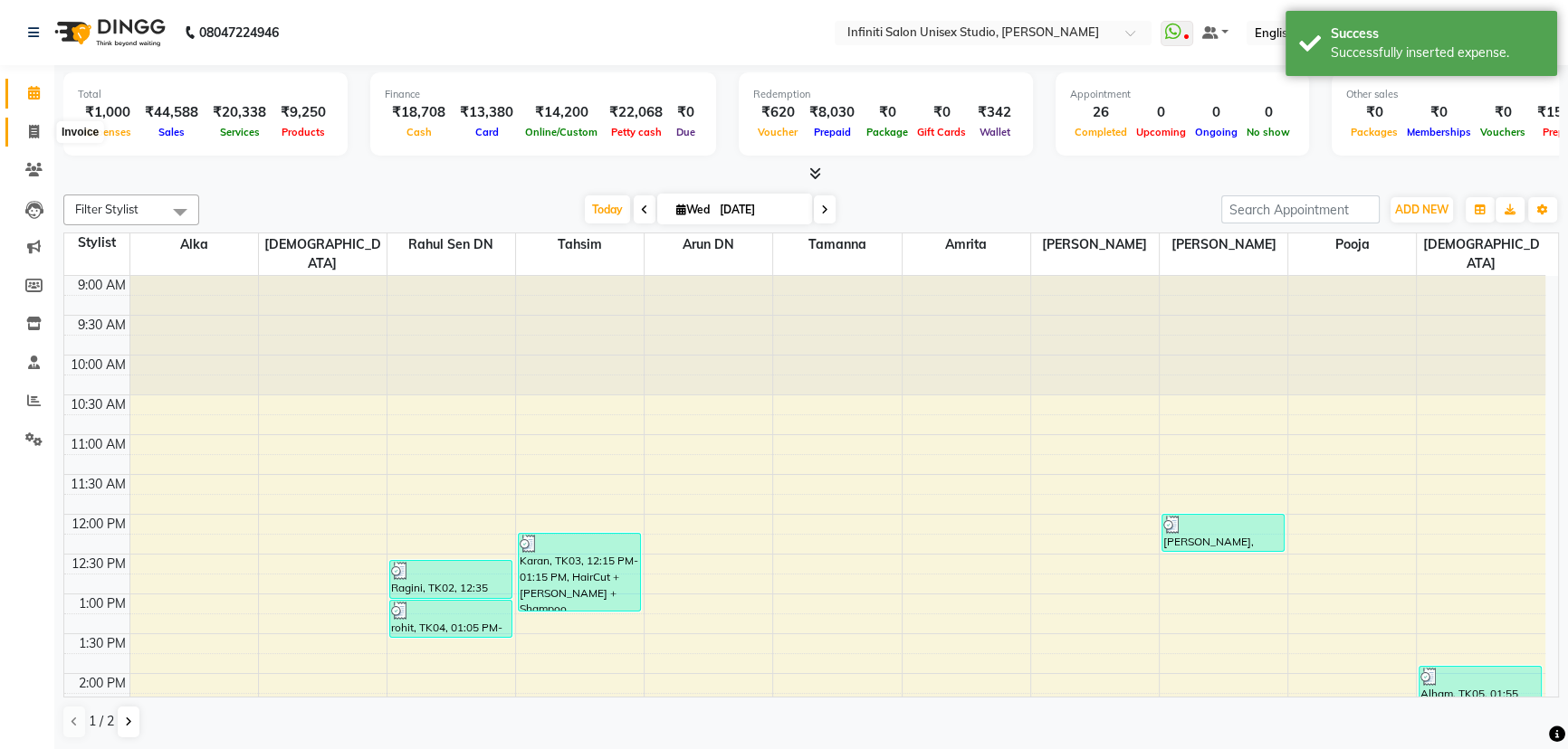
click at [32, 126] on icon at bounding box center [34, 132] width 10 height 14
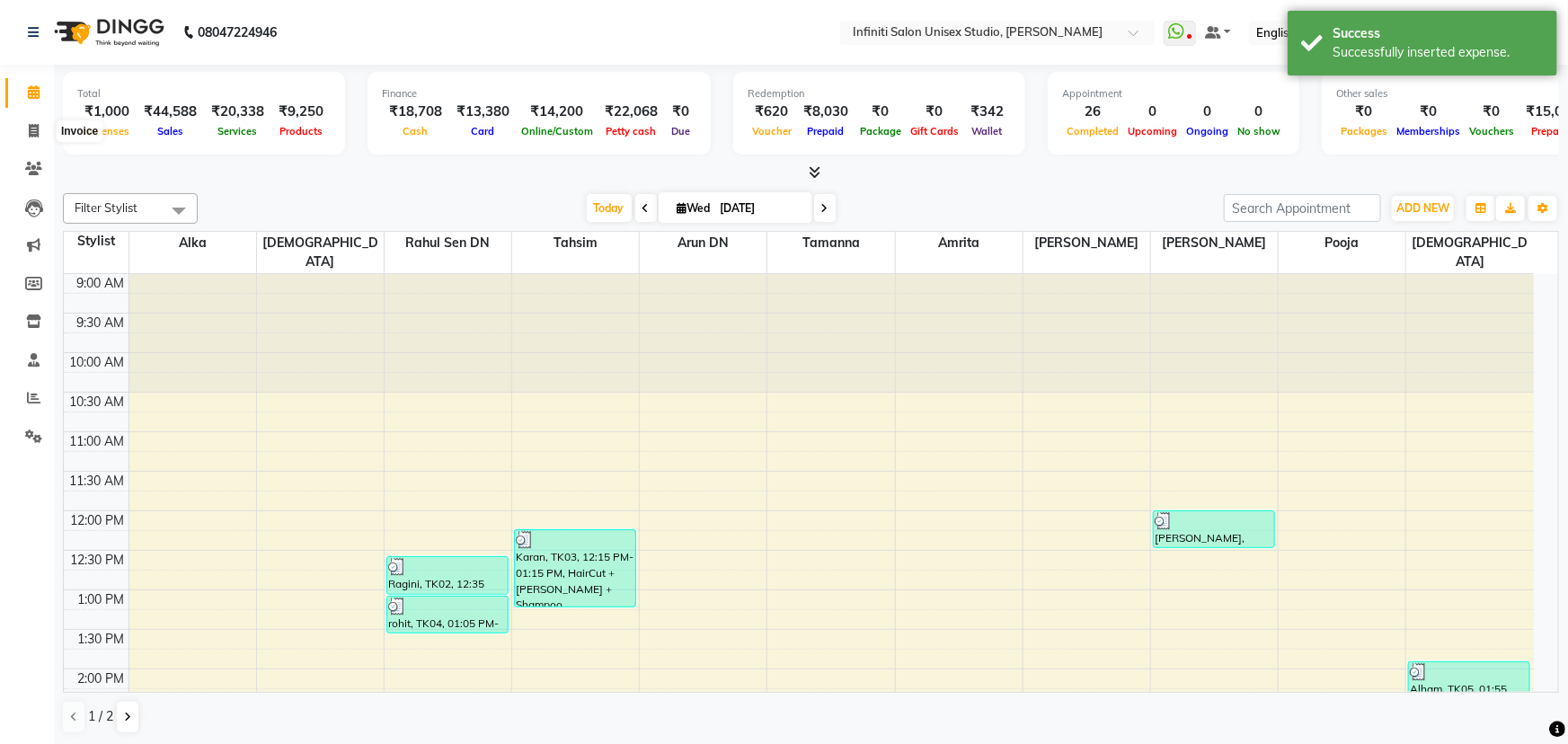
select select "6511"
select select "service"
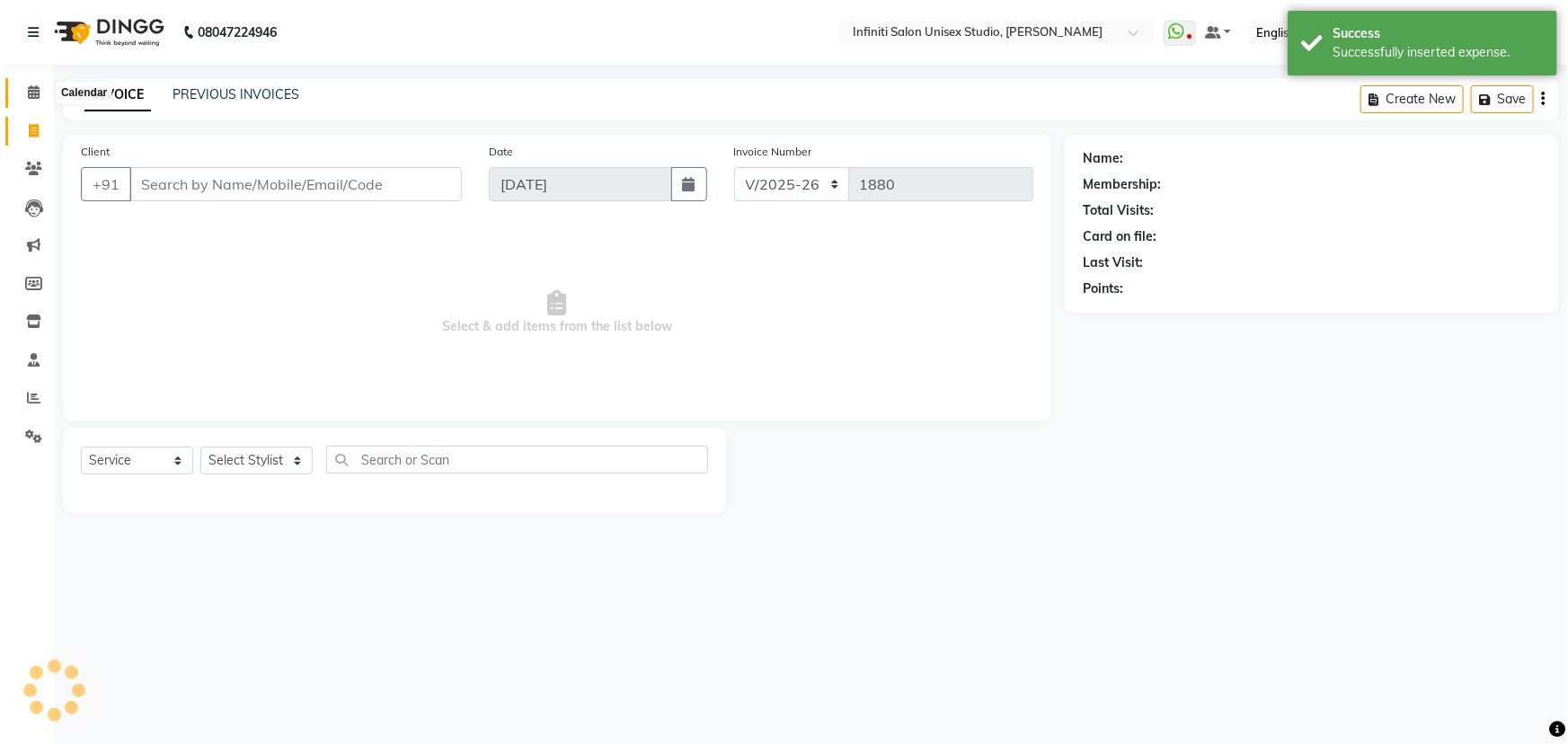
click at [29, 90] on icon at bounding box center [33, 92] width 12 height 14
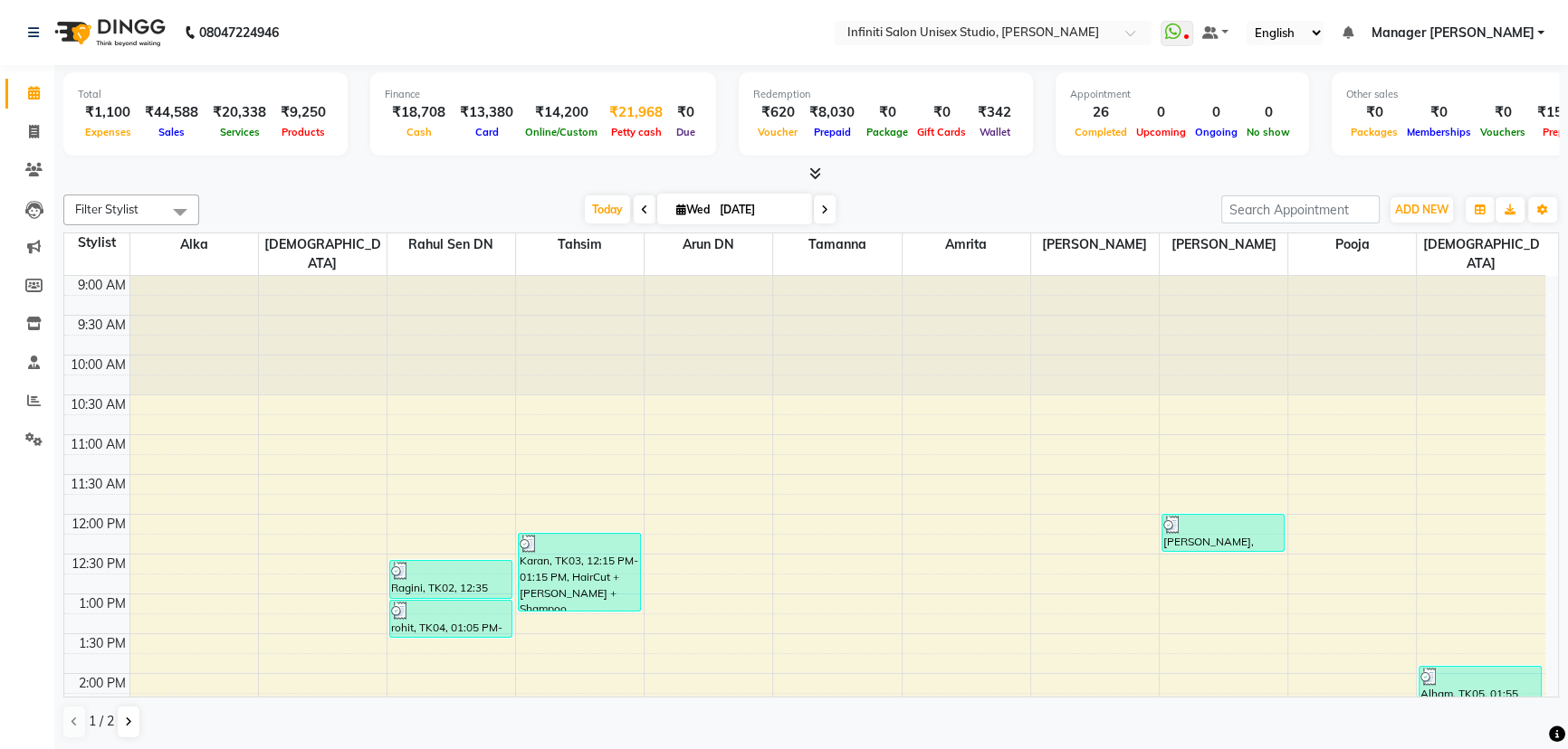
click at [636, 123] on div "Petty cash" at bounding box center [636, 131] width 68 height 19
click at [632, 133] on span "Petty cash" at bounding box center [636, 132] width 60 height 13
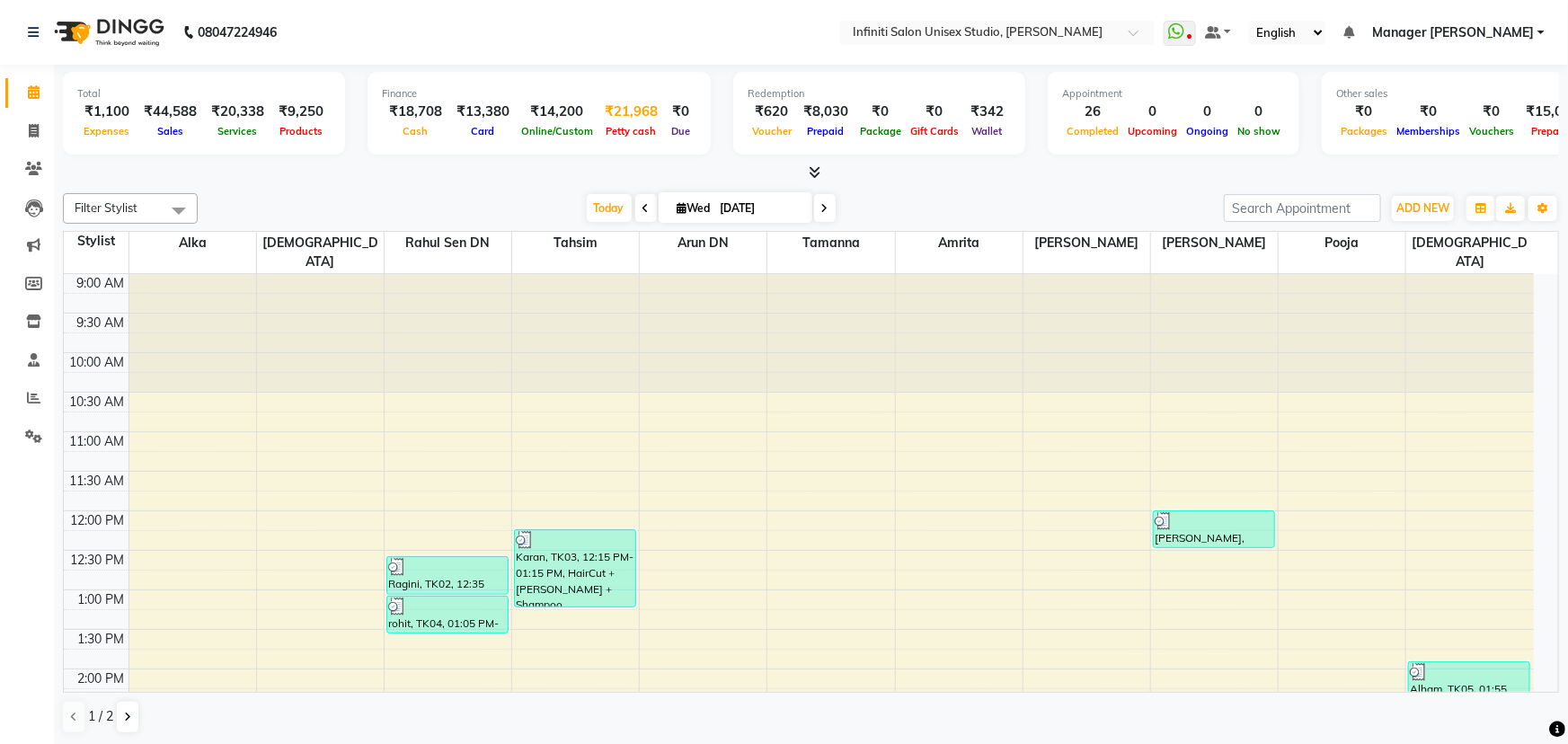
select select "5538"
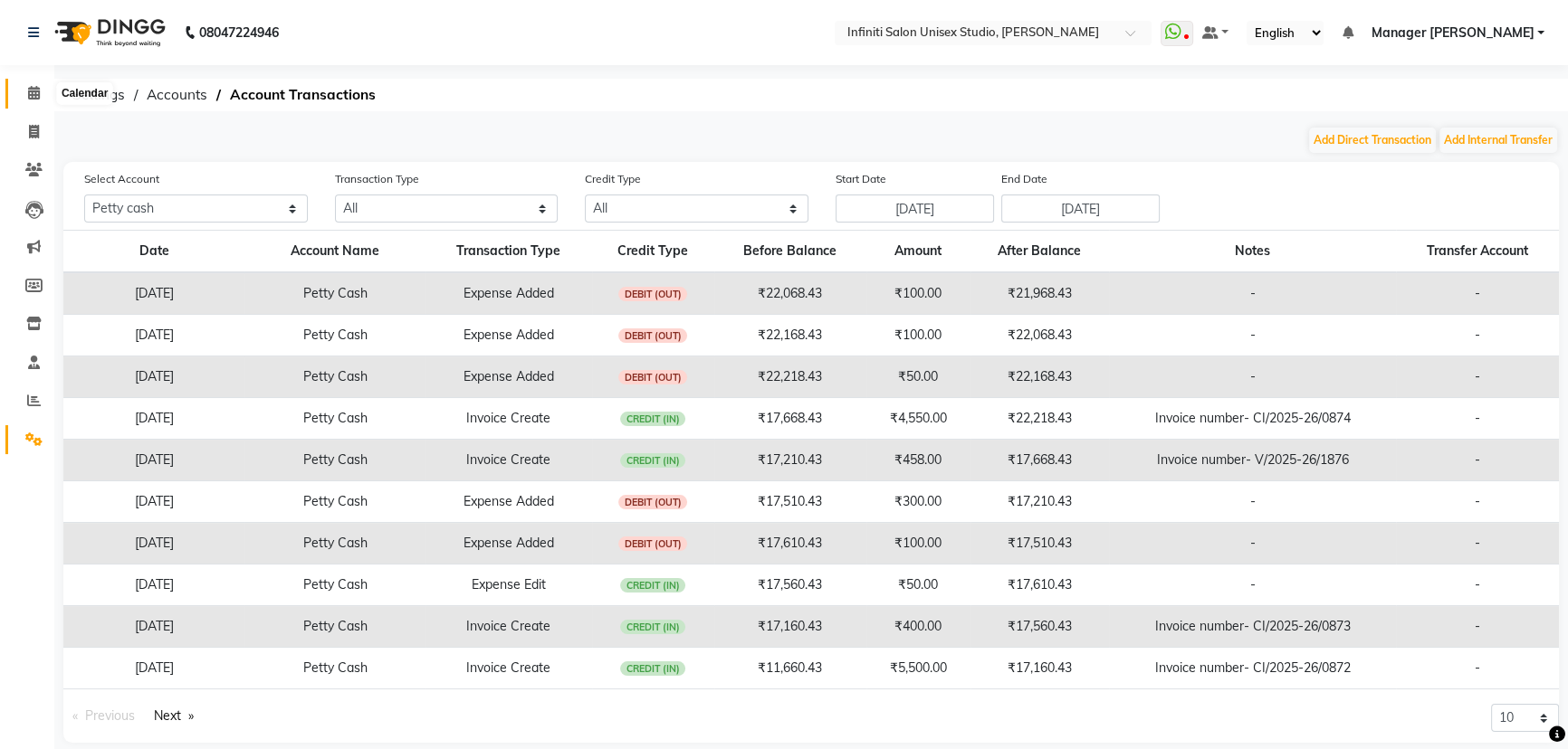
click at [39, 95] on span at bounding box center [34, 93] width 32 height 21
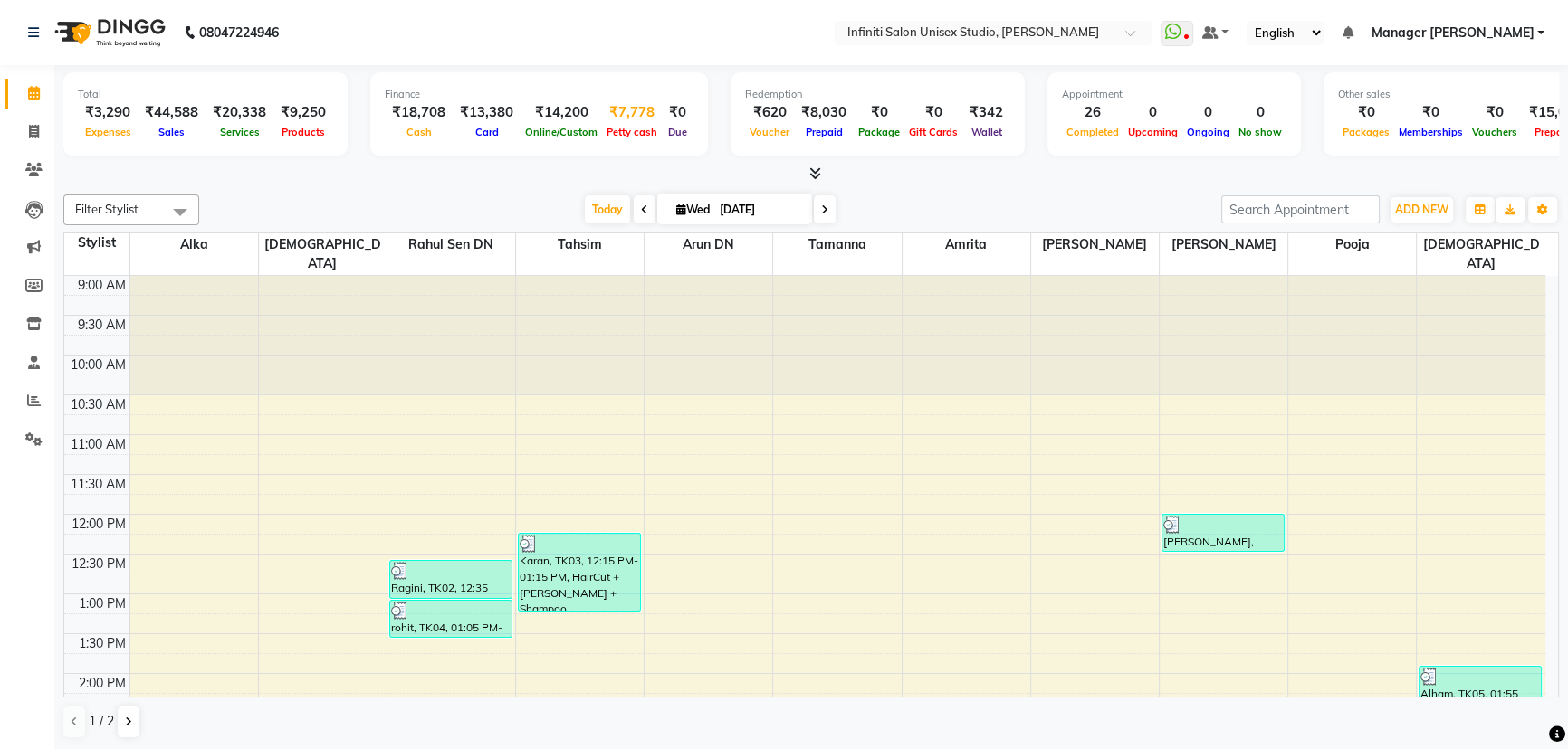
click at [625, 125] on div "Petty cash" at bounding box center [632, 131] width 60 height 19
click at [633, 120] on div "₹7,778" at bounding box center [632, 112] width 60 height 21
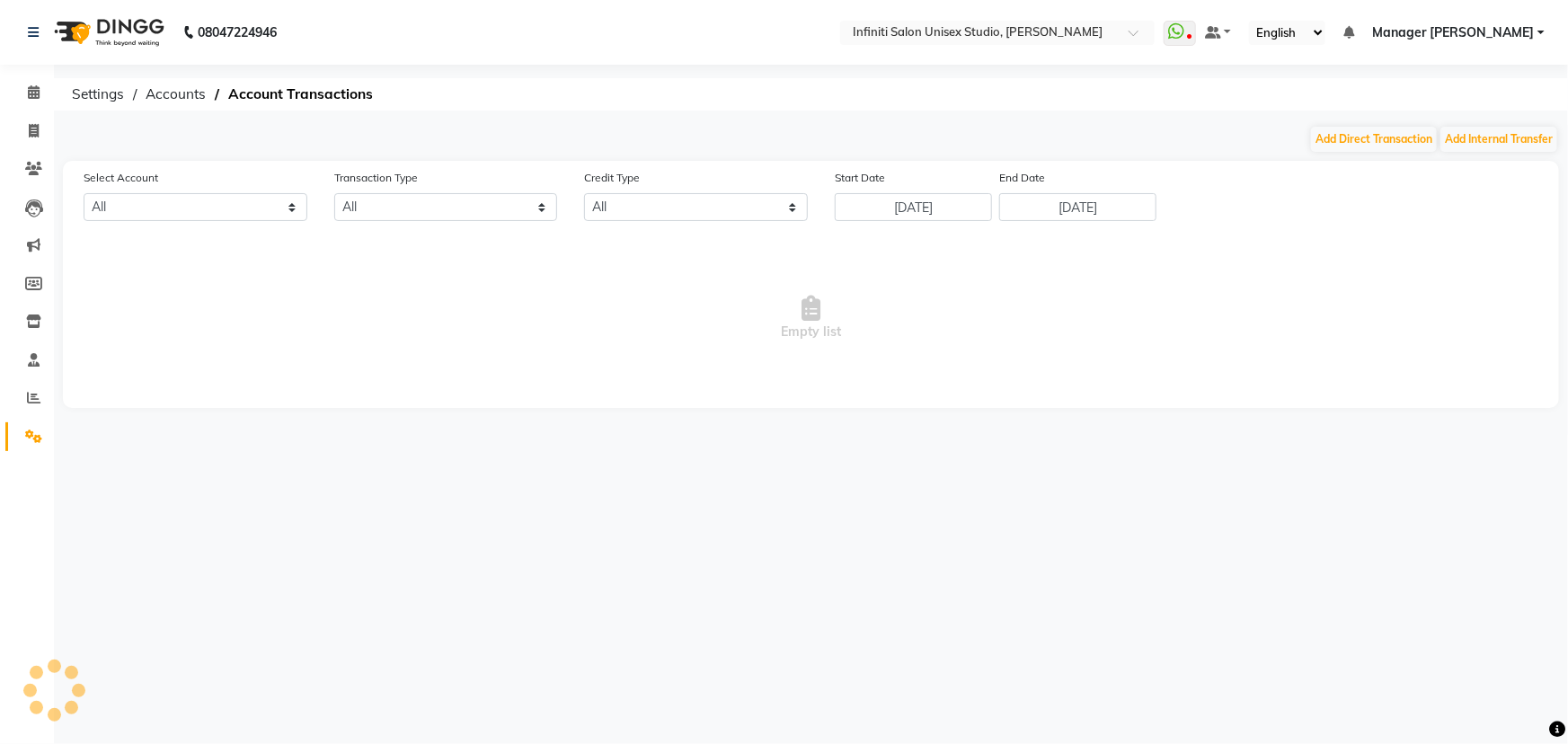
select select "5538"
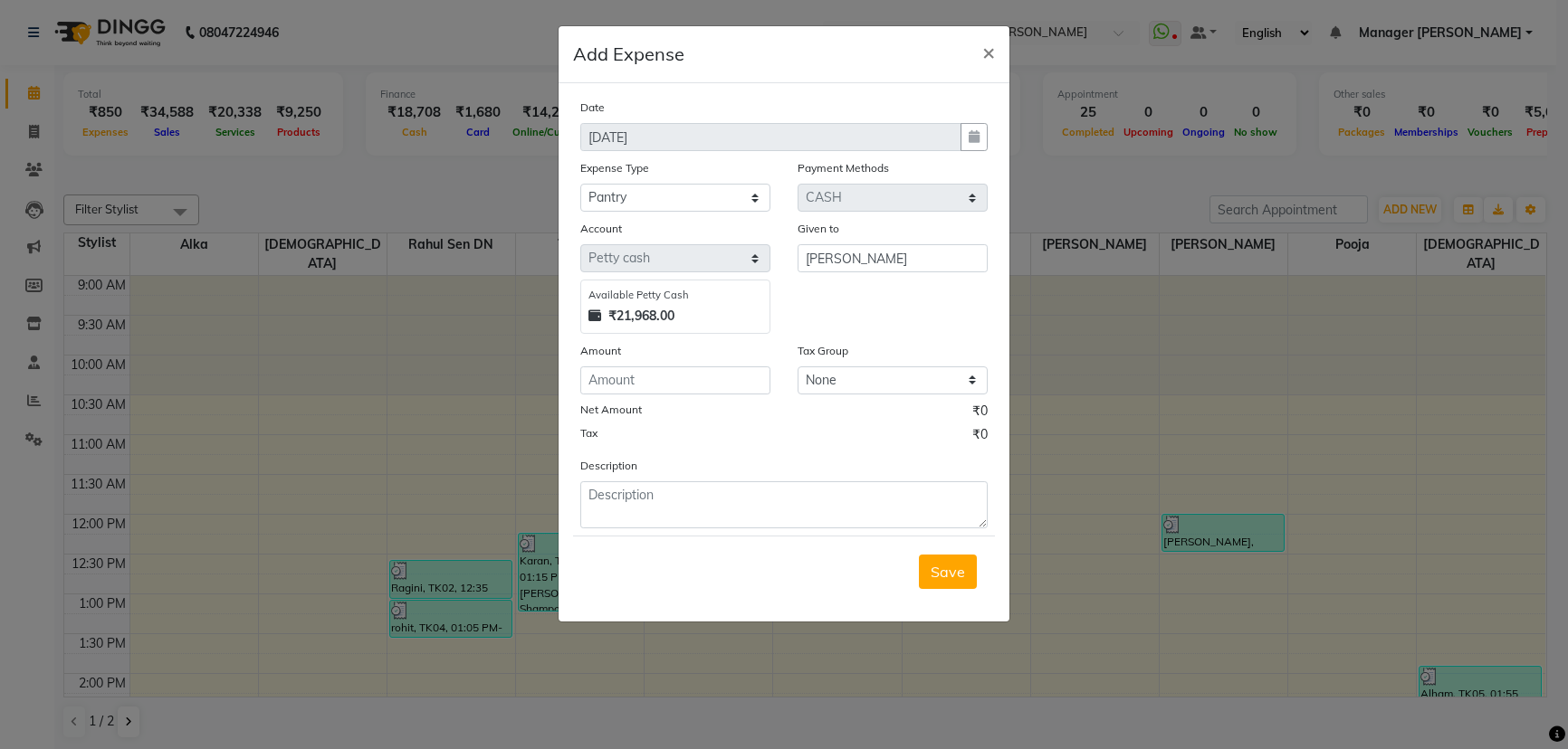
select select "12403"
select select "1"
select select "5538"
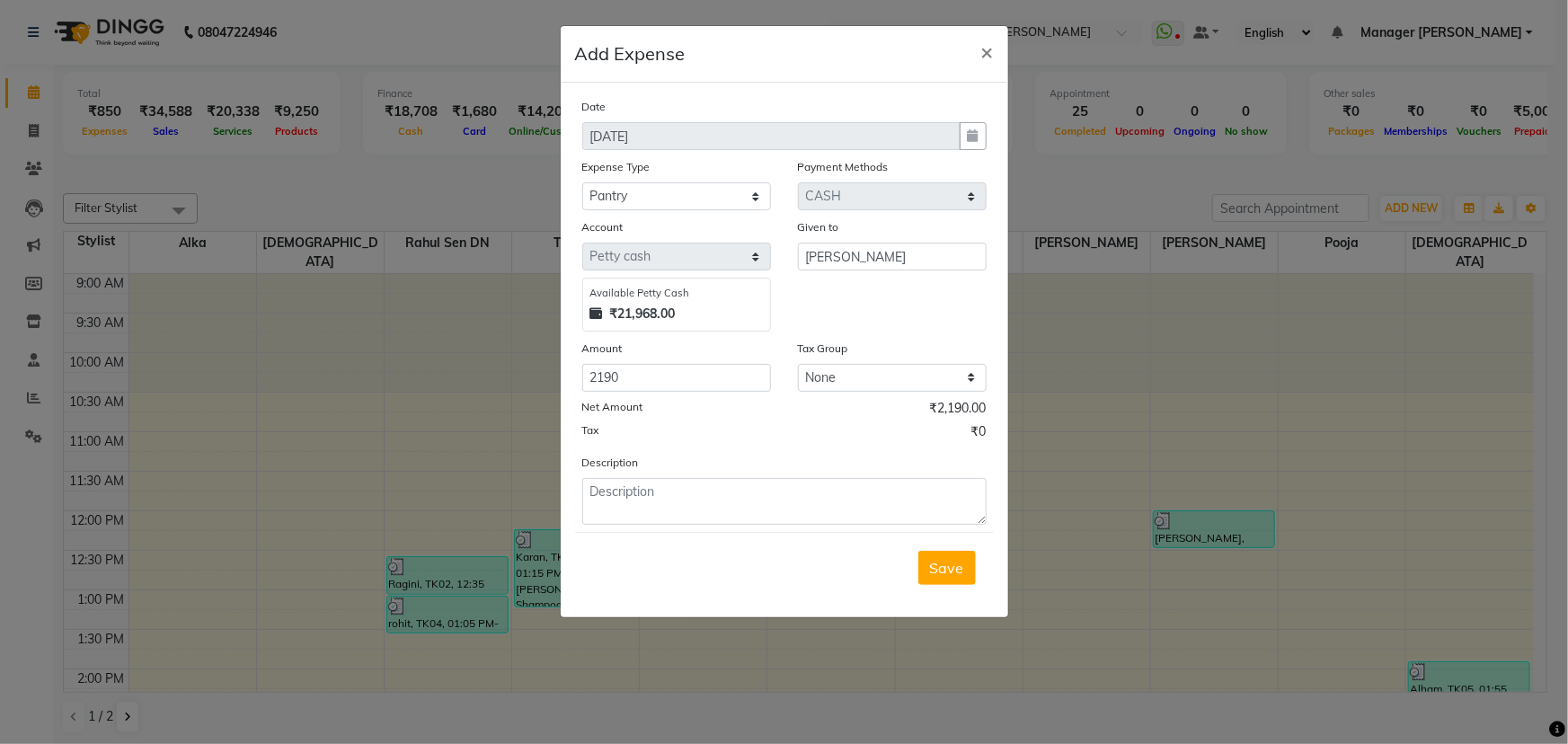
type input "2190"
click at [717, 506] on textarea at bounding box center [784, 501] width 404 height 47
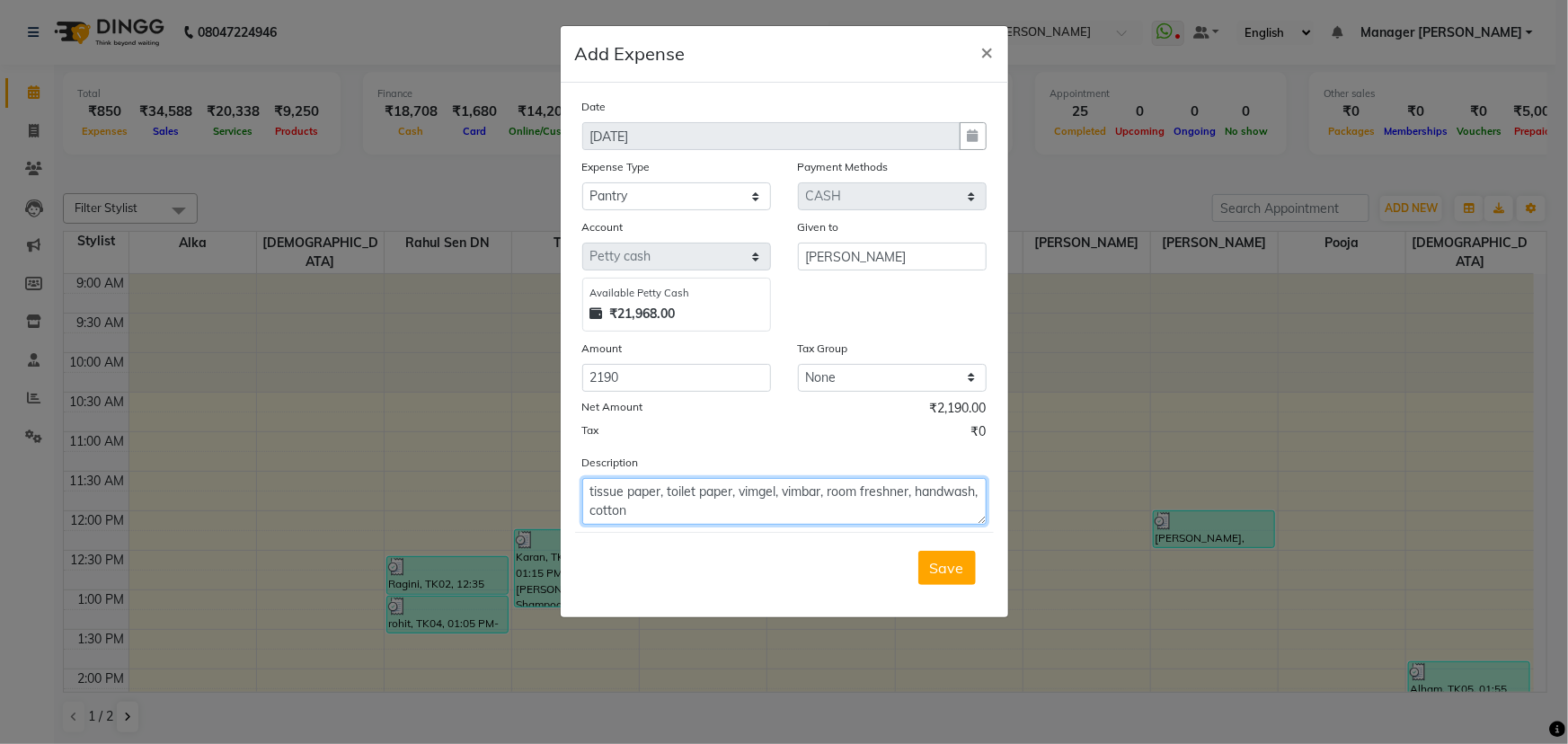
drag, startPoint x: 596, startPoint y: 495, endPoint x: 587, endPoint y: 492, distance: 9.5
click at [587, 492] on textarea "tissue paper, toilet paper, vimgel, vimbar, room freshner, handwash, cotton" at bounding box center [784, 501] width 404 height 47
type textarea "Tissue paper, toilet paper, vim gel, vim bar, room freshener, handwash, cotton"
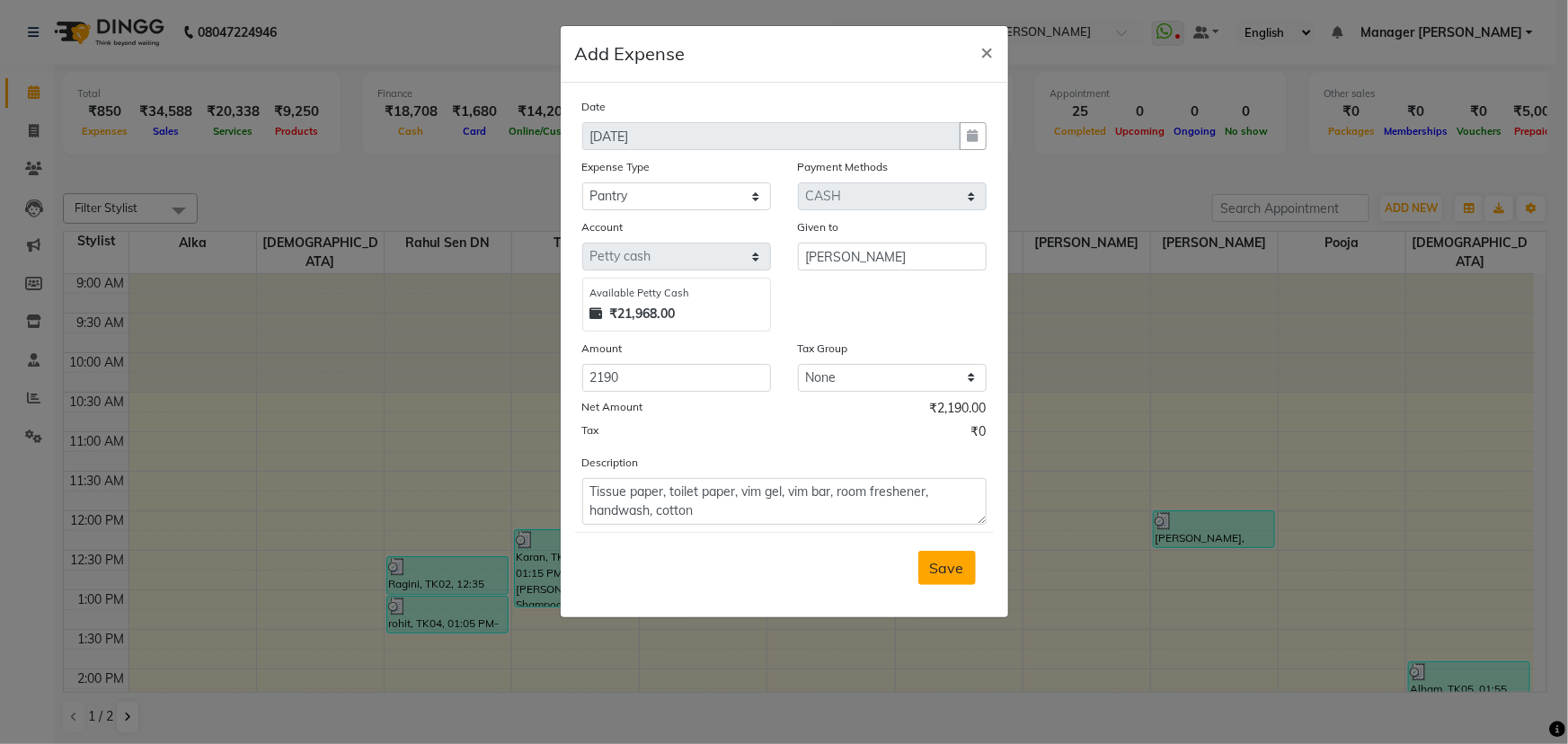
click at [946, 572] on span "Save" at bounding box center [946, 568] width 34 height 18
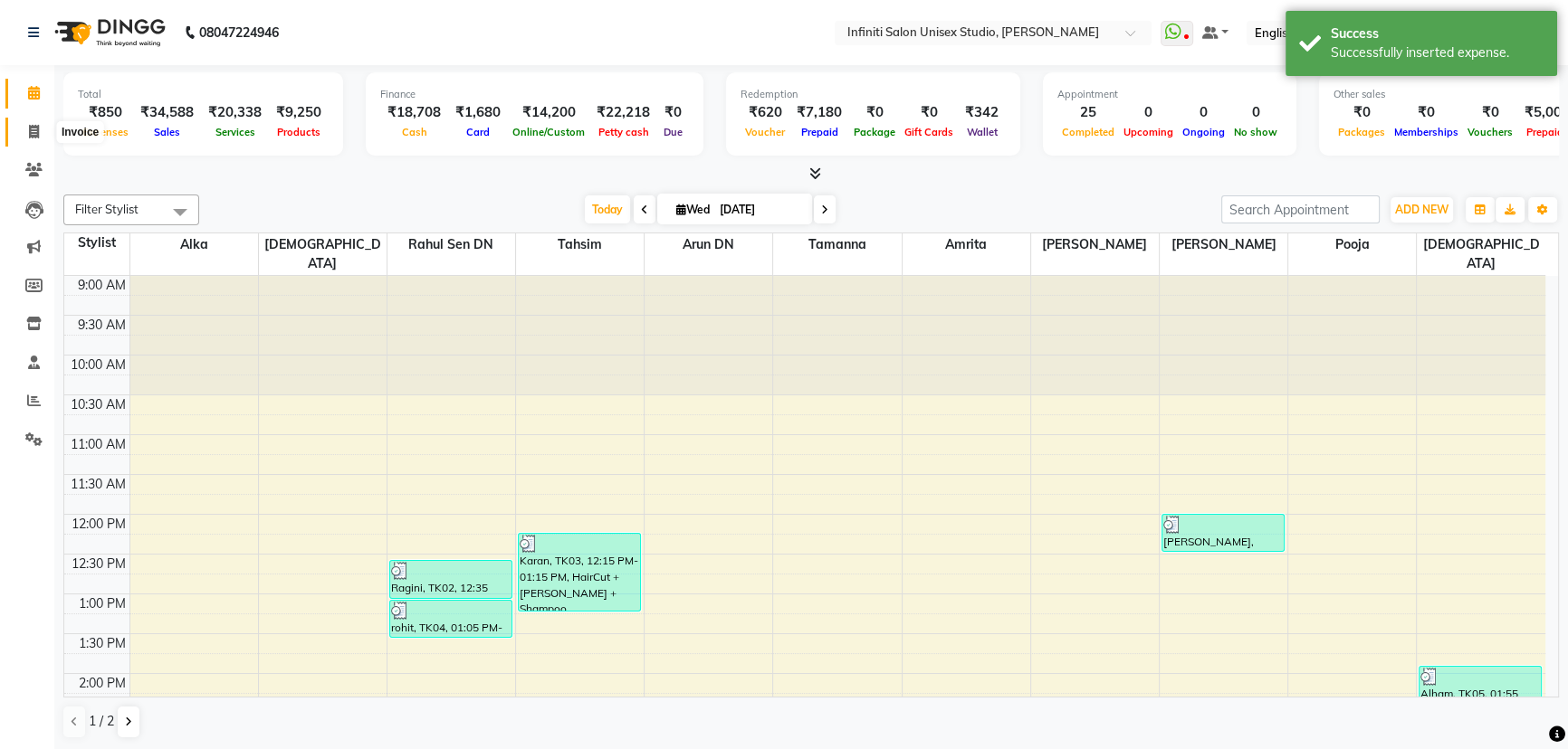
click at [34, 122] on span at bounding box center [34, 132] width 32 height 21
select select "service"
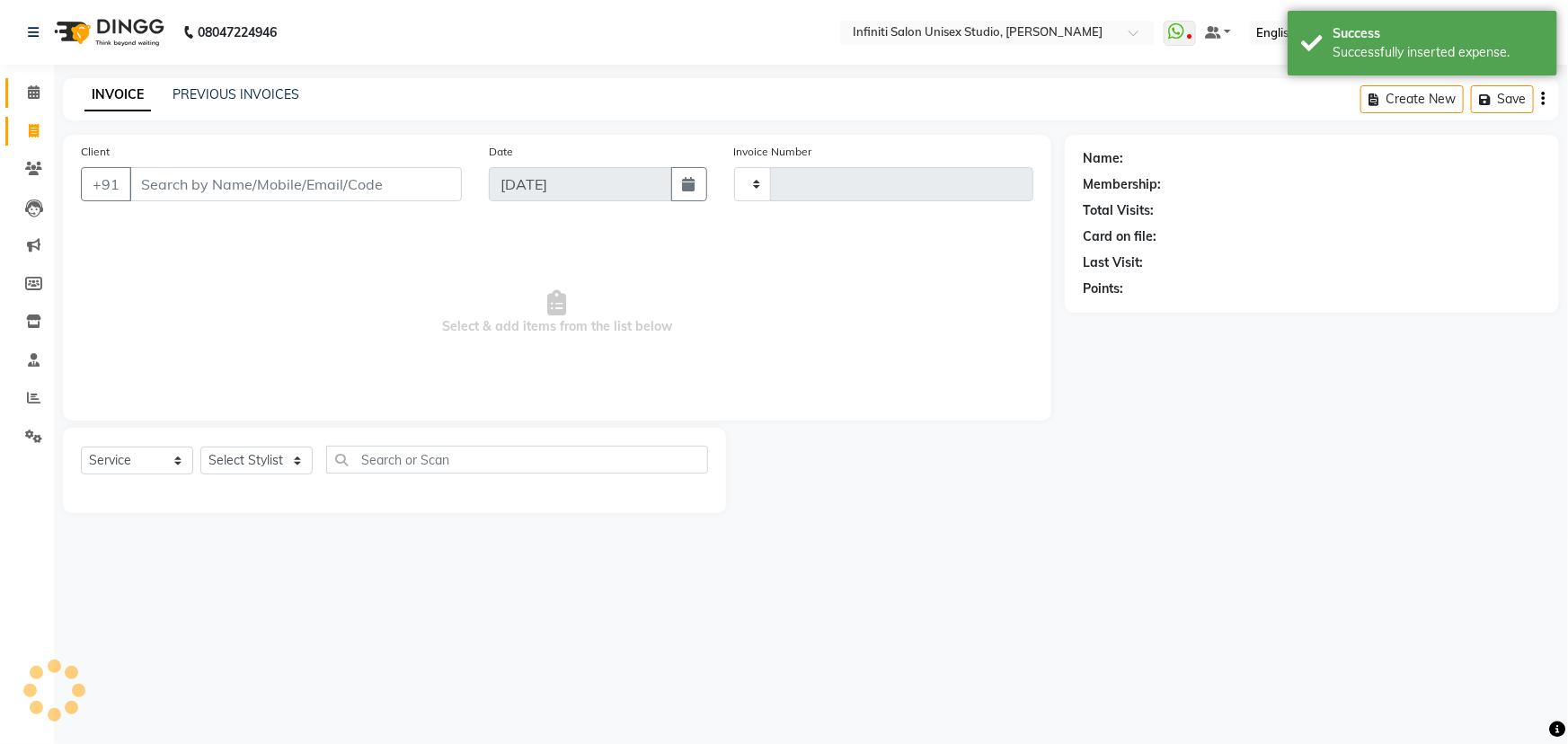
type input "1880"
select select "6511"
click at [41, 82] on span at bounding box center [33, 92] width 31 height 21
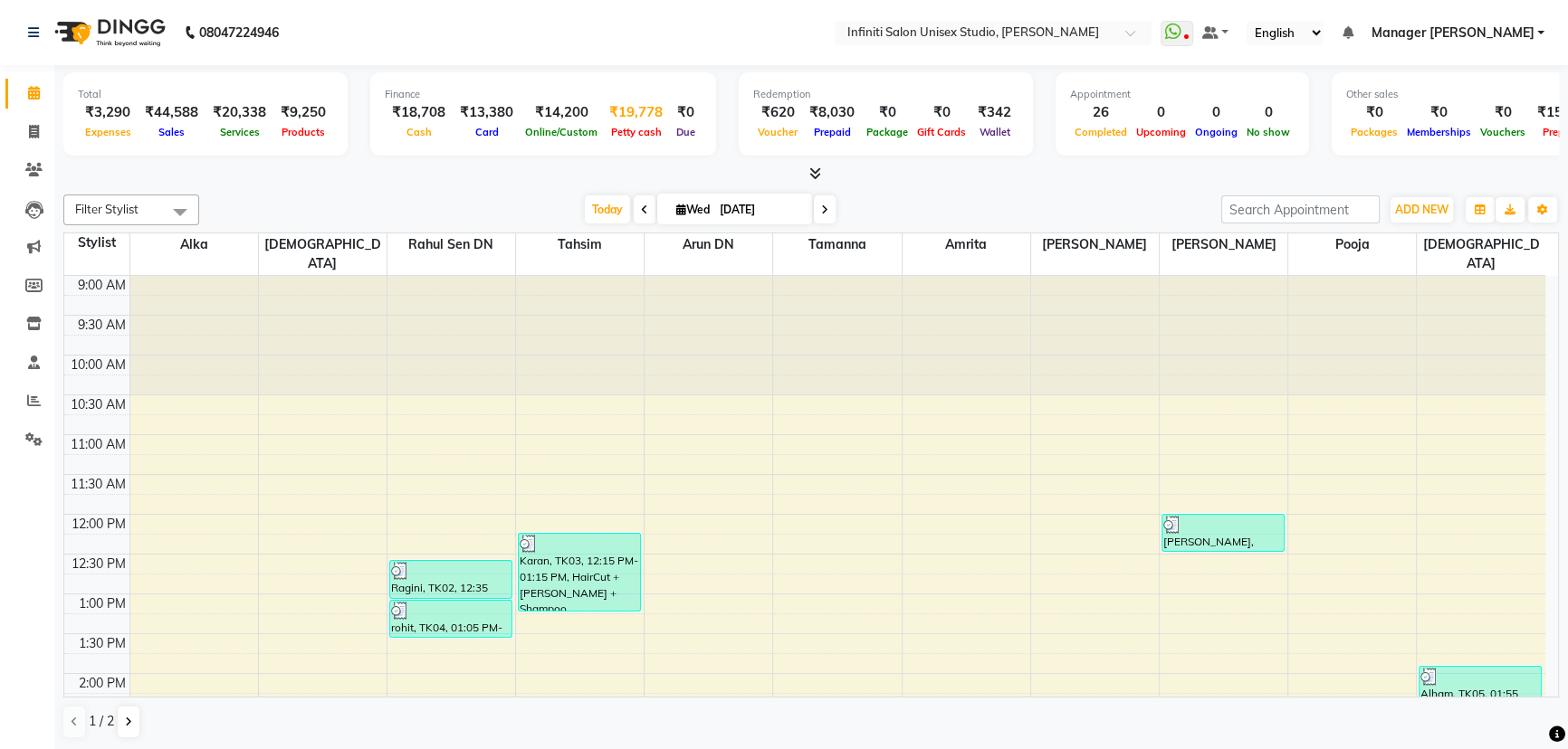
click at [632, 129] on span "Petty cash" at bounding box center [636, 132] width 60 height 13
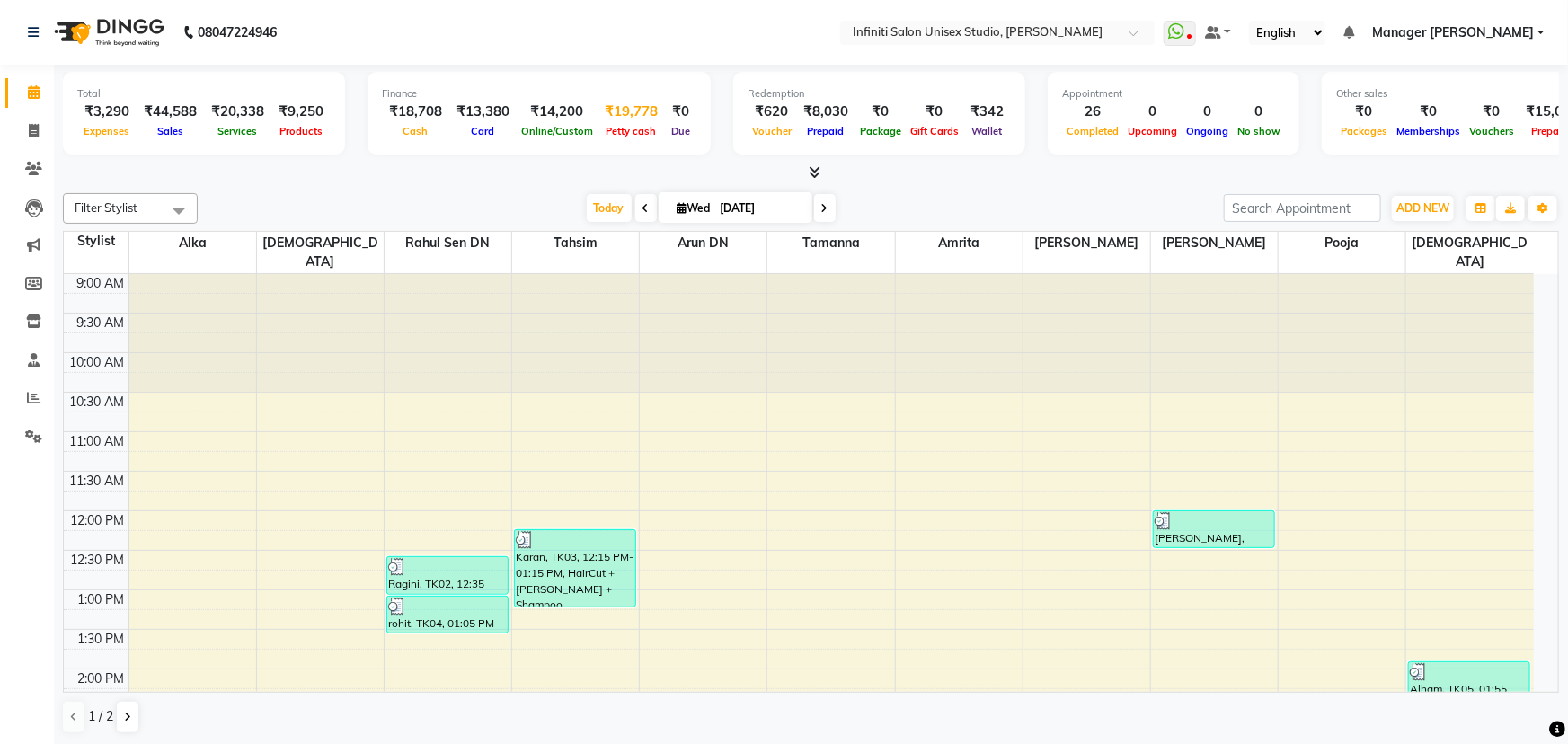
select select "5538"
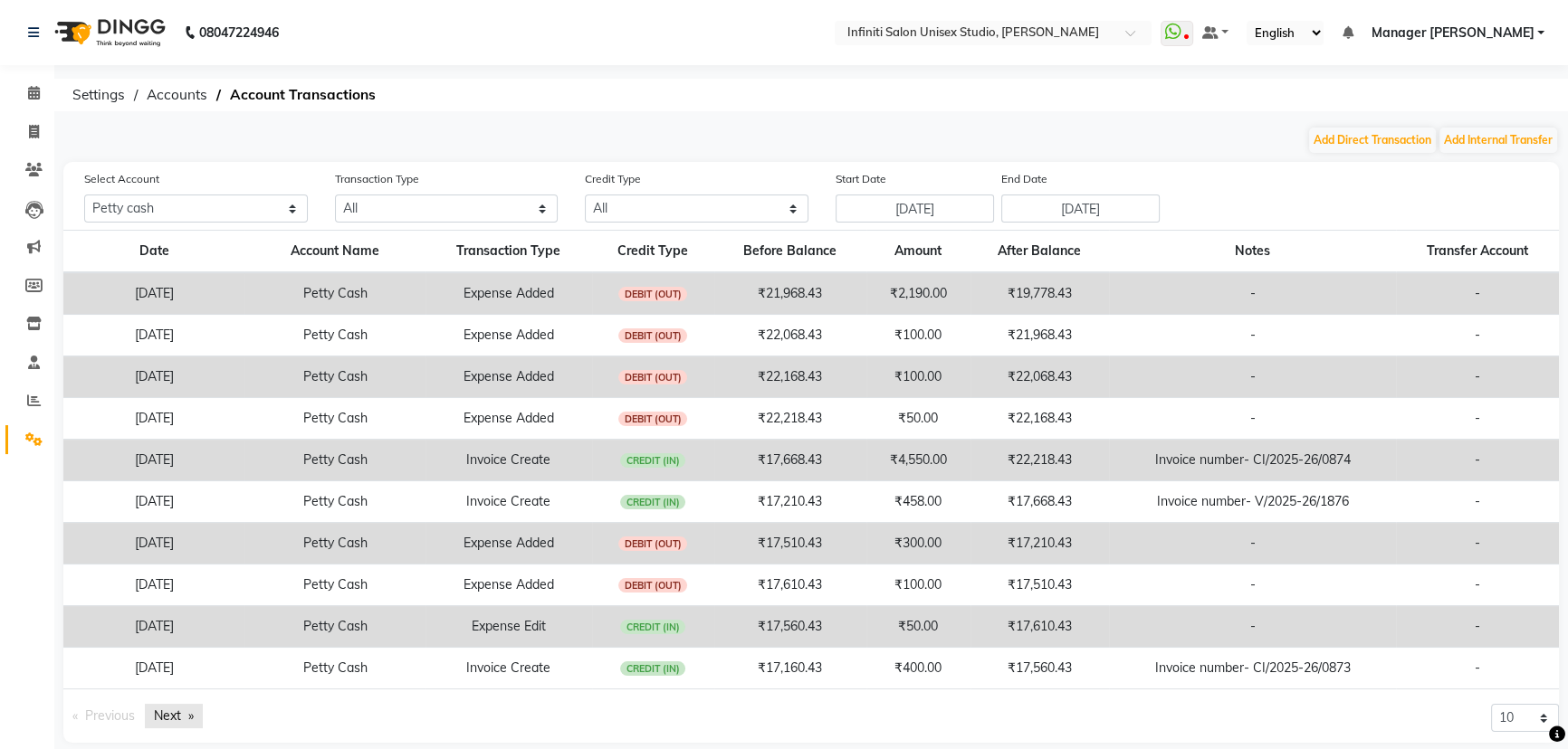
click at [160, 713] on link "Next page" at bounding box center [174, 715] width 58 height 25
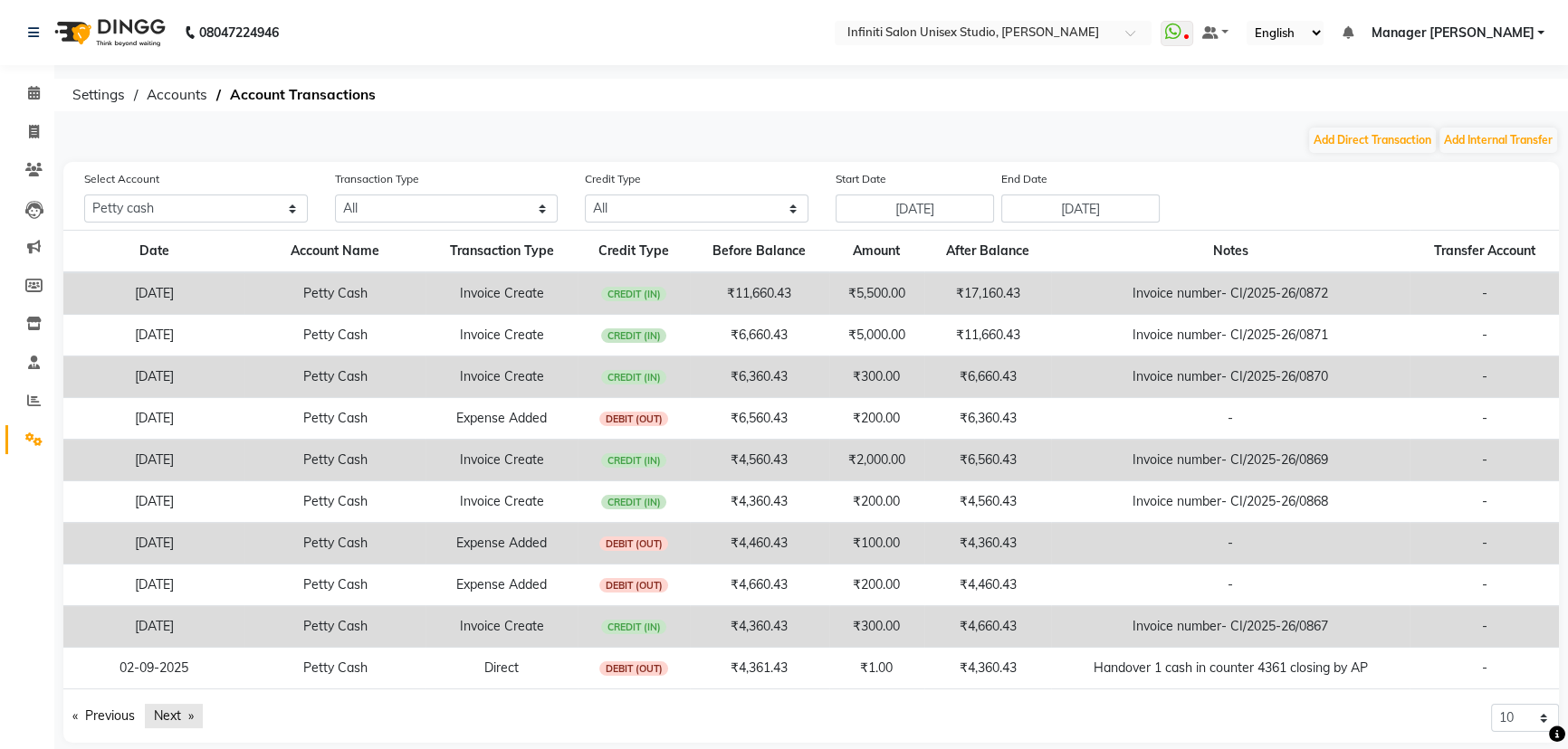
click at [172, 715] on link "Next page" at bounding box center [174, 715] width 58 height 25
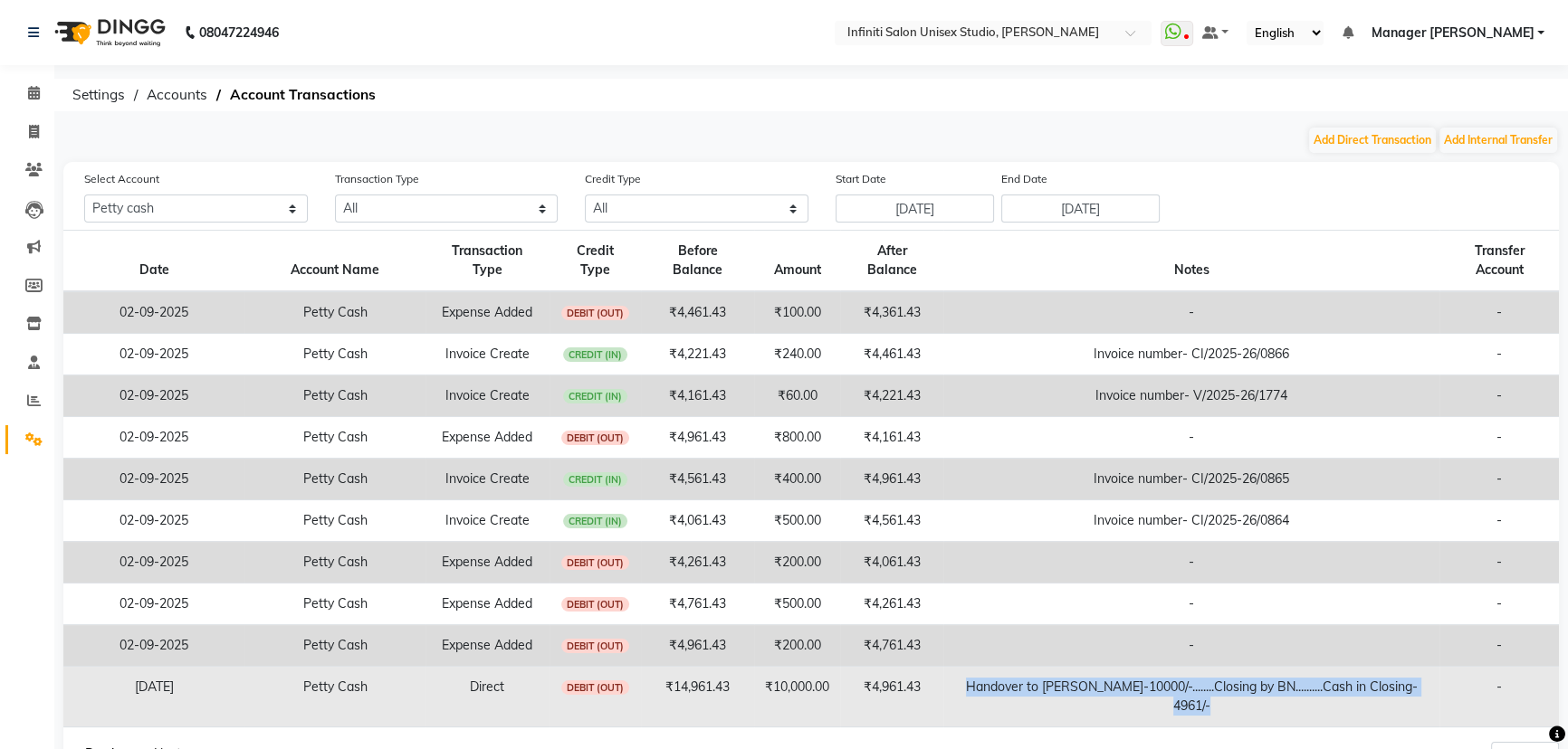
copy td "Handover to ishwar bhaiya-10000/-........Closing by BN..........Cash in Closing…"
drag, startPoint x: 1227, startPoint y: 706, endPoint x: 961, endPoint y: 678, distance: 267.5
click at [961, 678] on td "Handover to ishwar bhaiya-10000/-........Closing by BN..........Cash in Closing…" at bounding box center [1191, 698] width 496 height 61
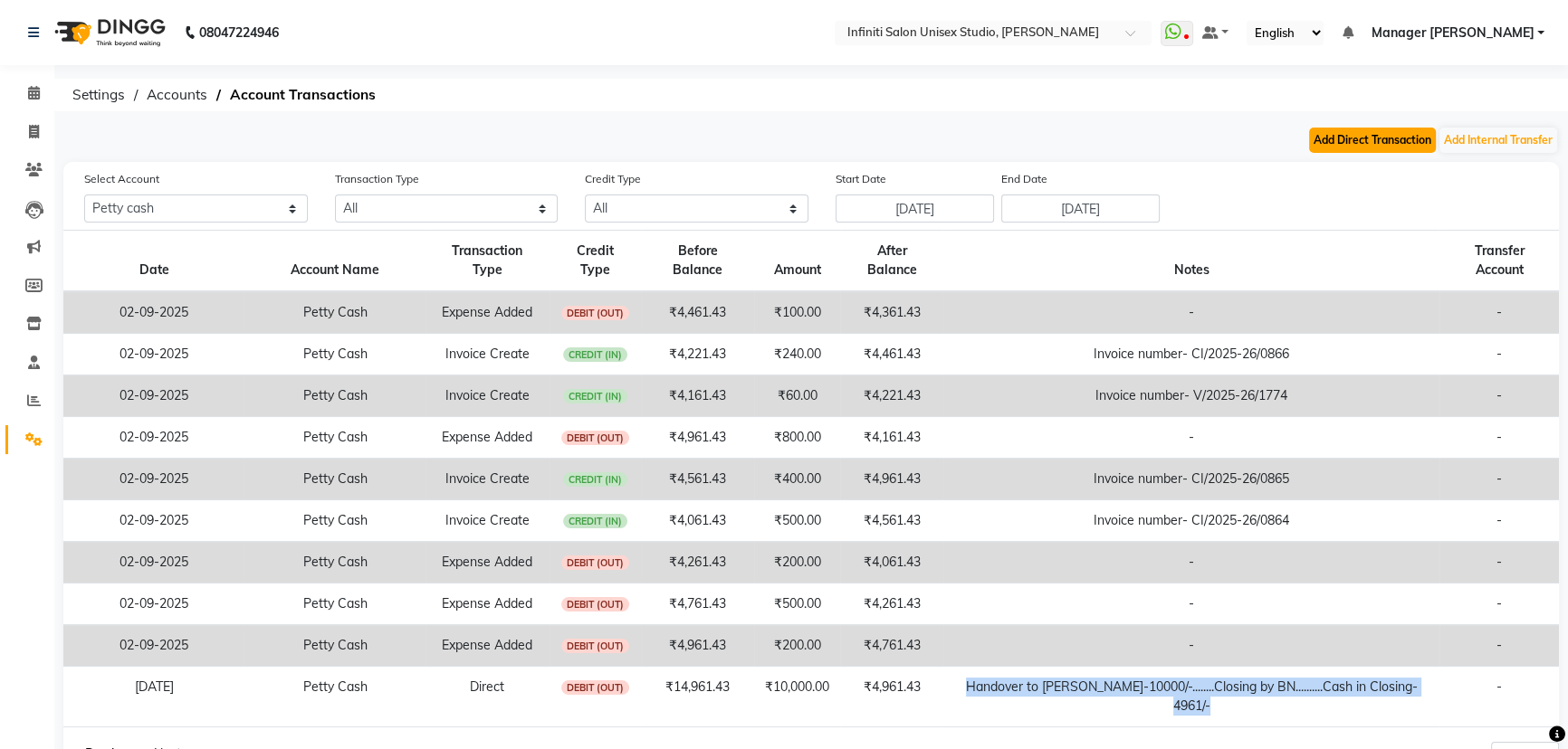
click at [1386, 136] on button "Add Direct Transaction" at bounding box center [1373, 140] width 127 height 26
select select "direct"
select select "5538"
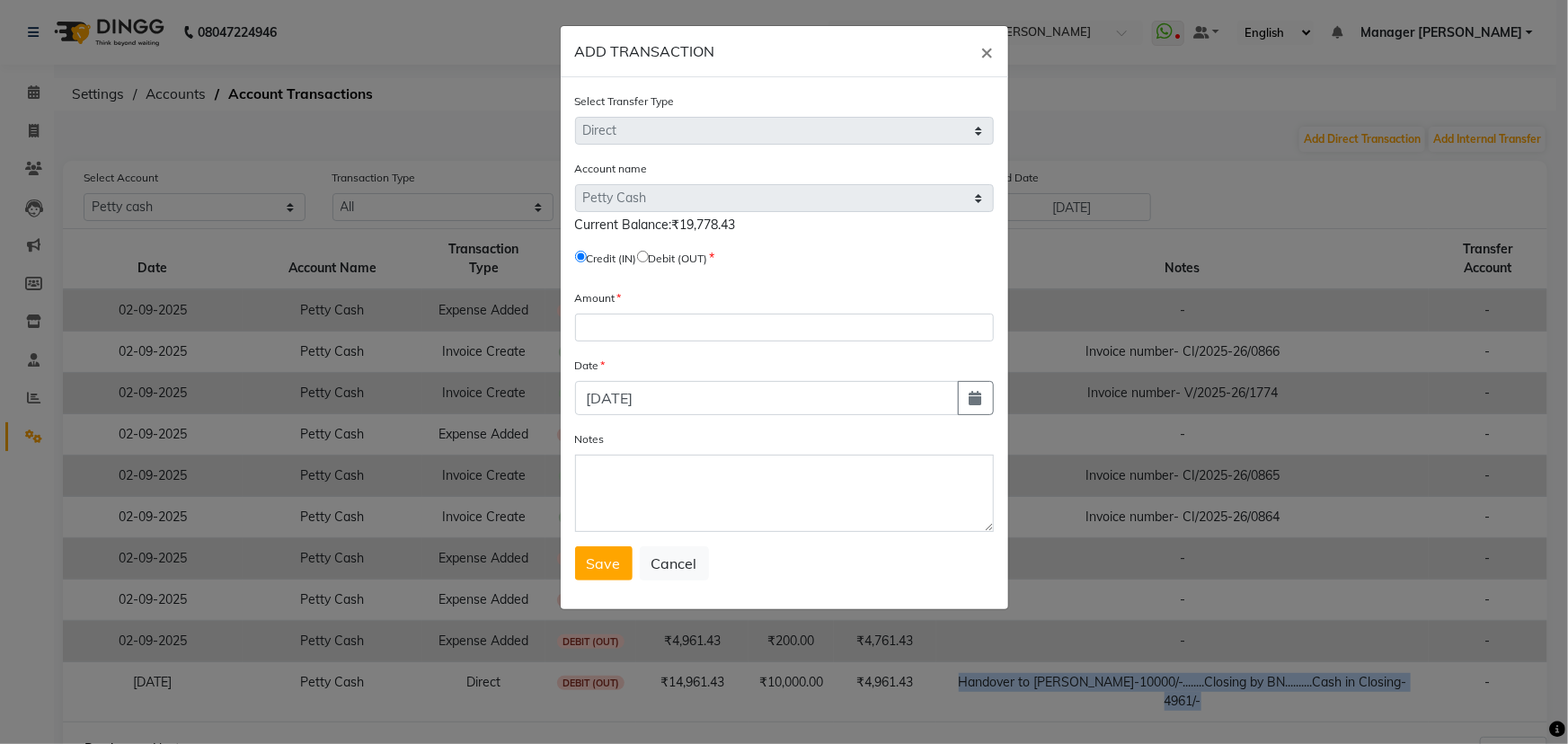
click at [649, 253] on input "radio" at bounding box center [643, 256] width 12 height 12
radio input "true"
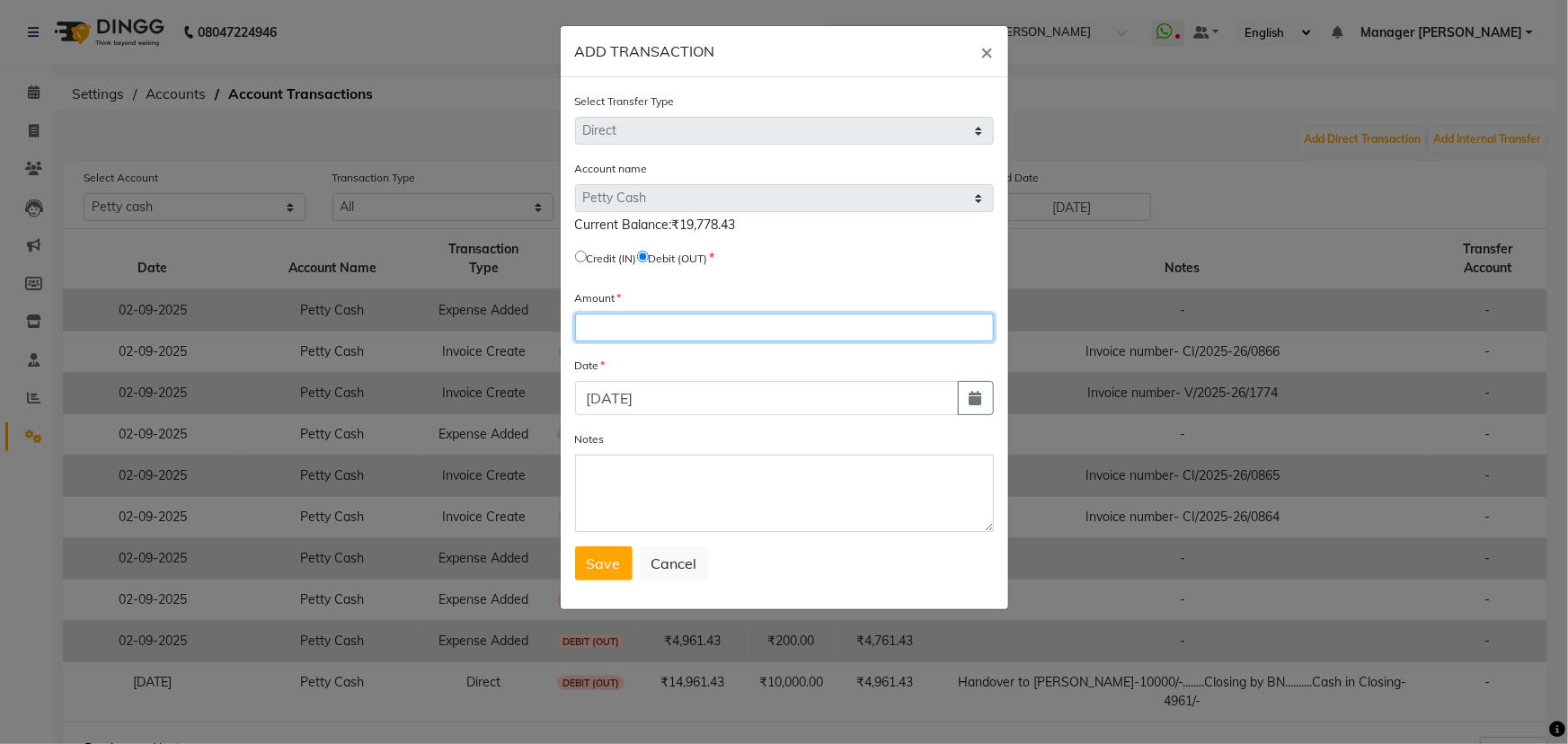
click at [638, 324] on input "number" at bounding box center [785, 327] width 419 height 27
type input "12000"
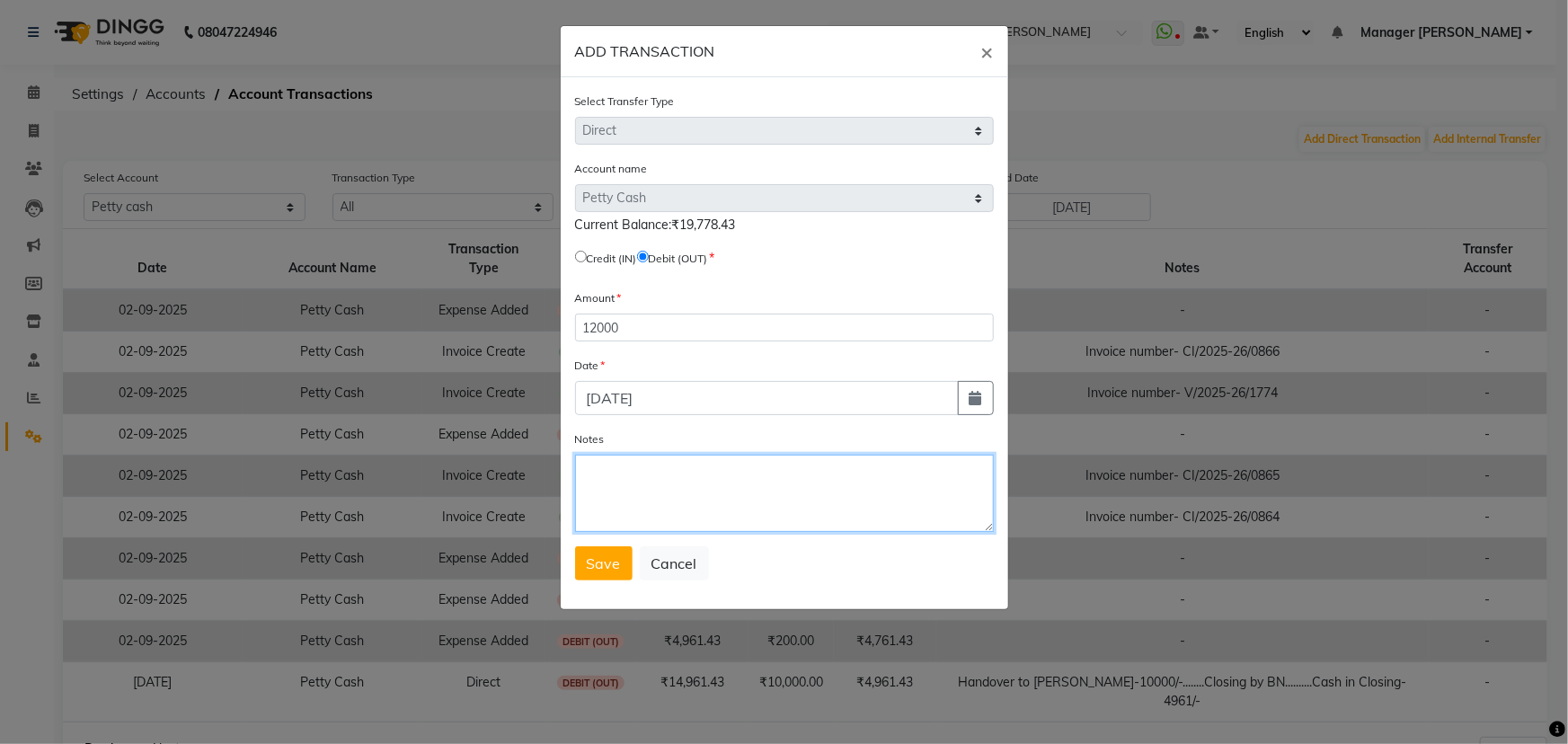
click at [590, 467] on textarea "Notes" at bounding box center [785, 493] width 419 height 77
paste textarea "Handover to ishwar bhaiya-10000/-........Closing by BN..........Cash in Closing…"
click at [781, 473] on textarea "Handover to ishwar bhaiya-10000/-........Closing by BN..........Cash in Closing…" at bounding box center [785, 493] width 419 height 77
drag, startPoint x: 785, startPoint y: 499, endPoint x: 755, endPoint y: 494, distance: 30.4
click at [755, 494] on textarea "Handover to ishwar bhaiya-12000/-........Closing by BN..........Cash in Closing…" at bounding box center [785, 493] width 419 height 77
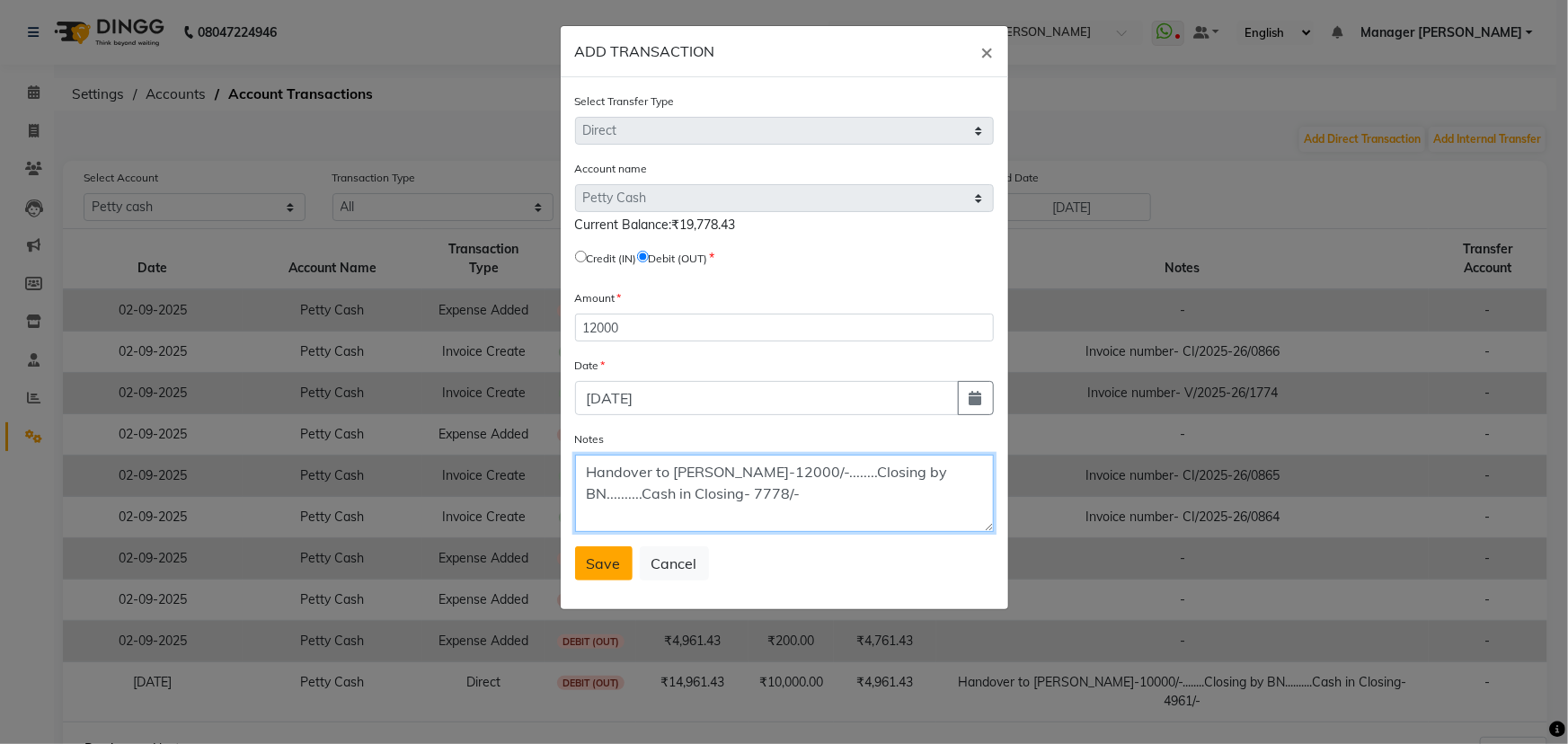
type textarea "Handover to ishwar bhaiya-12000/-........Closing by BN..........Cash in Closing…"
click at [606, 562] on span "Save" at bounding box center [604, 563] width 34 height 18
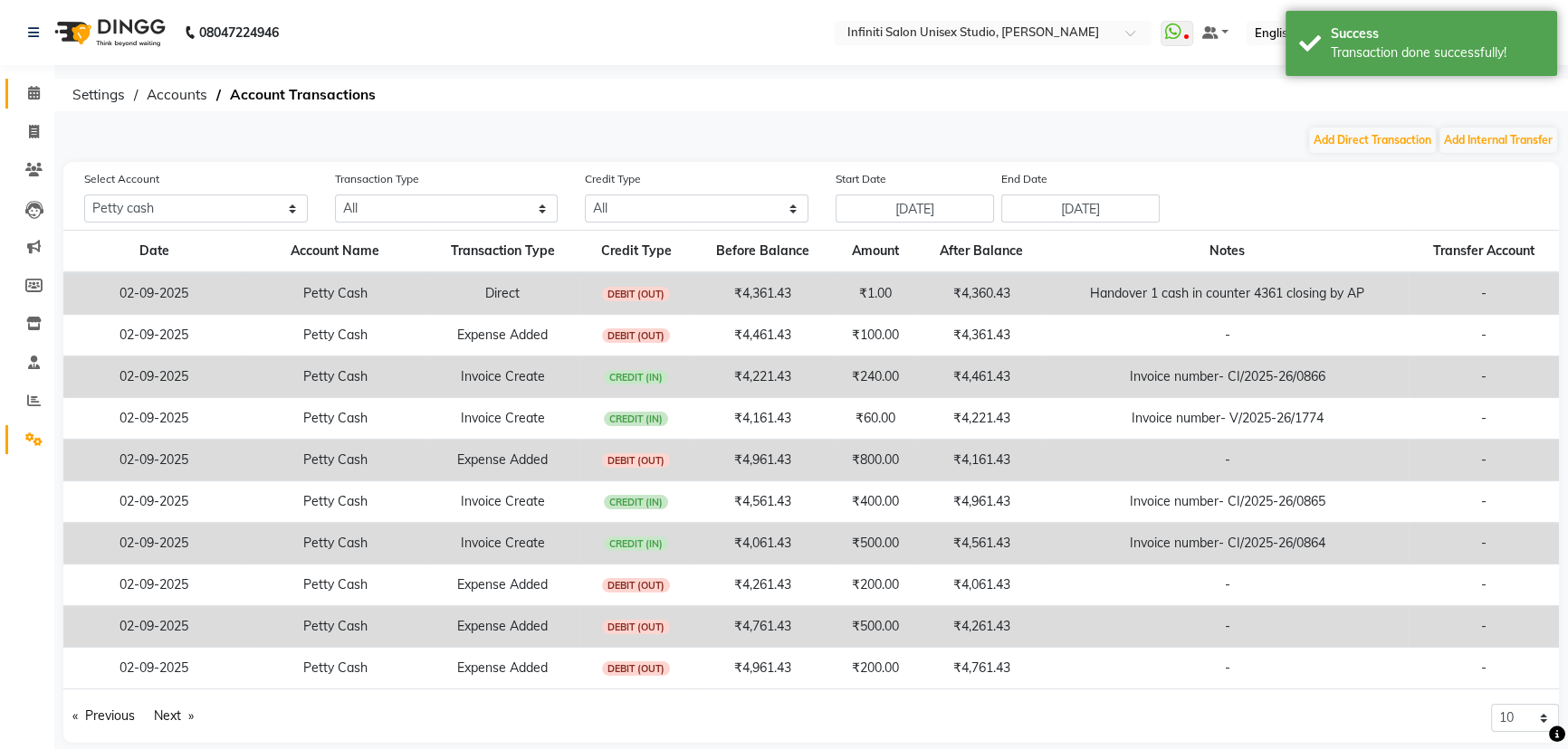
click at [30, 84] on span at bounding box center [34, 93] width 32 height 21
